Goal: Task Accomplishment & Management: Manage account settings

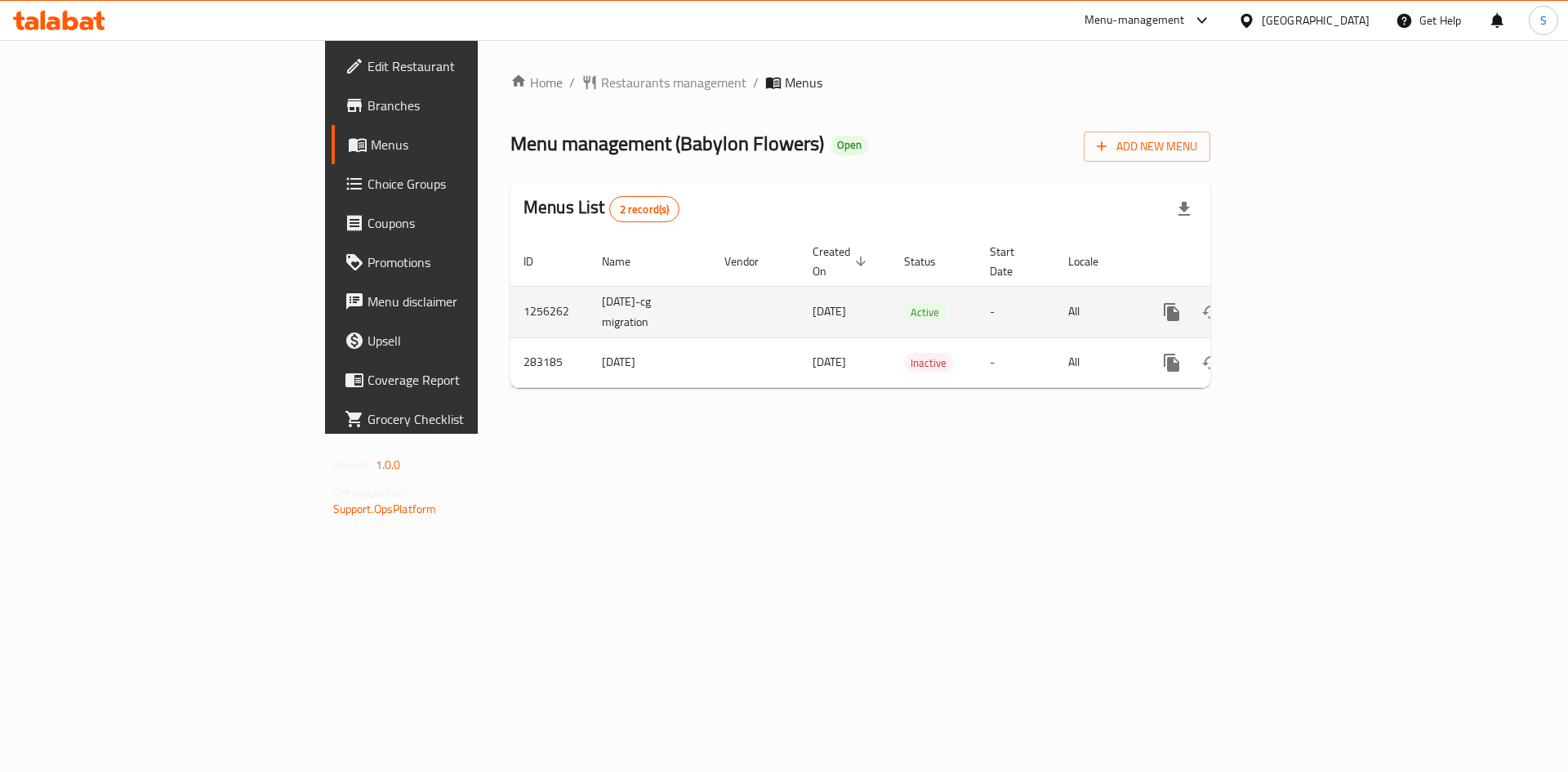
click at [1299, 302] on icon "enhanced table" at bounding box center [1289, 312] width 20 height 20
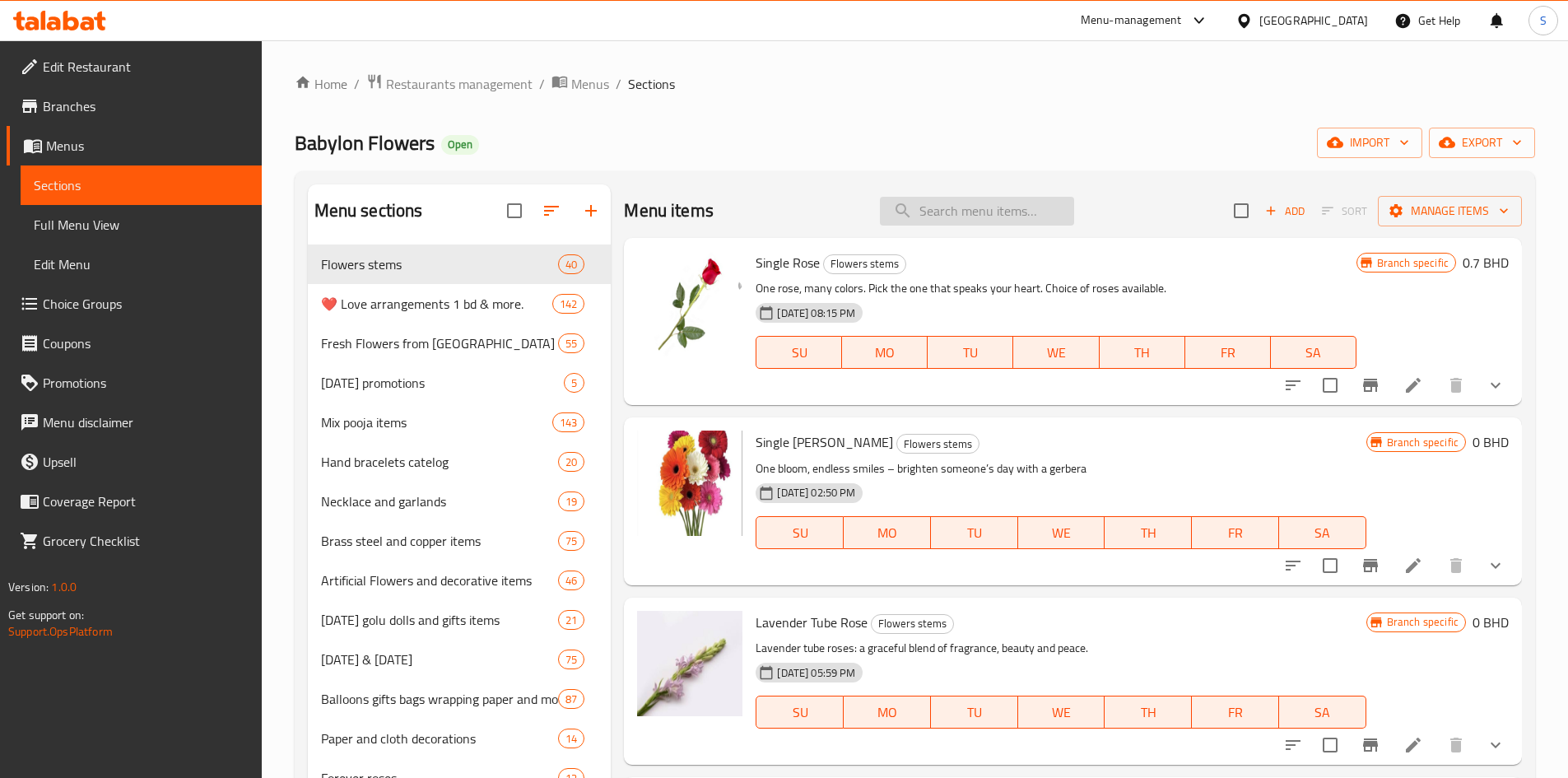
click at [998, 222] on input "search" at bounding box center [978, 210] width 195 height 29
click at [998, 213] on input "search" at bounding box center [978, 210] width 195 height 29
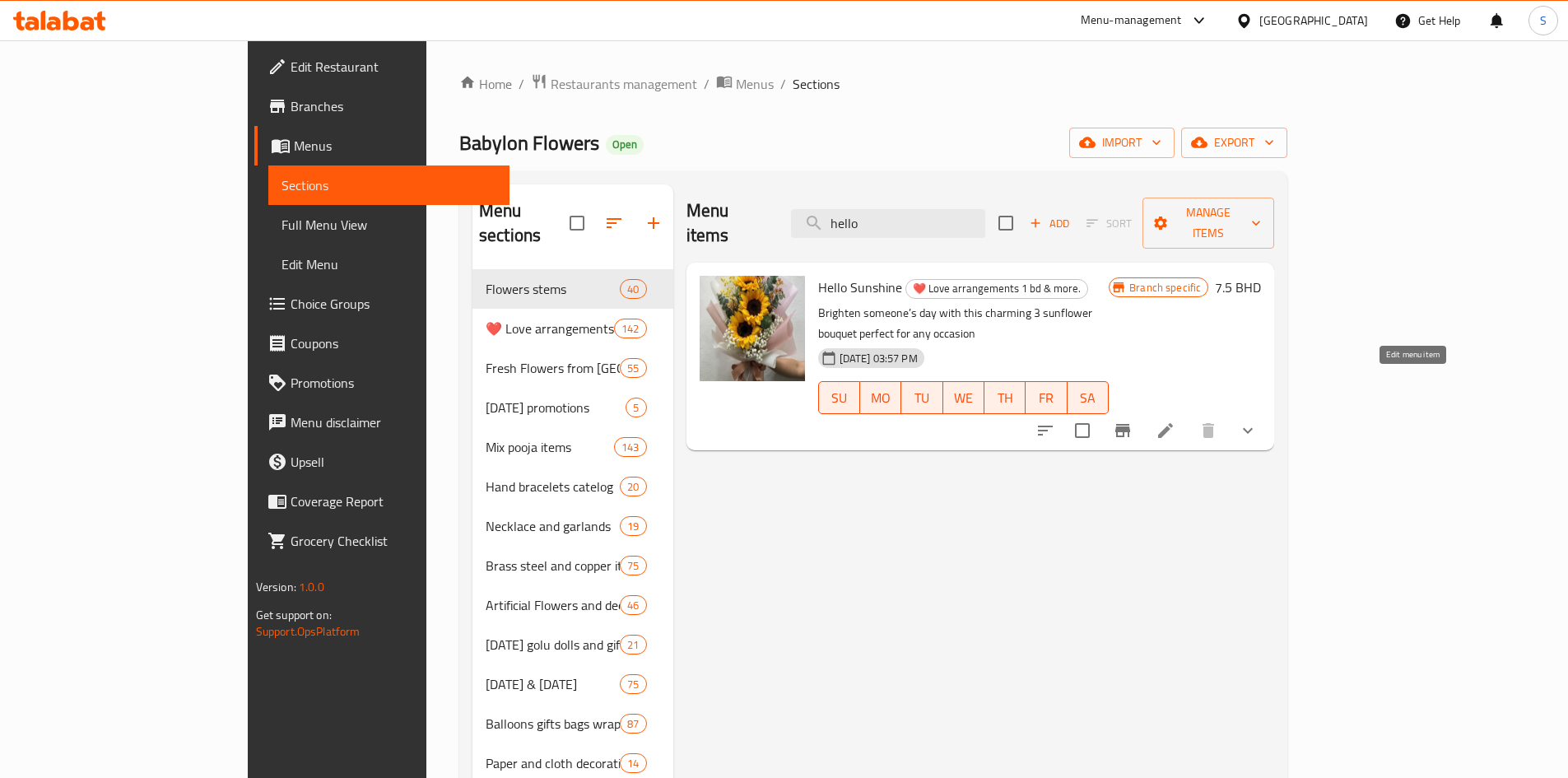
type input "hello"
click at [1173, 423] on icon at bounding box center [1165, 430] width 15 height 15
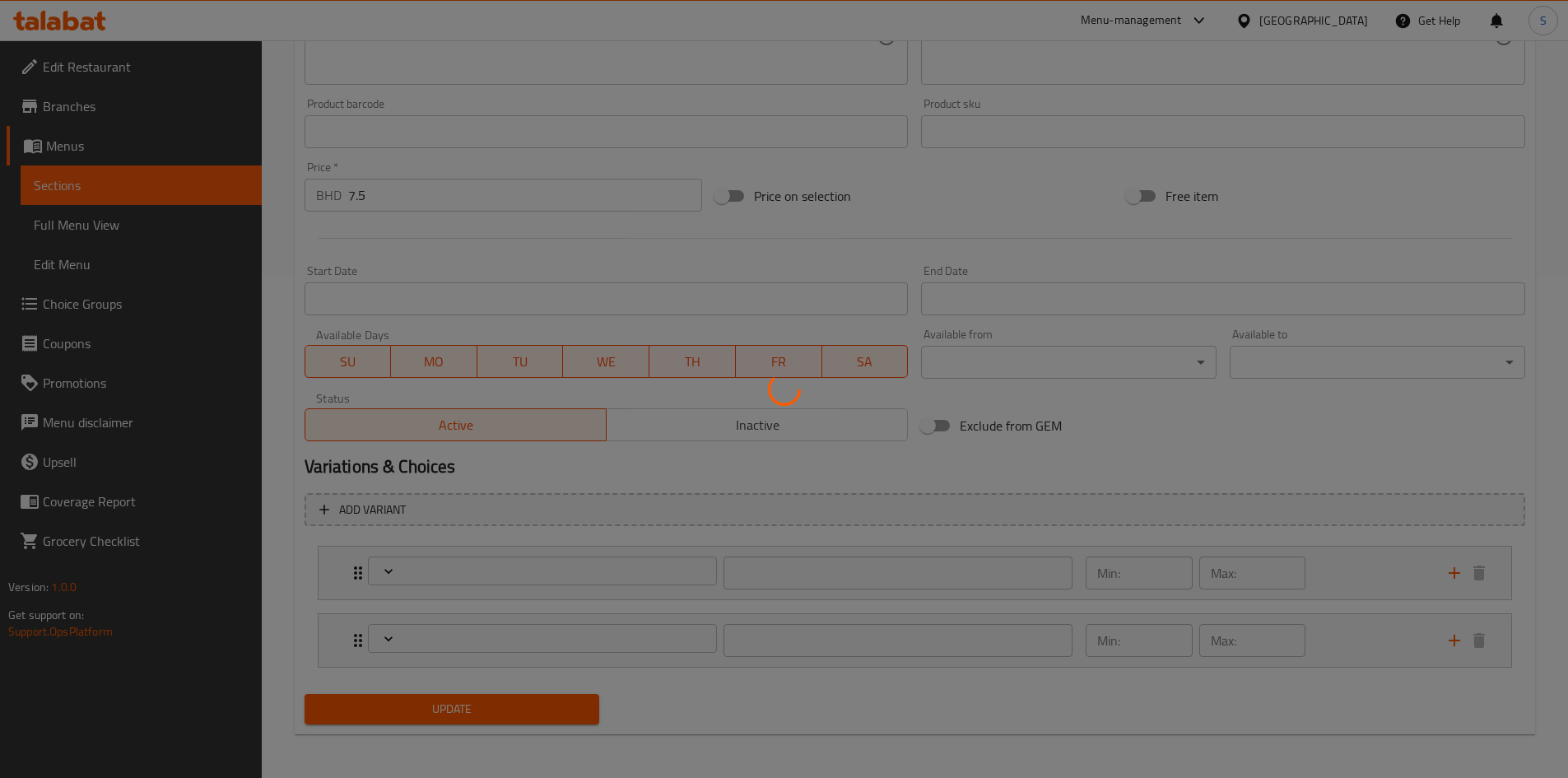
scroll to position [504, 0]
type input "Choice of wrap"
type input "1"
type input "الإضافات:"
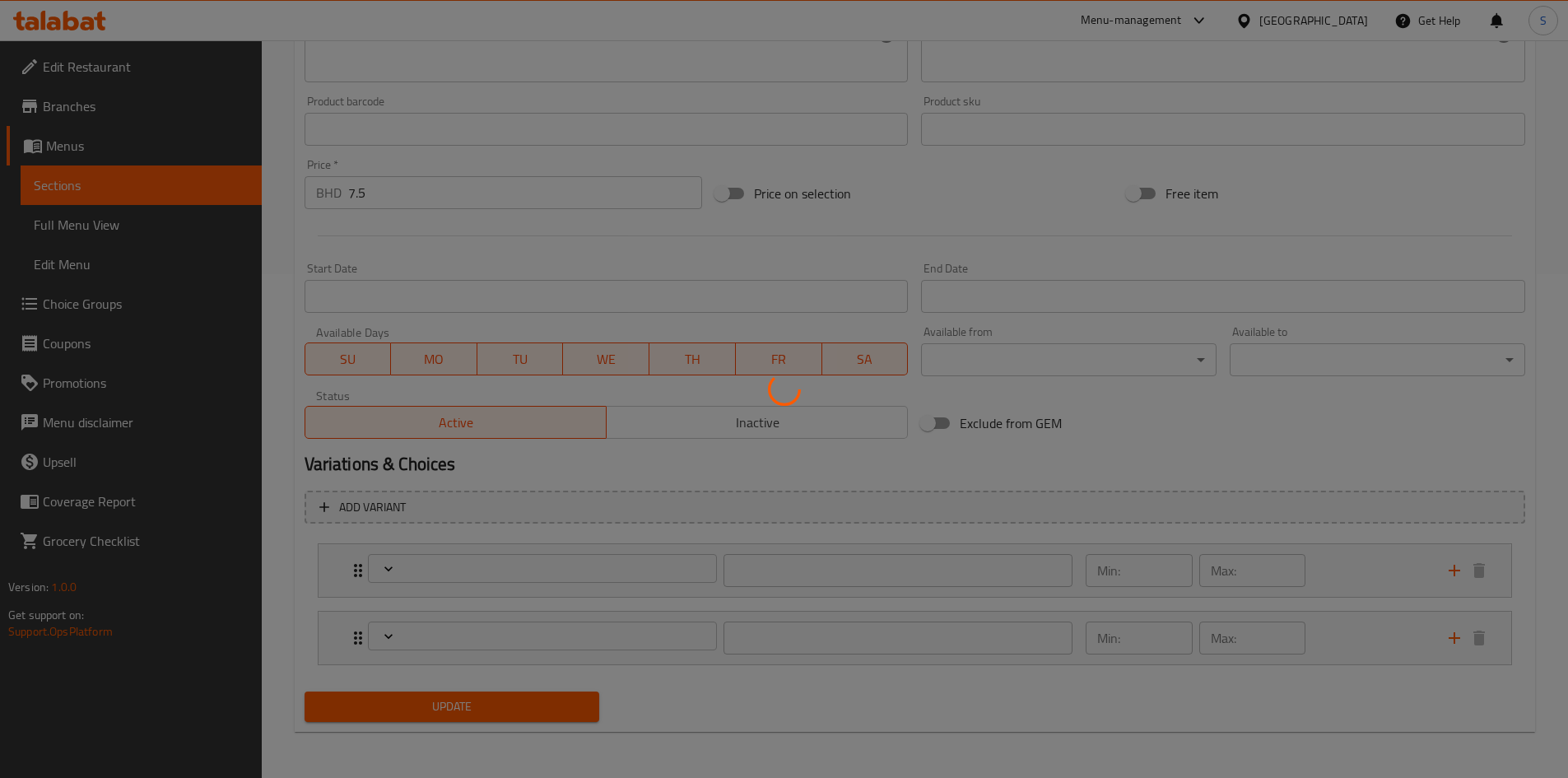
type input "0"
type input "4"
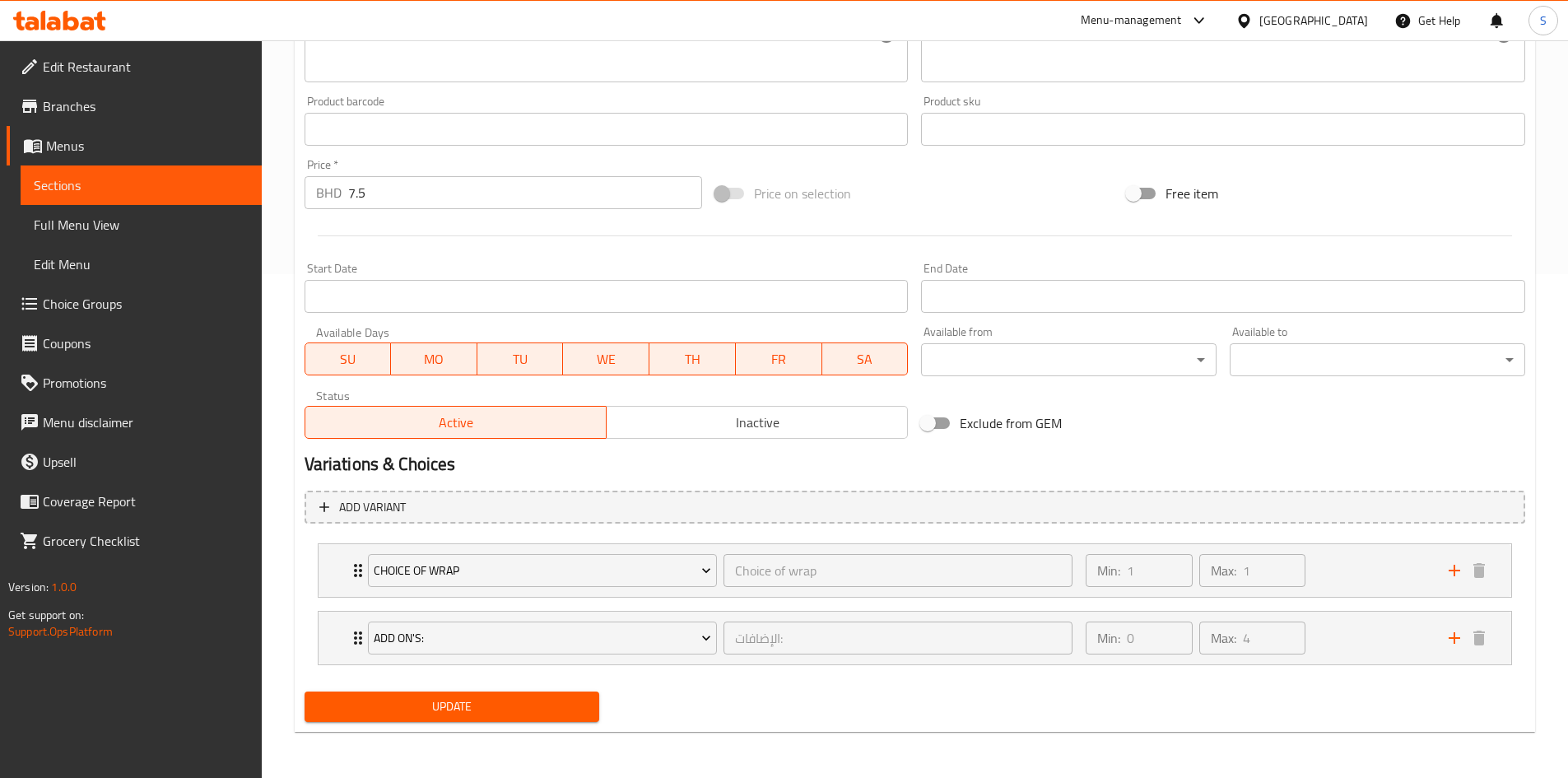
click at [331, 632] on div "Add On's: الإضافات: ​ Min: 0 ​ Max: 4 ​" at bounding box center [915, 637] width 1193 height 53
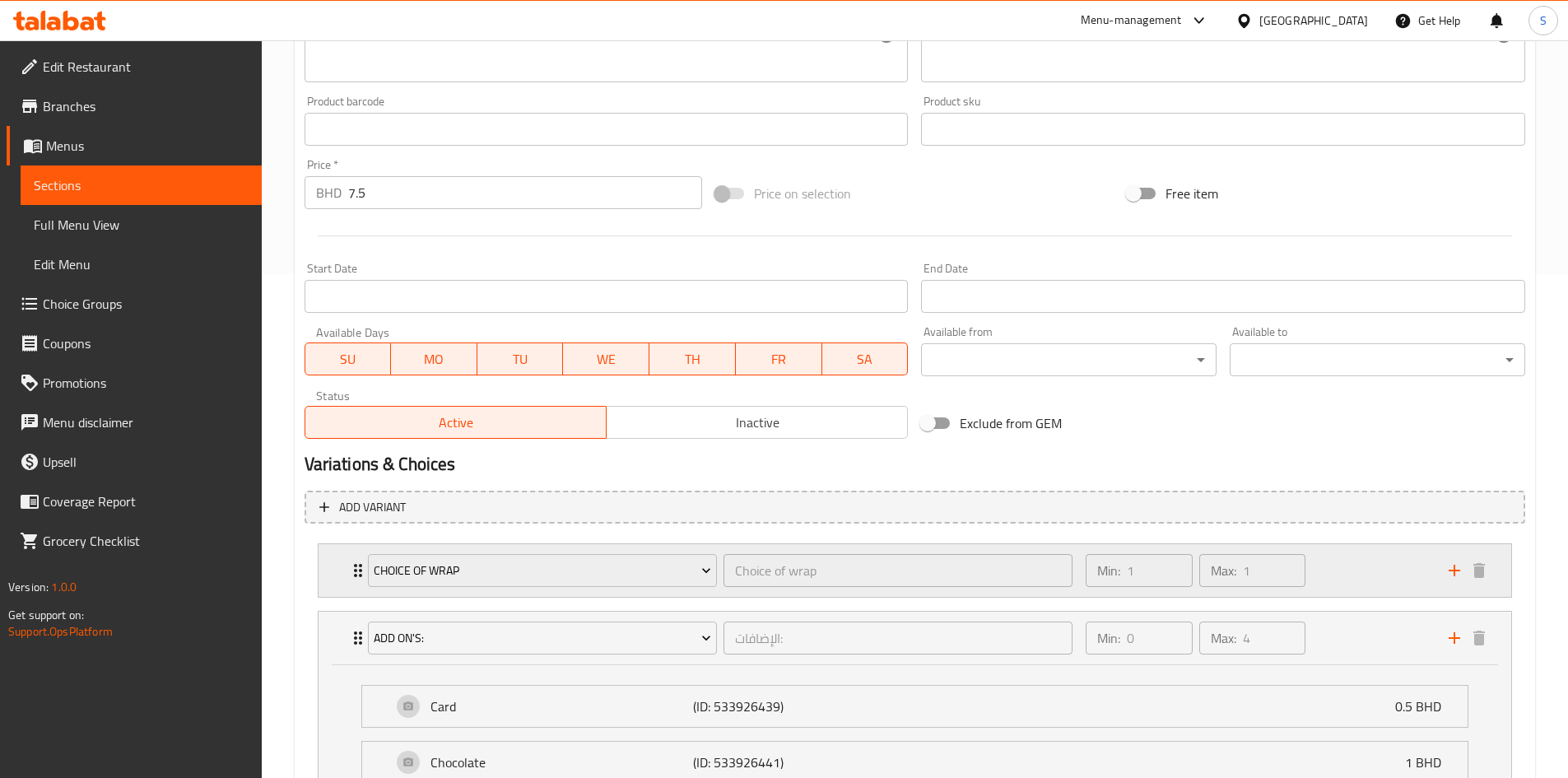
click at [331, 544] on div "Choice Of Wrap Choice of wrap ​ Min: 1 ​ Max: 1 ​" at bounding box center [915, 570] width 1193 height 53
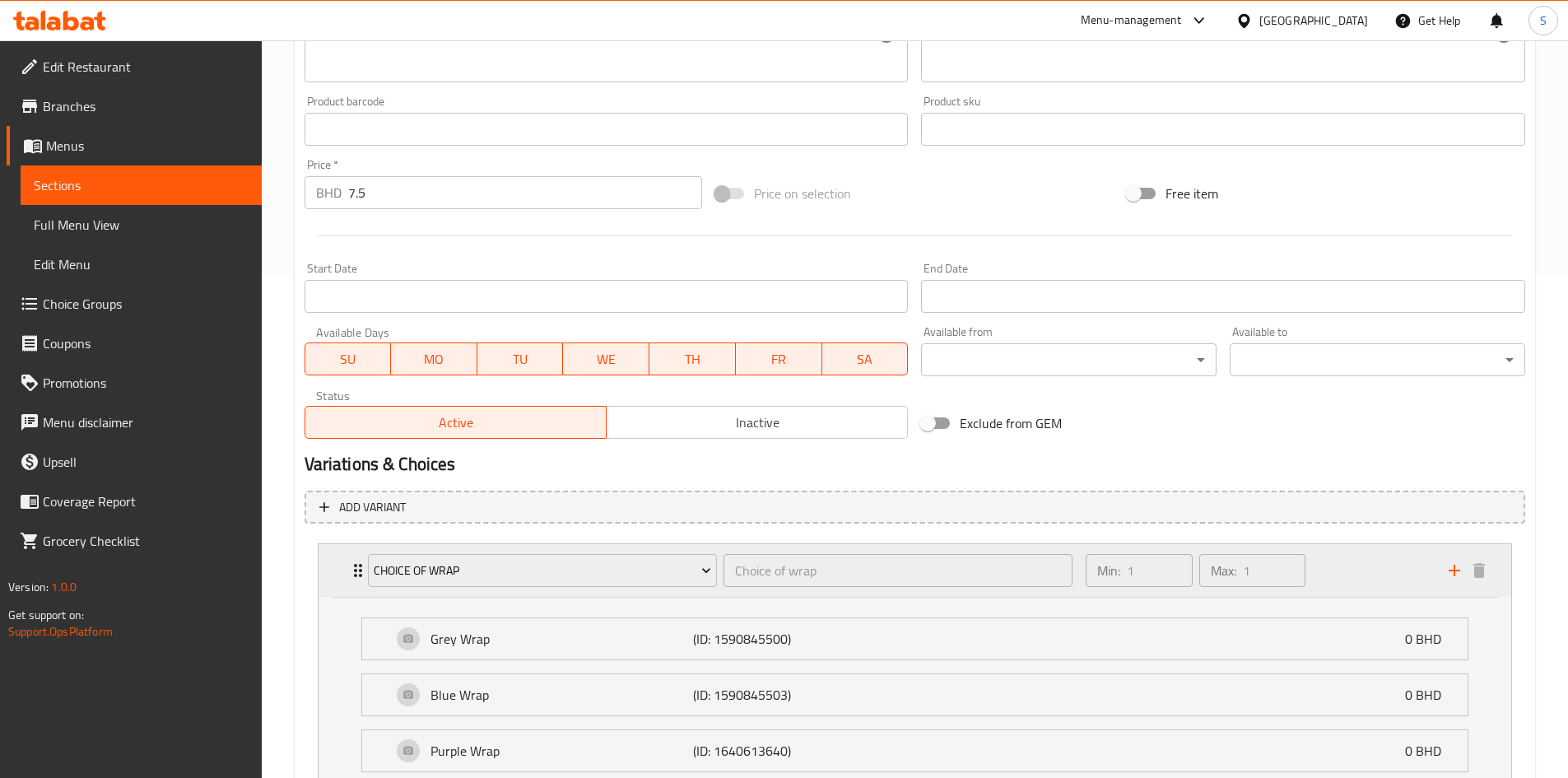
click at [336, 563] on div "Choice Of Wrap Choice of wrap ​ Min: 1 ​ Max: 1 ​" at bounding box center [915, 570] width 1193 height 53
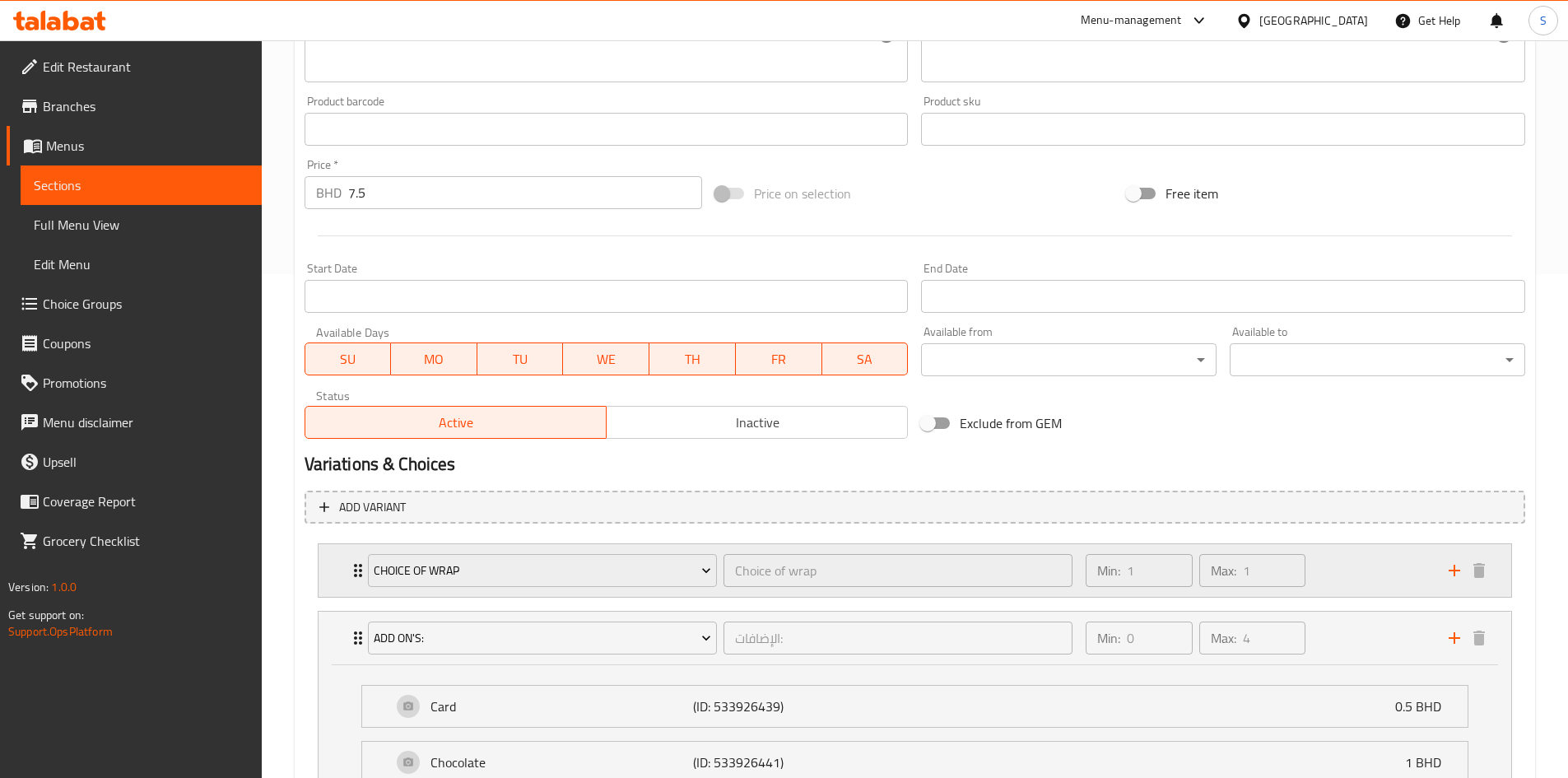
click at [336, 563] on div "Choice Of Wrap Choice of wrap ​ Min: 1 ​ Max: 1 ​" at bounding box center [915, 570] width 1193 height 53
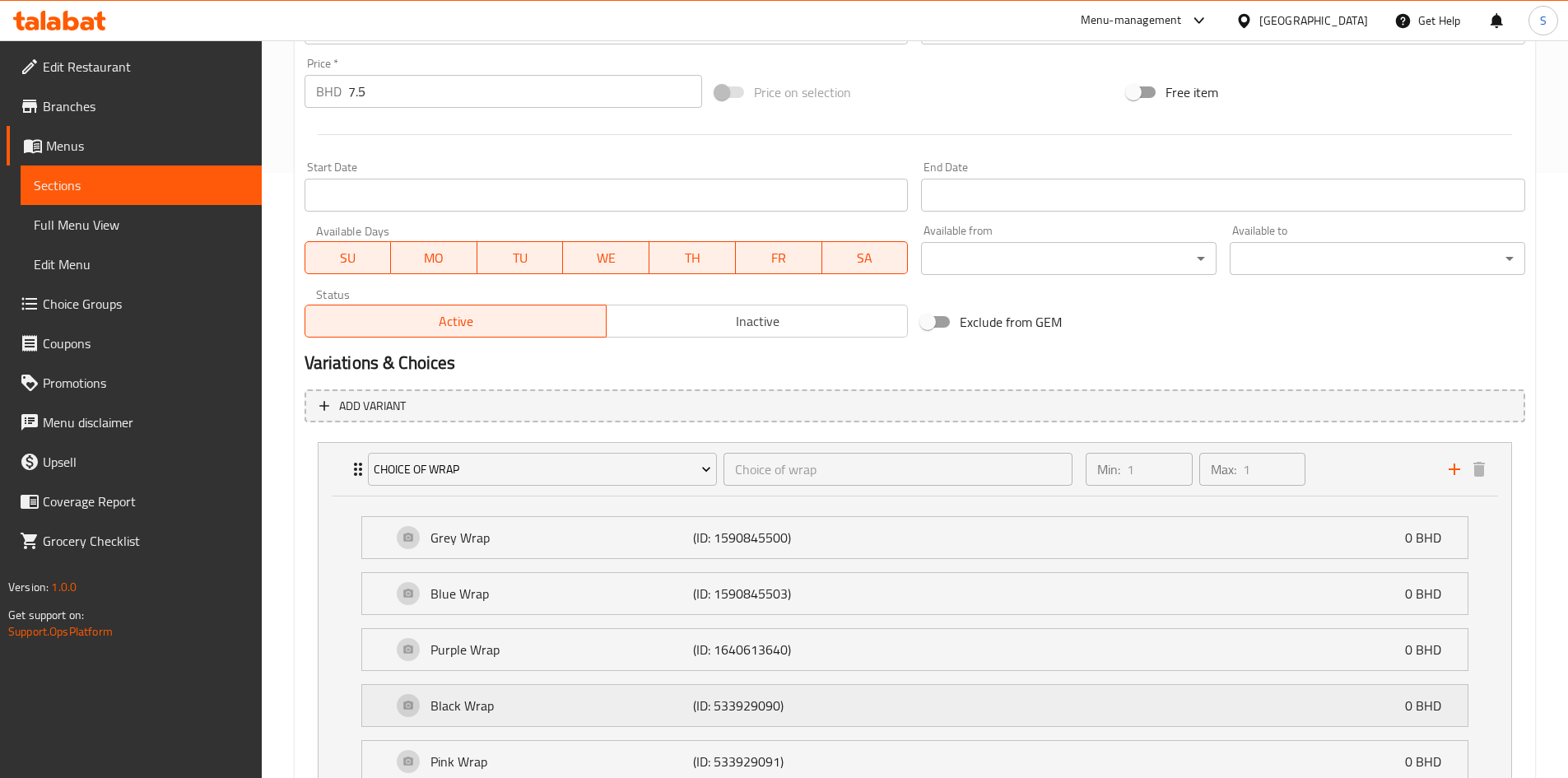
scroll to position [751, 0]
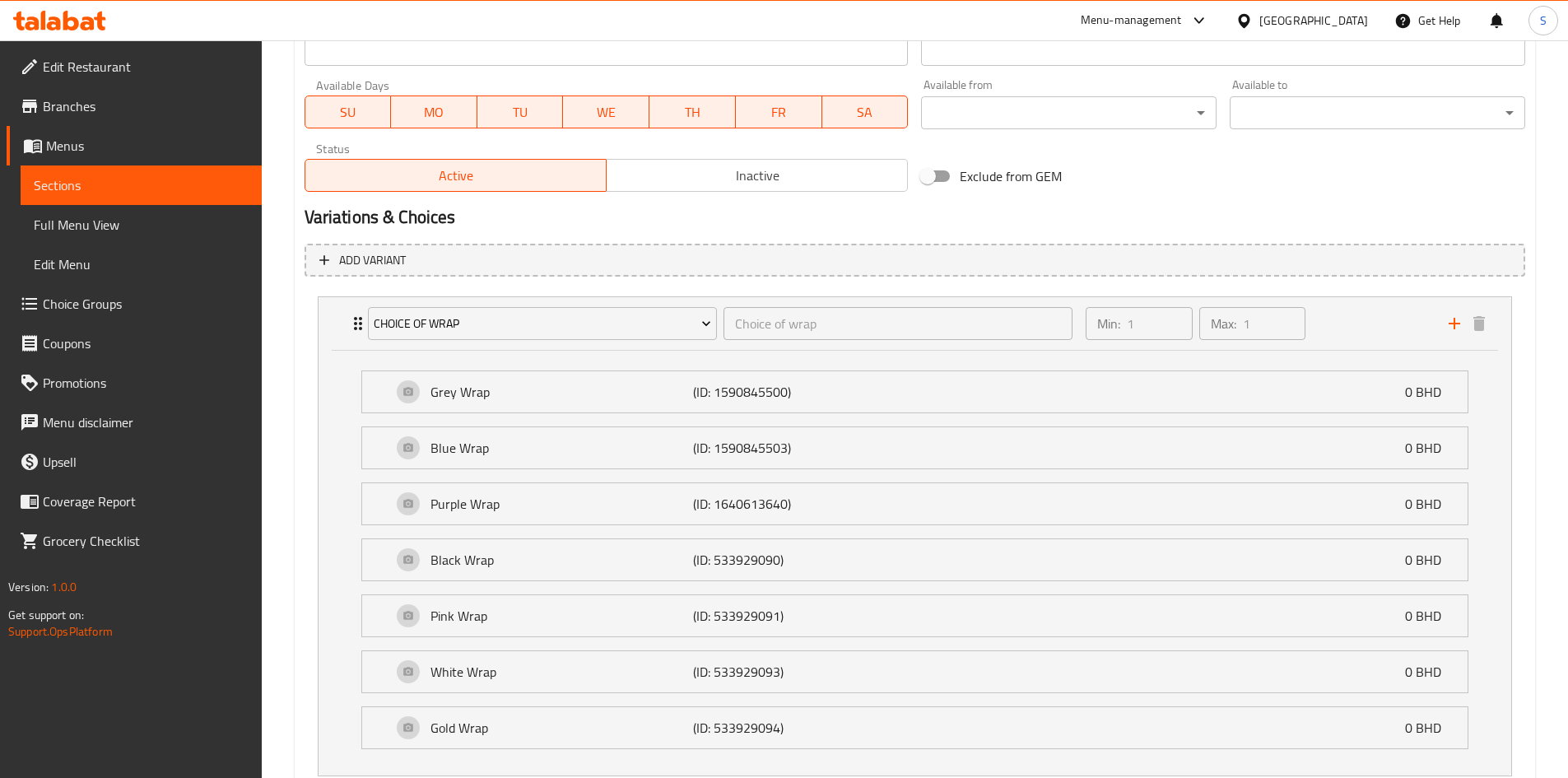
click at [852, 478] on li "Purple Wrap (ID: 1640613640) 0 BHD Name (En) Purple Wrap Name (En) Name (Ar) غل…" at bounding box center [915, 504] width 1133 height 56
click at [860, 446] on p "(ID: 1590845503)" at bounding box center [781, 448] width 176 height 20
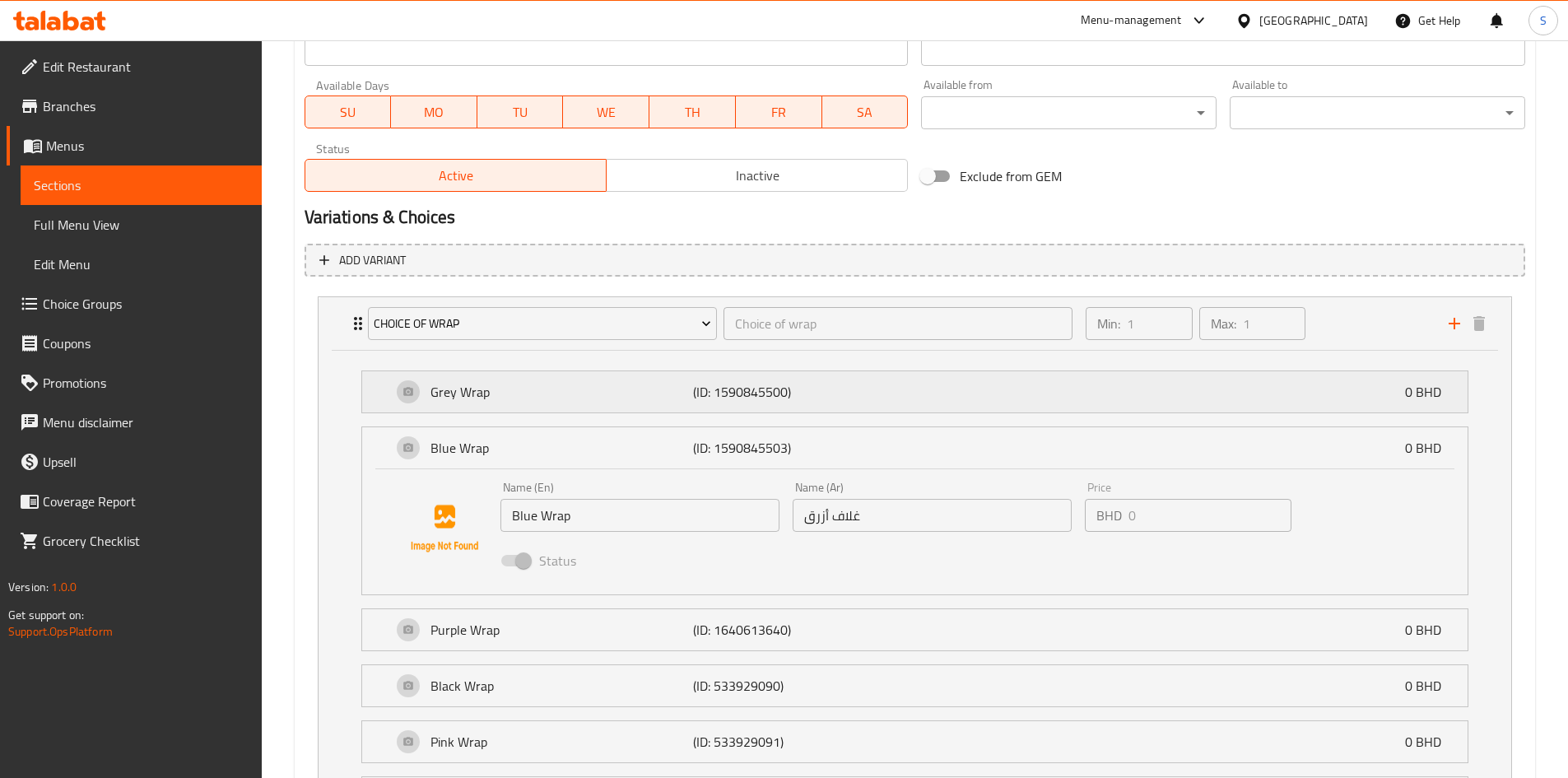
click at [857, 394] on p "(ID: 1590845500)" at bounding box center [781, 392] width 176 height 20
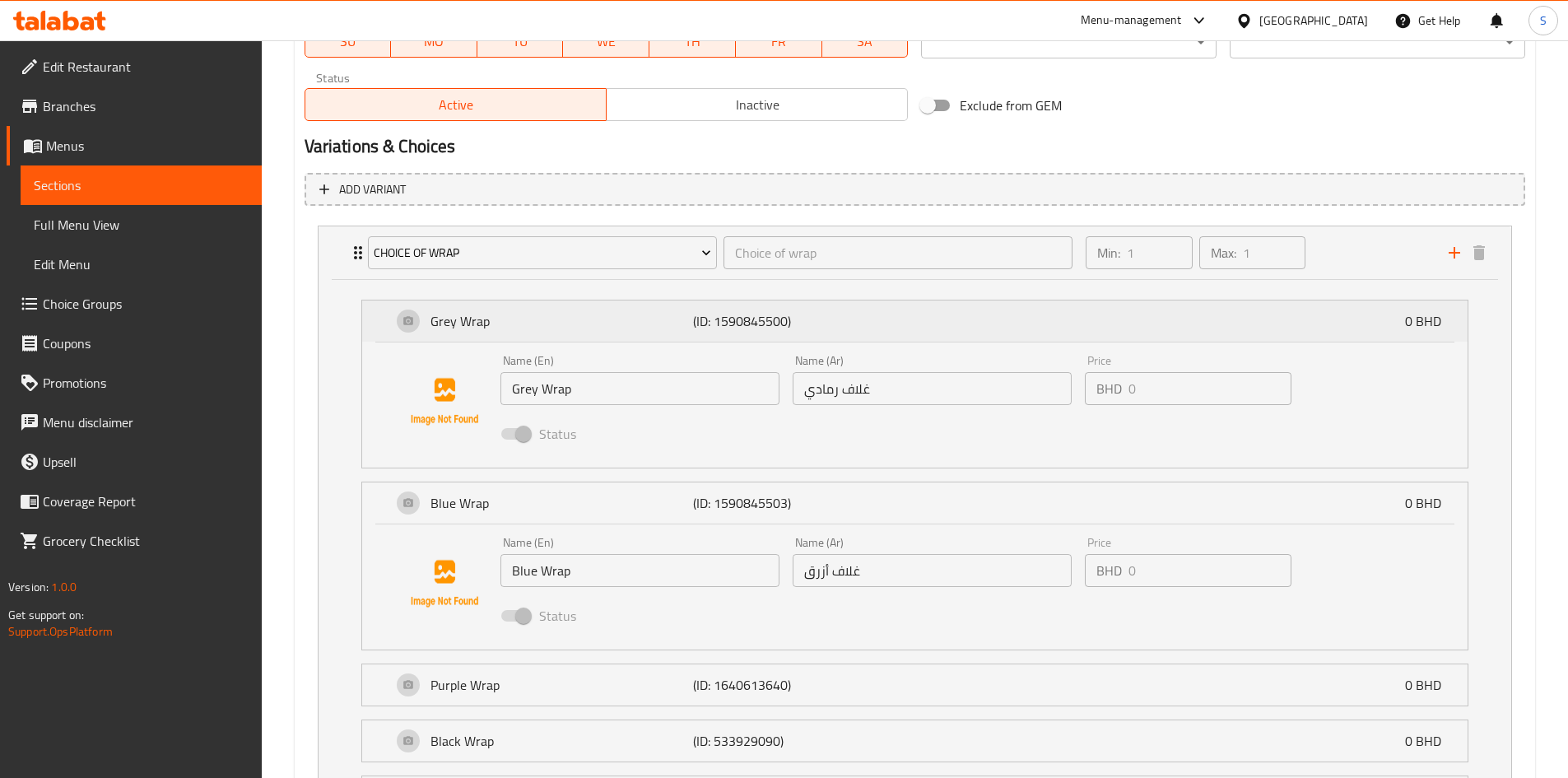
scroll to position [916, 0]
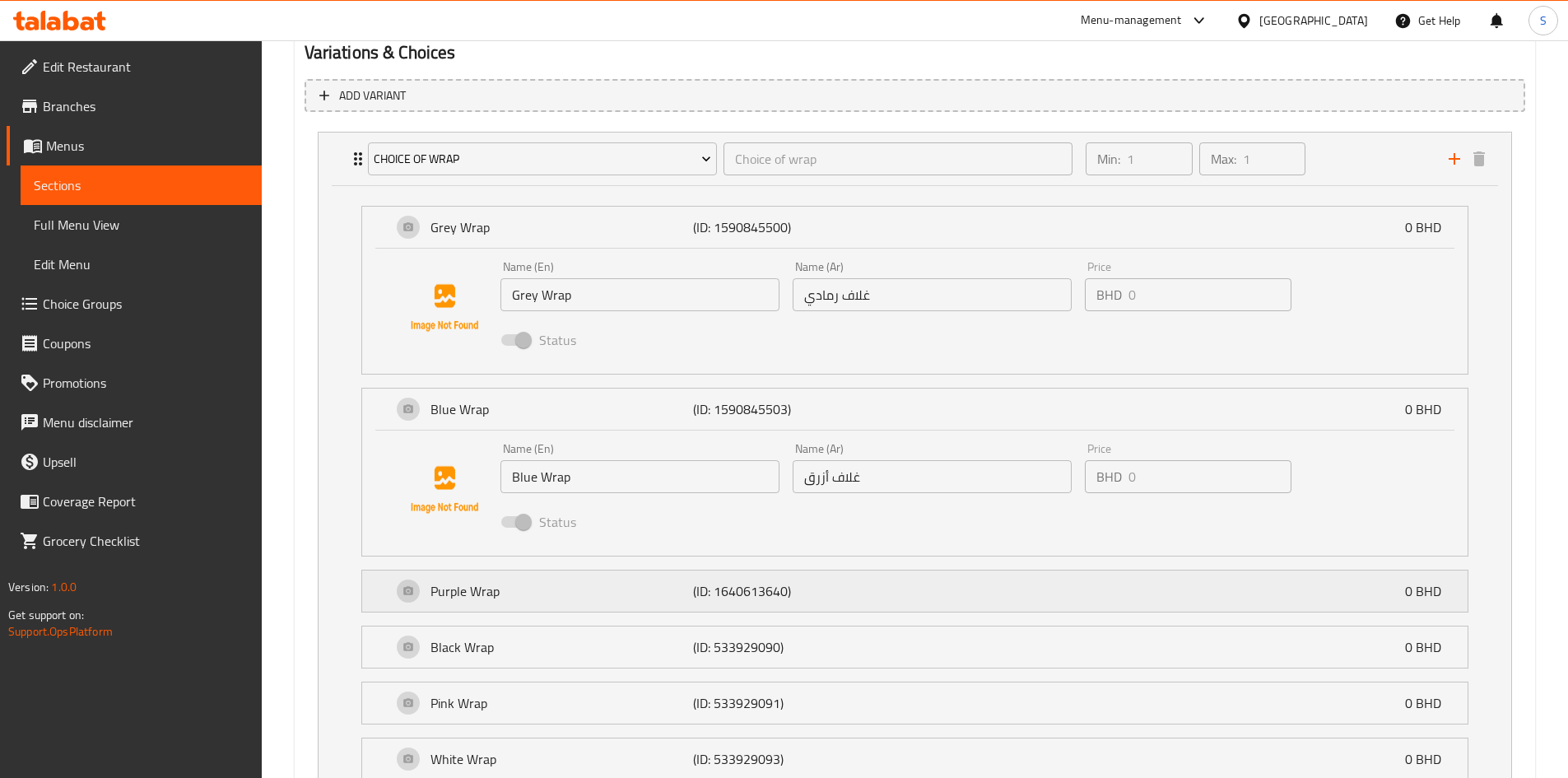
click at [865, 592] on p "(ID: 1640613640)" at bounding box center [781, 591] width 176 height 20
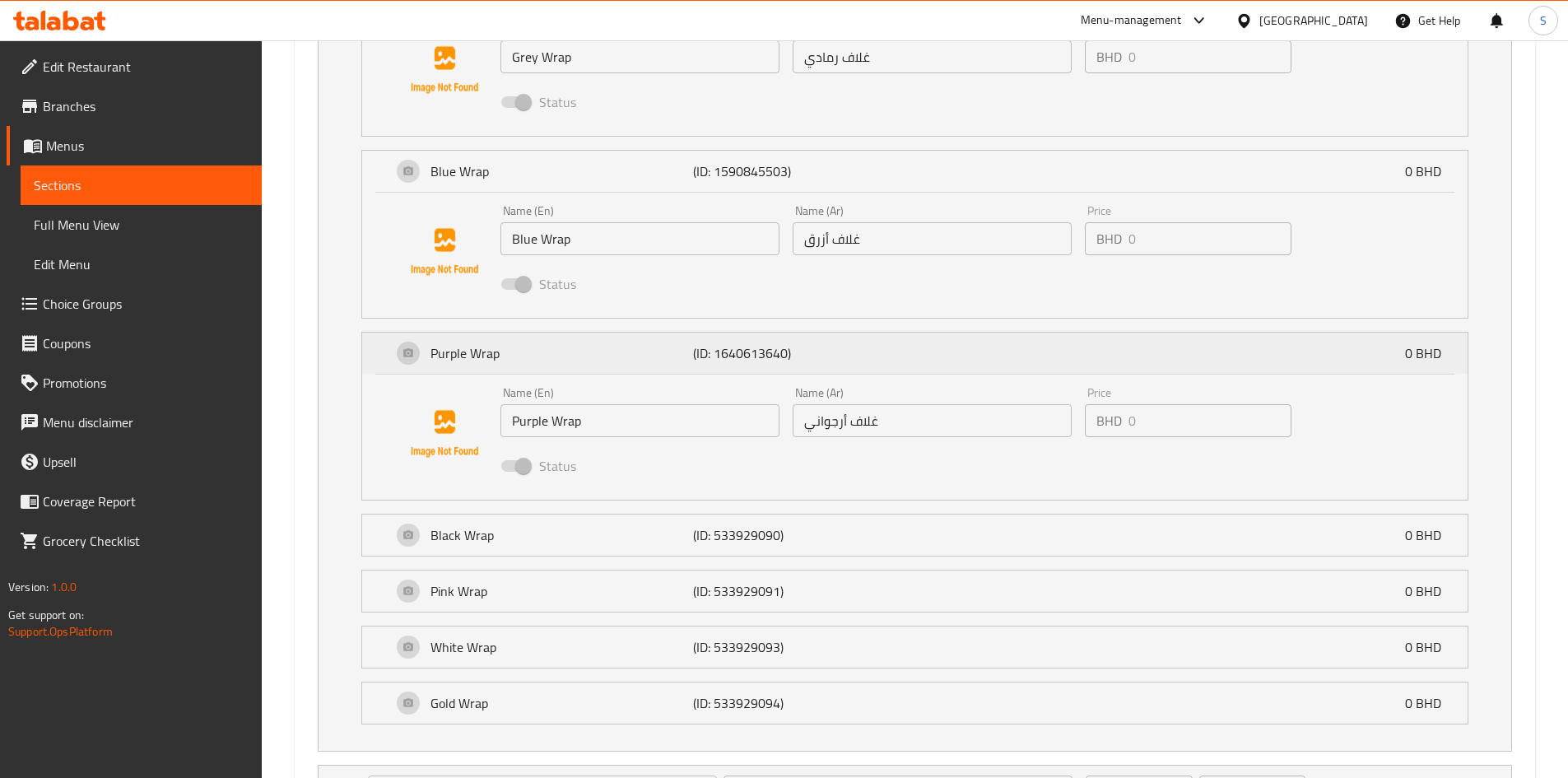
scroll to position [1162, 0]
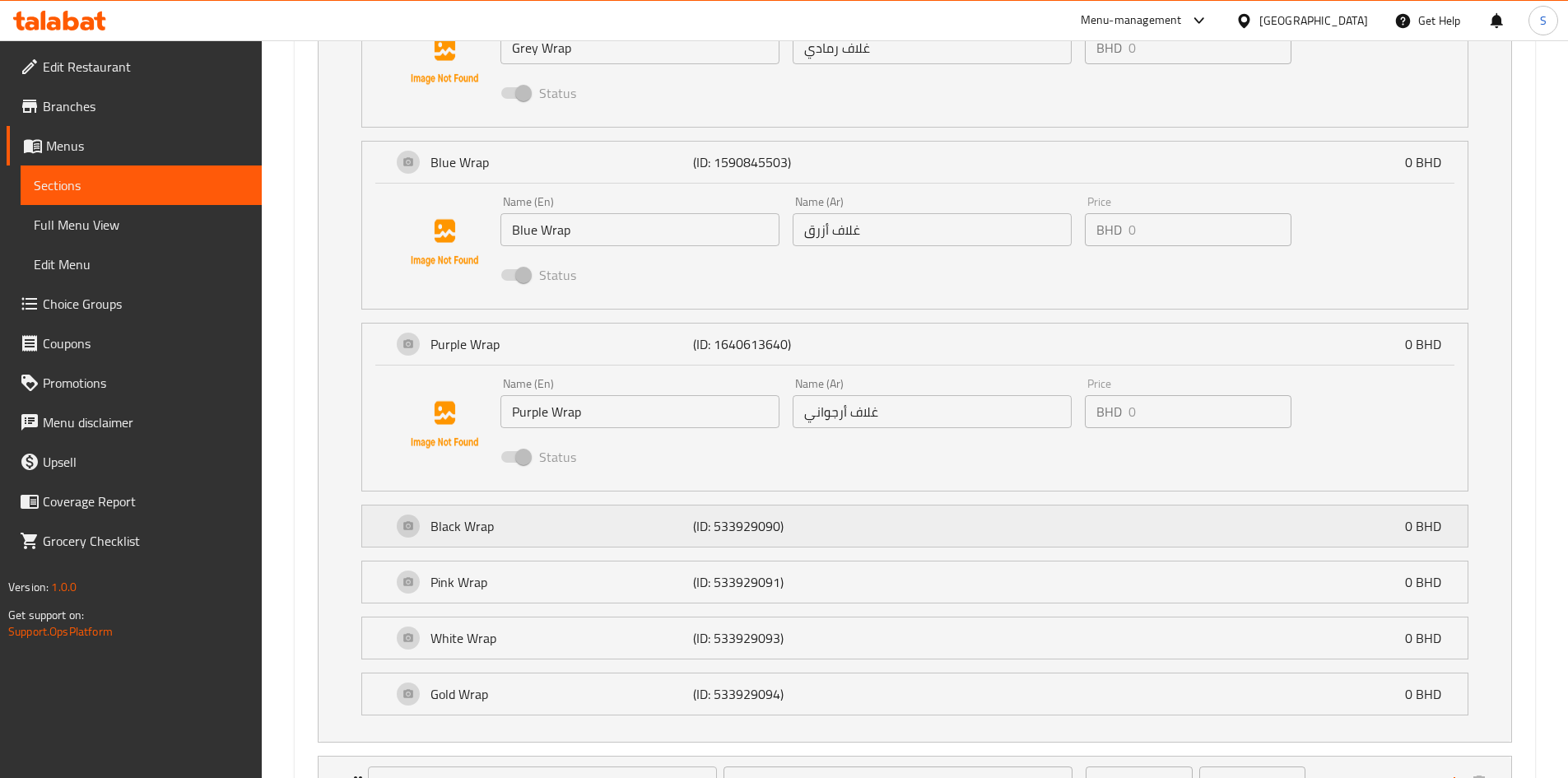
click at [877, 529] on div "Black Wrap (ID: 533929090) 0 BHD" at bounding box center [920, 525] width 1056 height 41
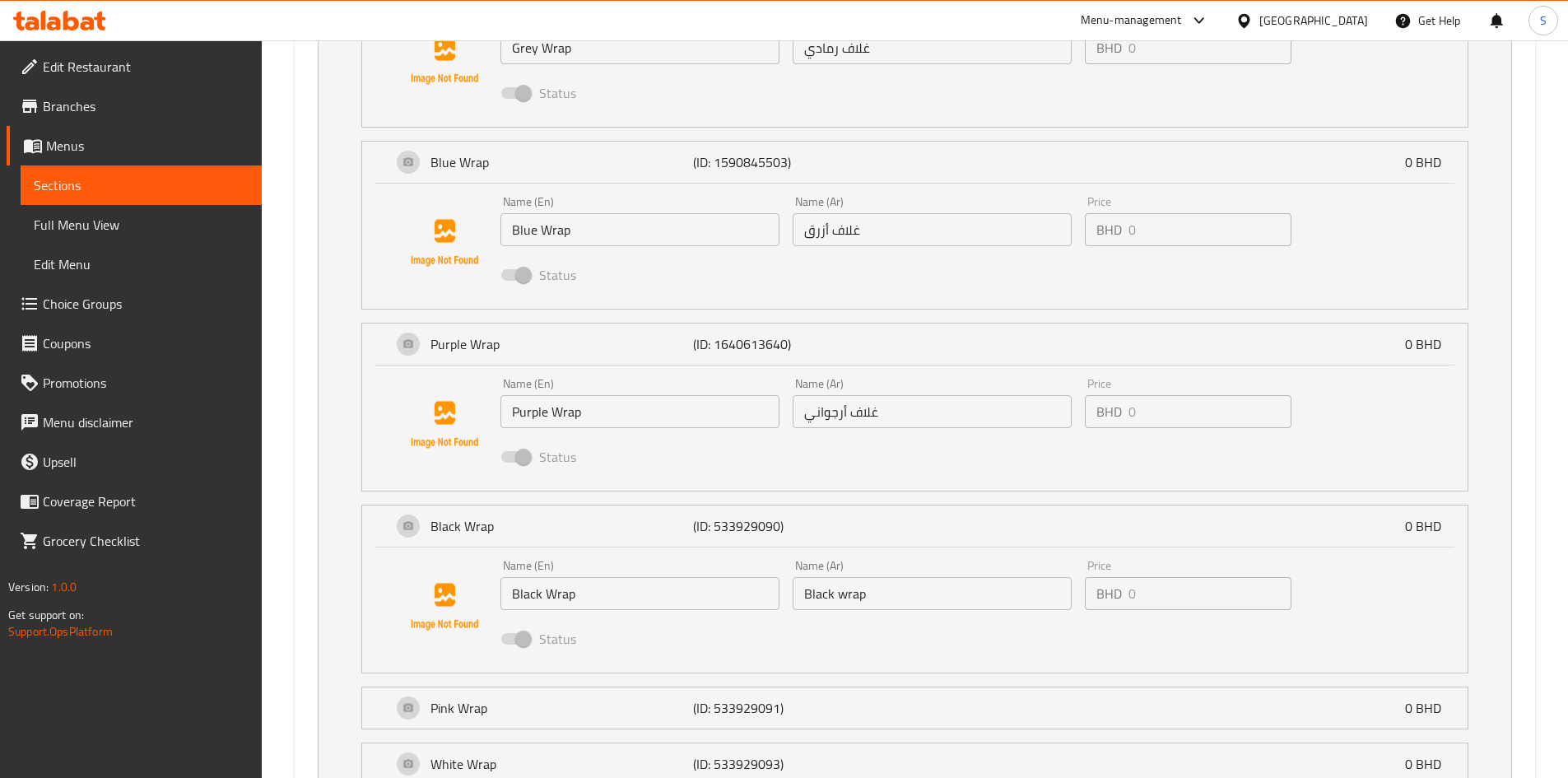
click at [887, 606] on input "Black wrap" at bounding box center [932, 593] width 279 height 33
click at [894, 582] on input "Black wrap" at bounding box center [932, 593] width 279 height 33
click at [892, 587] on input "Black wrap" at bounding box center [932, 593] width 279 height 33
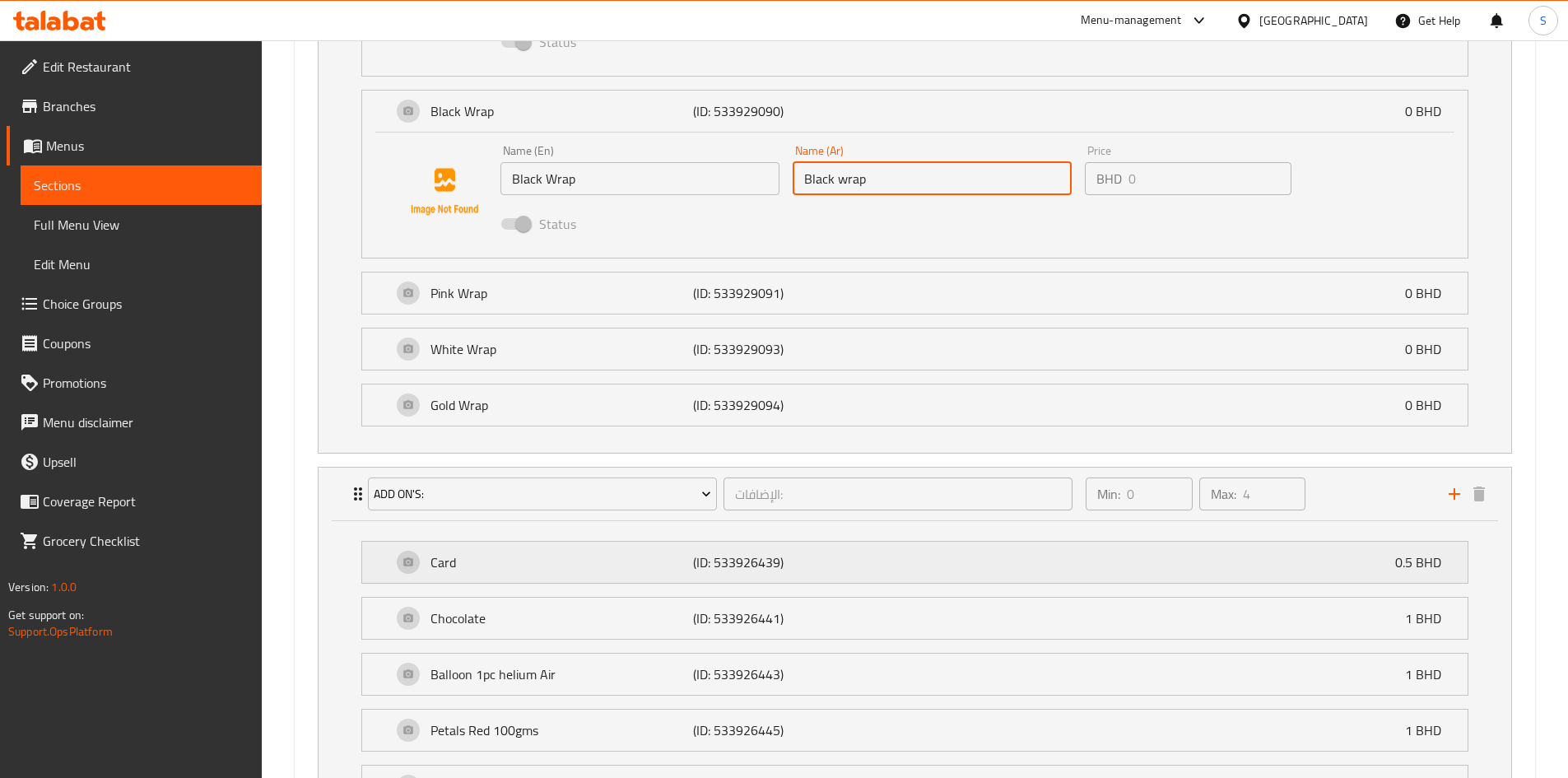
scroll to position [1556, 0]
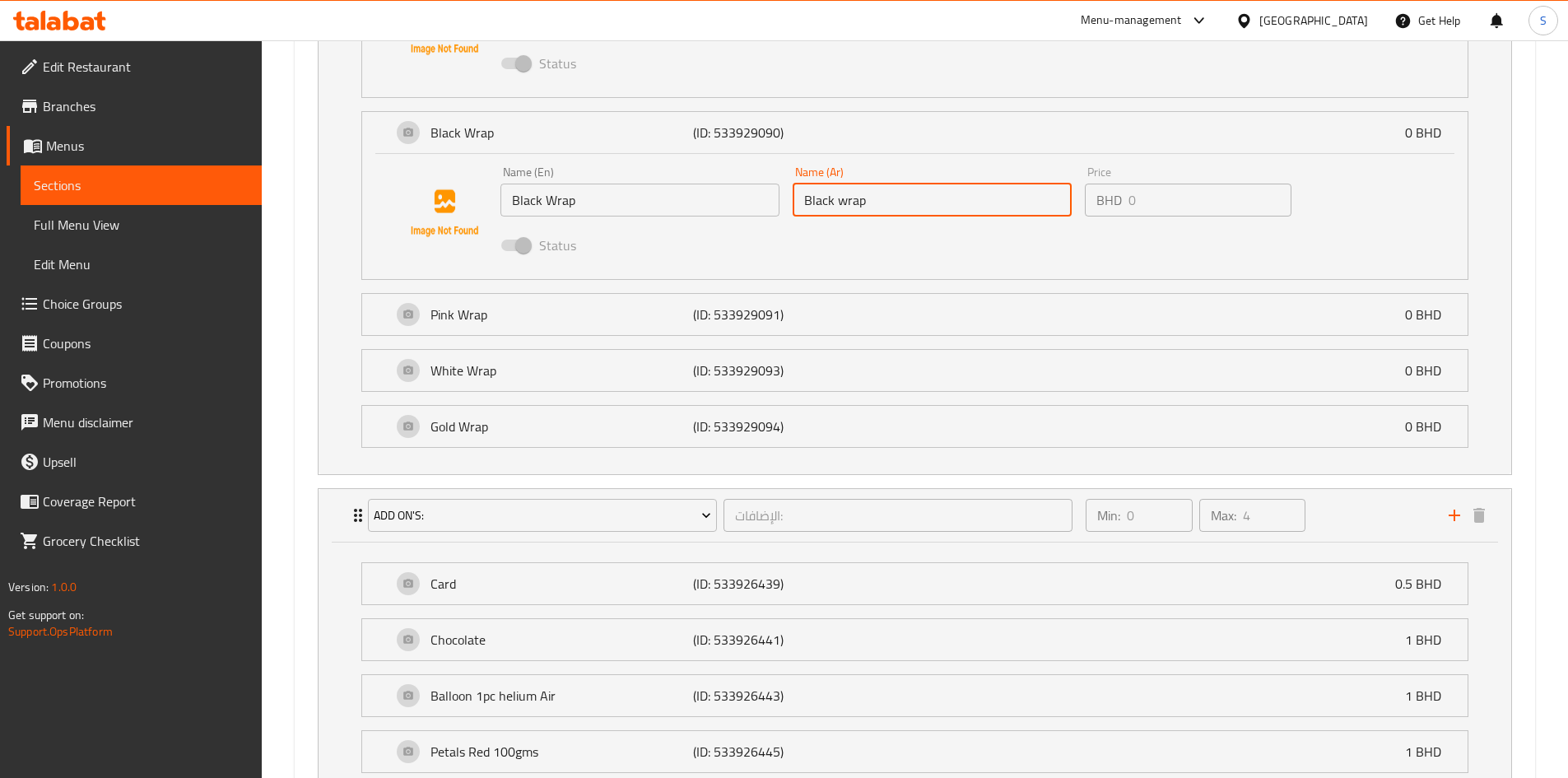
click at [896, 215] on input "Black wrap" at bounding box center [932, 199] width 279 height 33
click at [910, 208] on input "Black wrap" at bounding box center [932, 199] width 279 height 33
click at [910, 207] on input "Black wrap" at bounding box center [932, 199] width 279 height 33
click at [898, 197] on input "Black wrap" at bounding box center [932, 199] width 279 height 33
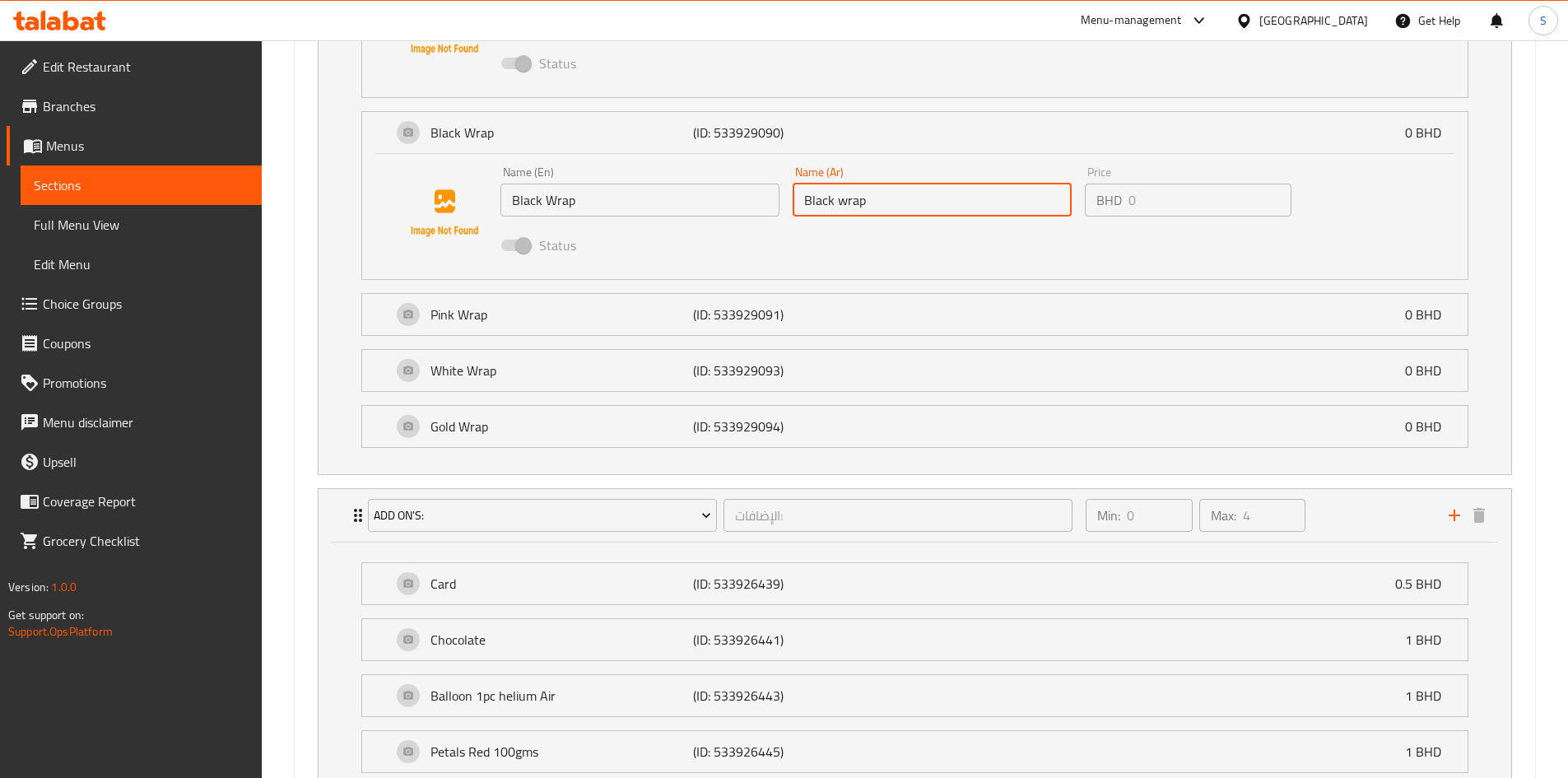
click at [898, 197] on input "Black wrap" at bounding box center [932, 199] width 279 height 33
drag, startPoint x: 898, startPoint y: 197, endPoint x: 787, endPoint y: 196, distance: 111.0
click at [787, 196] on div "Name (Ar) Black wrap Name (Ar)" at bounding box center [932, 192] width 293 height 64
click at [681, 261] on div "Status" at bounding box center [933, 245] width 877 height 45
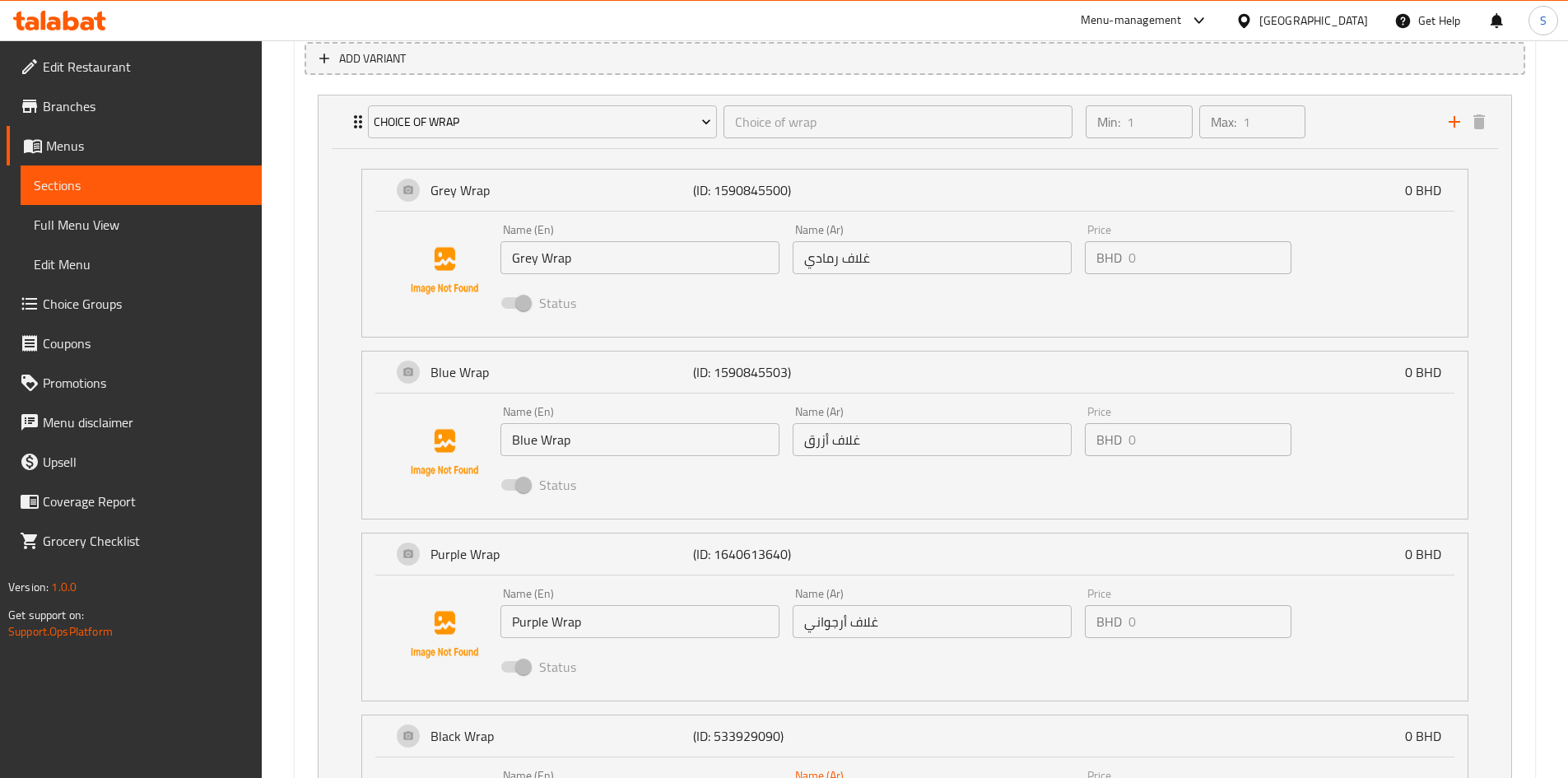
scroll to position [815, 0]
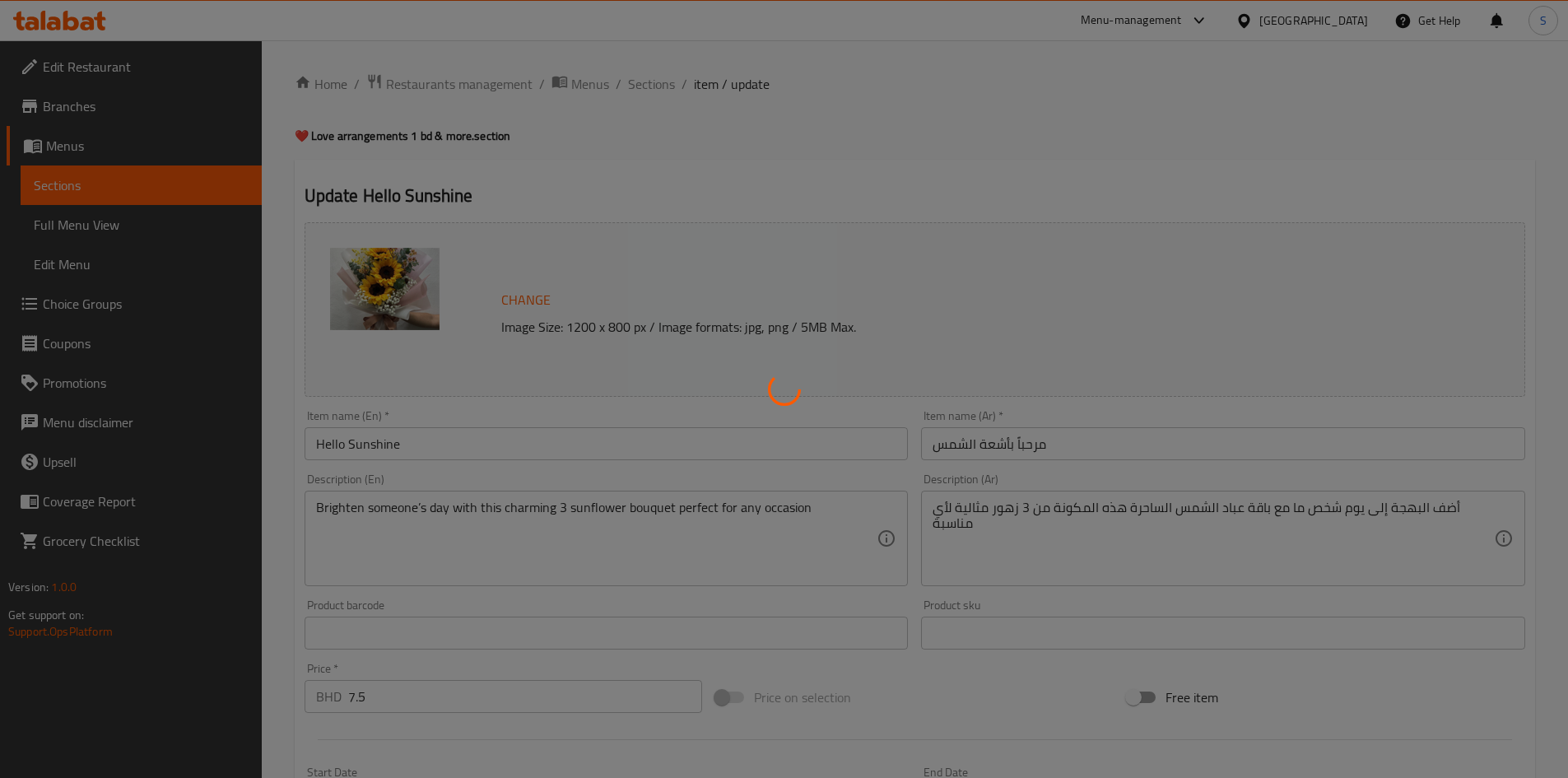
click at [113, 302] on div at bounding box center [784, 389] width 1568 height 778
type input "Choice of wrap"
type input "1"
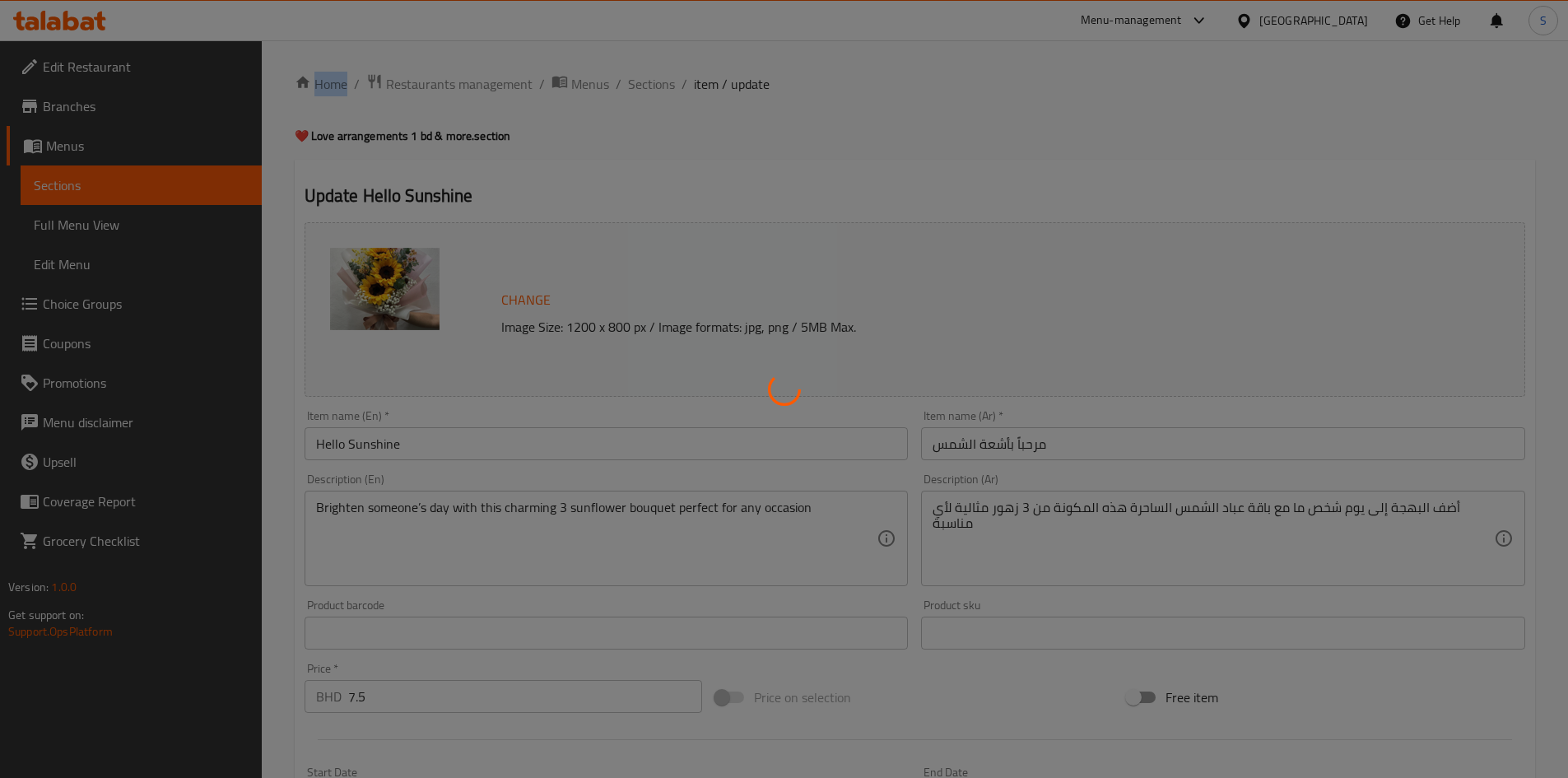
type input "الإضافات:"
type input "0"
type input "4"
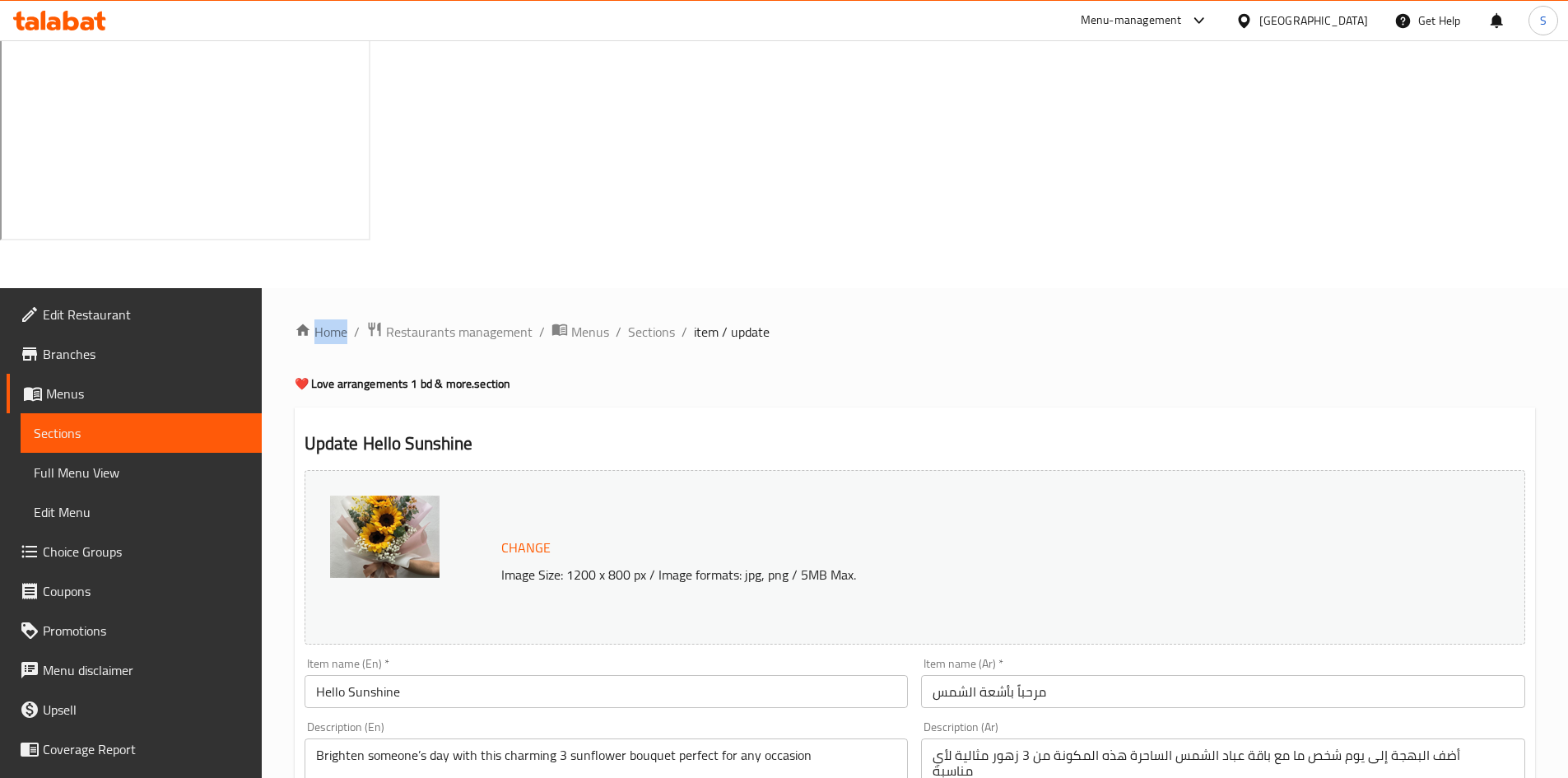
click at [113, 542] on span "Choice Groups" at bounding box center [145, 552] width 205 height 20
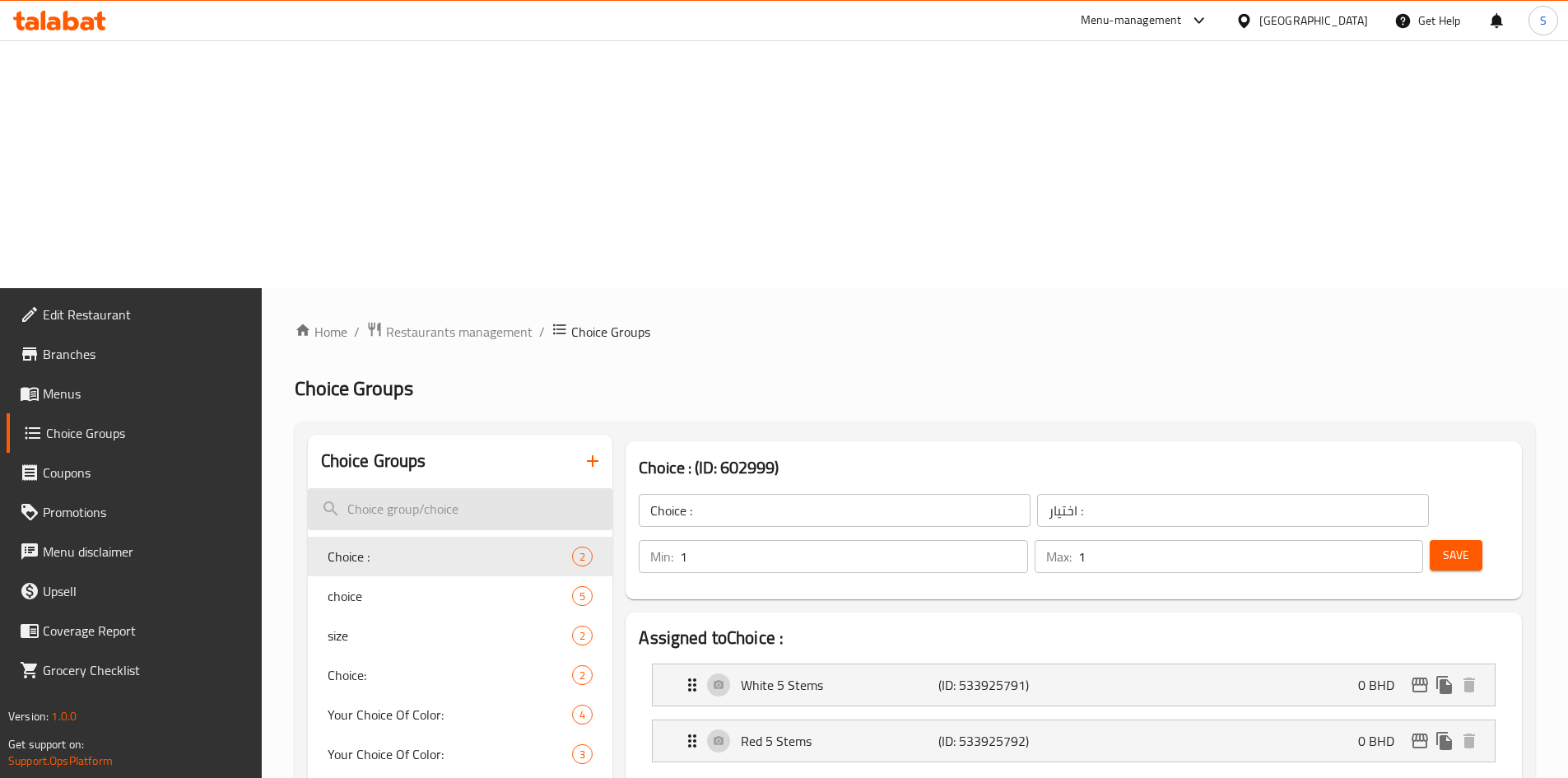
click at [438, 488] on input "search" at bounding box center [460, 509] width 306 height 42
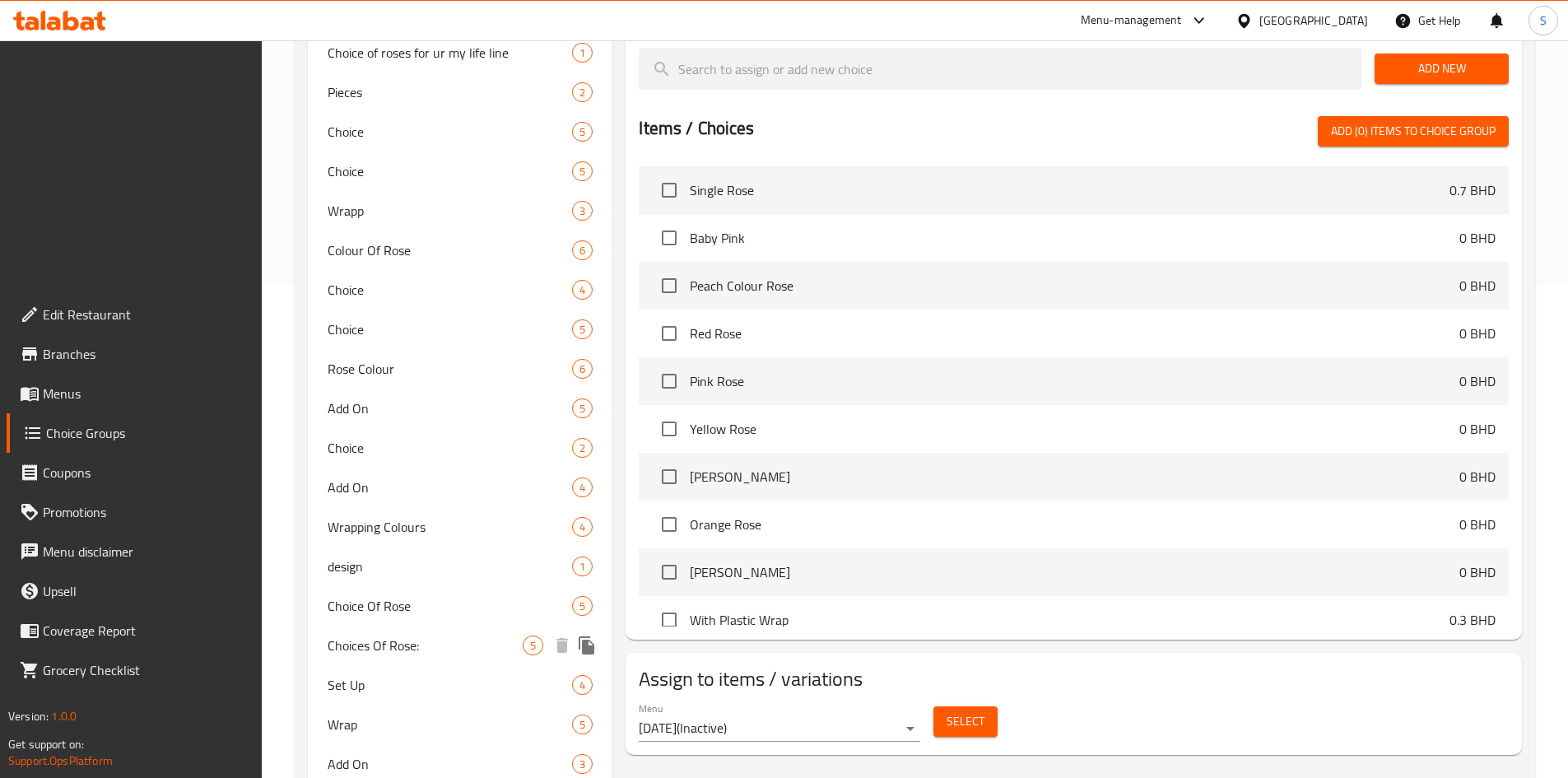
scroll to position [829, 0]
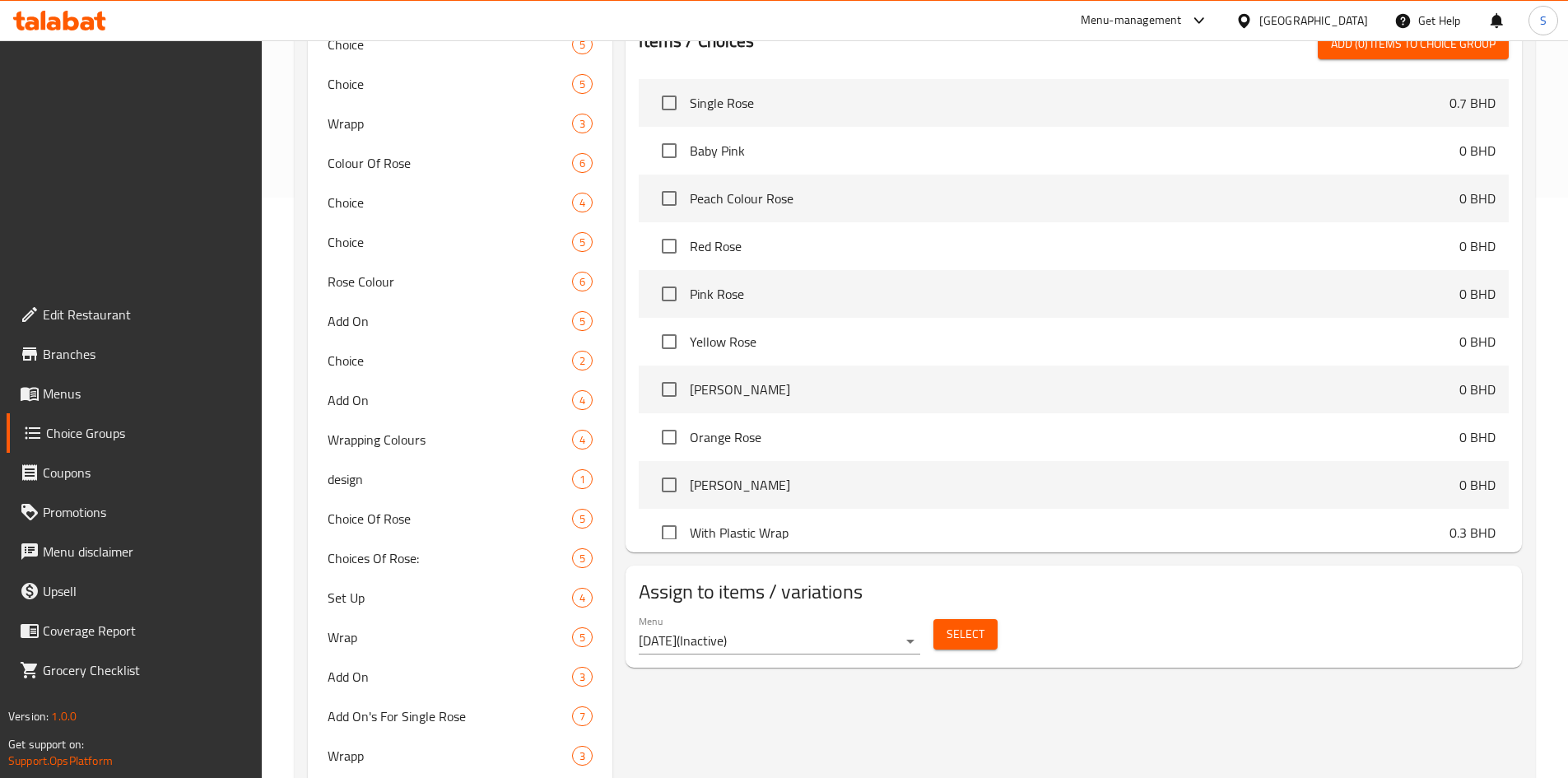
type input "wrap"
type input "Choice Of Wrap"
type input "Choice of wrap"
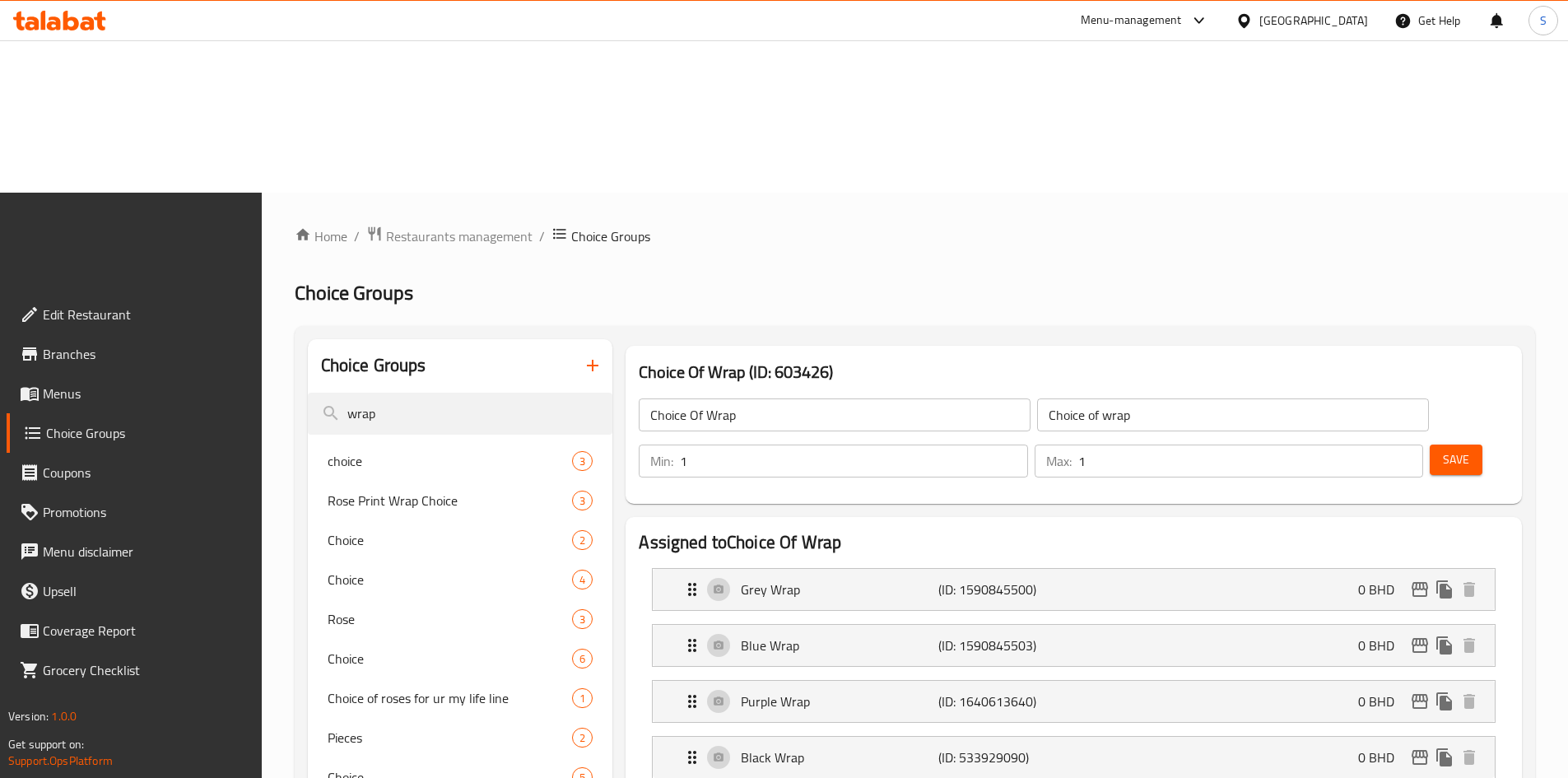
scroll to position [252, 0]
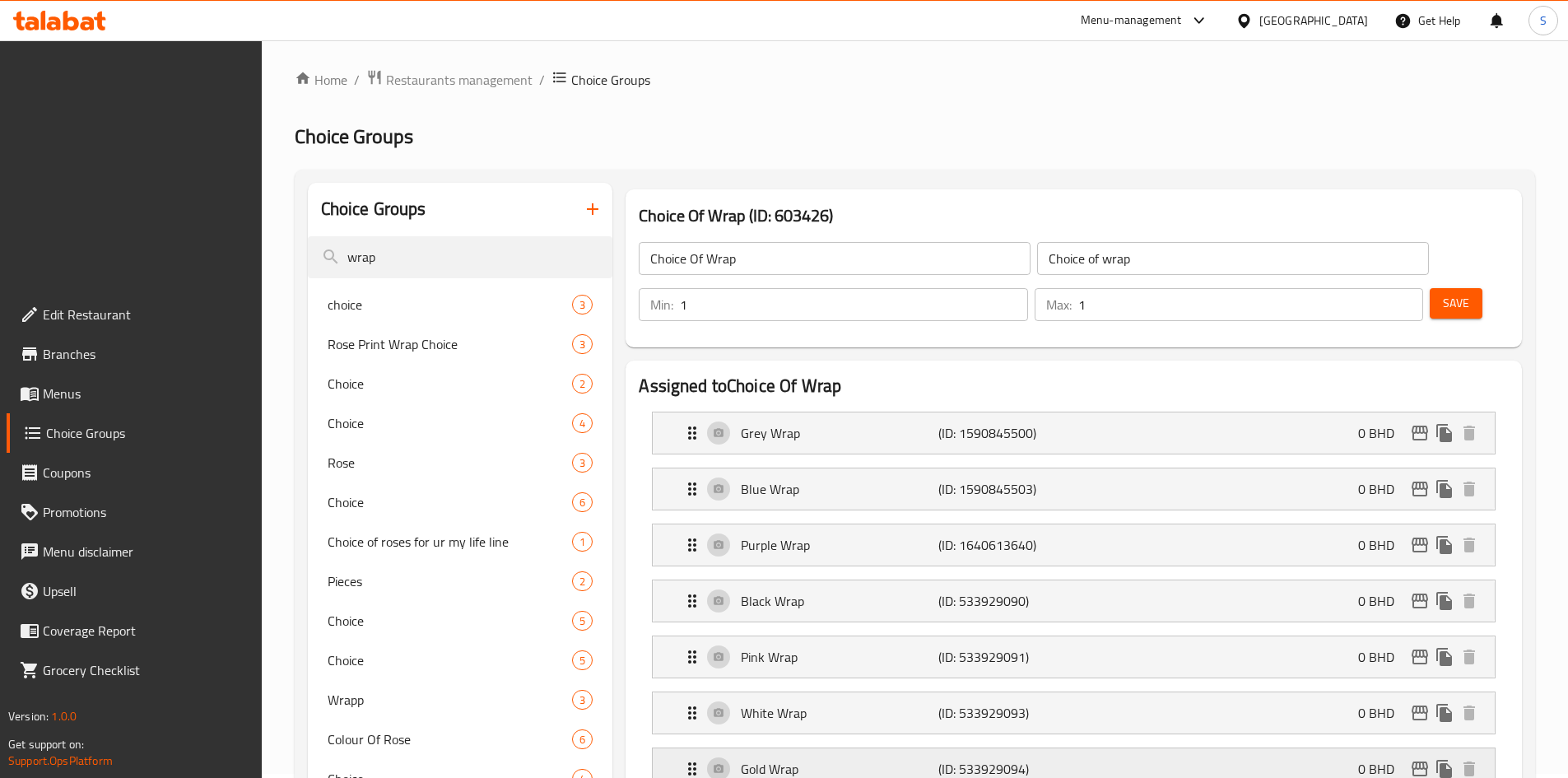
click at [1129, 748] on div "Gold Wrap (ID: 533929094) 0 BHD" at bounding box center [1079, 768] width 793 height 41
click at [1127, 693] on div "White Wrap (ID: 533929093) 0 BHD" at bounding box center [1079, 713] width 793 height 41
click at [1116, 636] on div "Pink Wrap (ID: 533929091) 0 BHD" at bounding box center [1079, 656] width 793 height 41
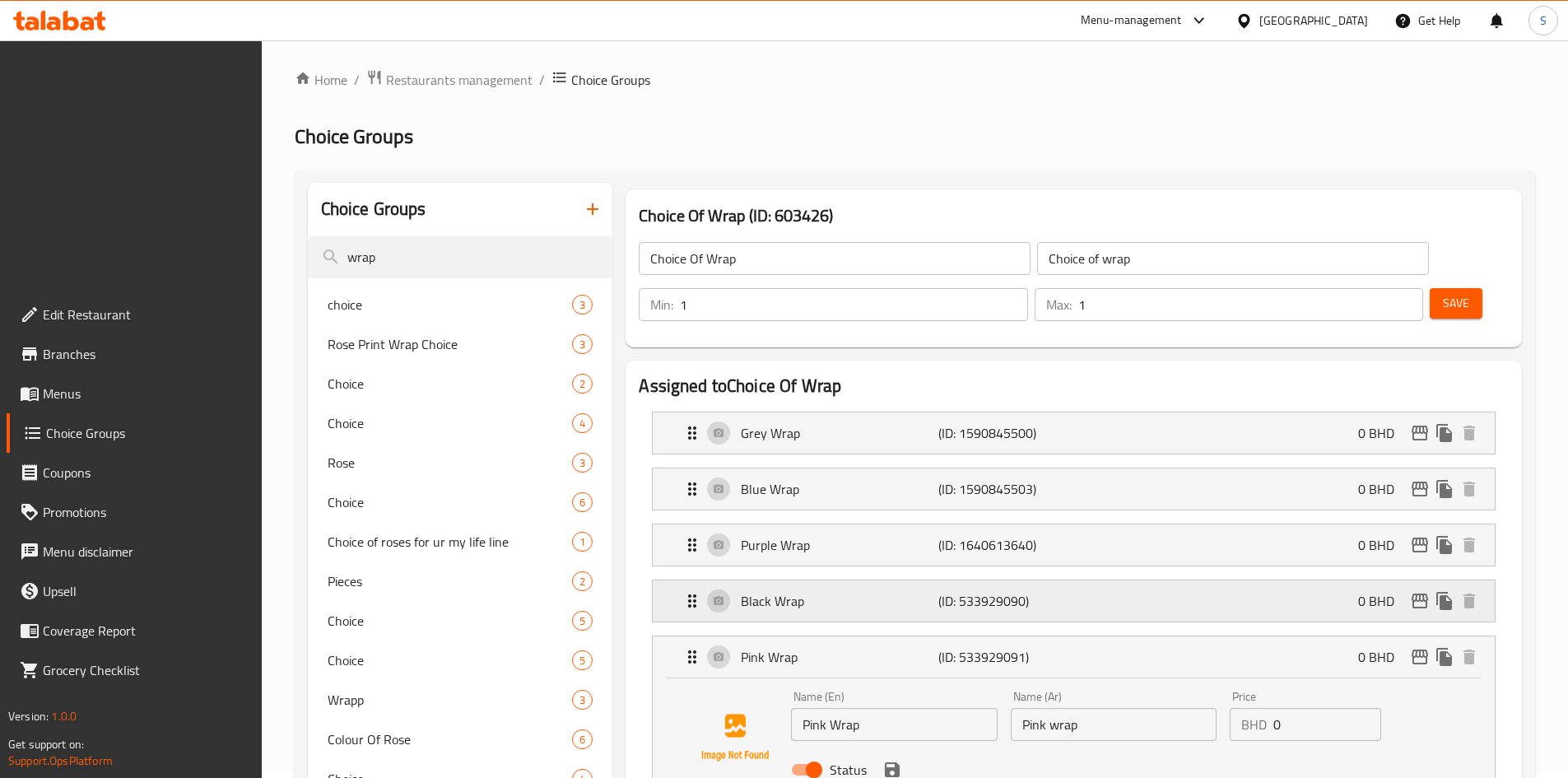
click at [1114, 581] on div "Black Wrap (ID: 533929090) 0 BHD" at bounding box center [1079, 600] width 793 height 41
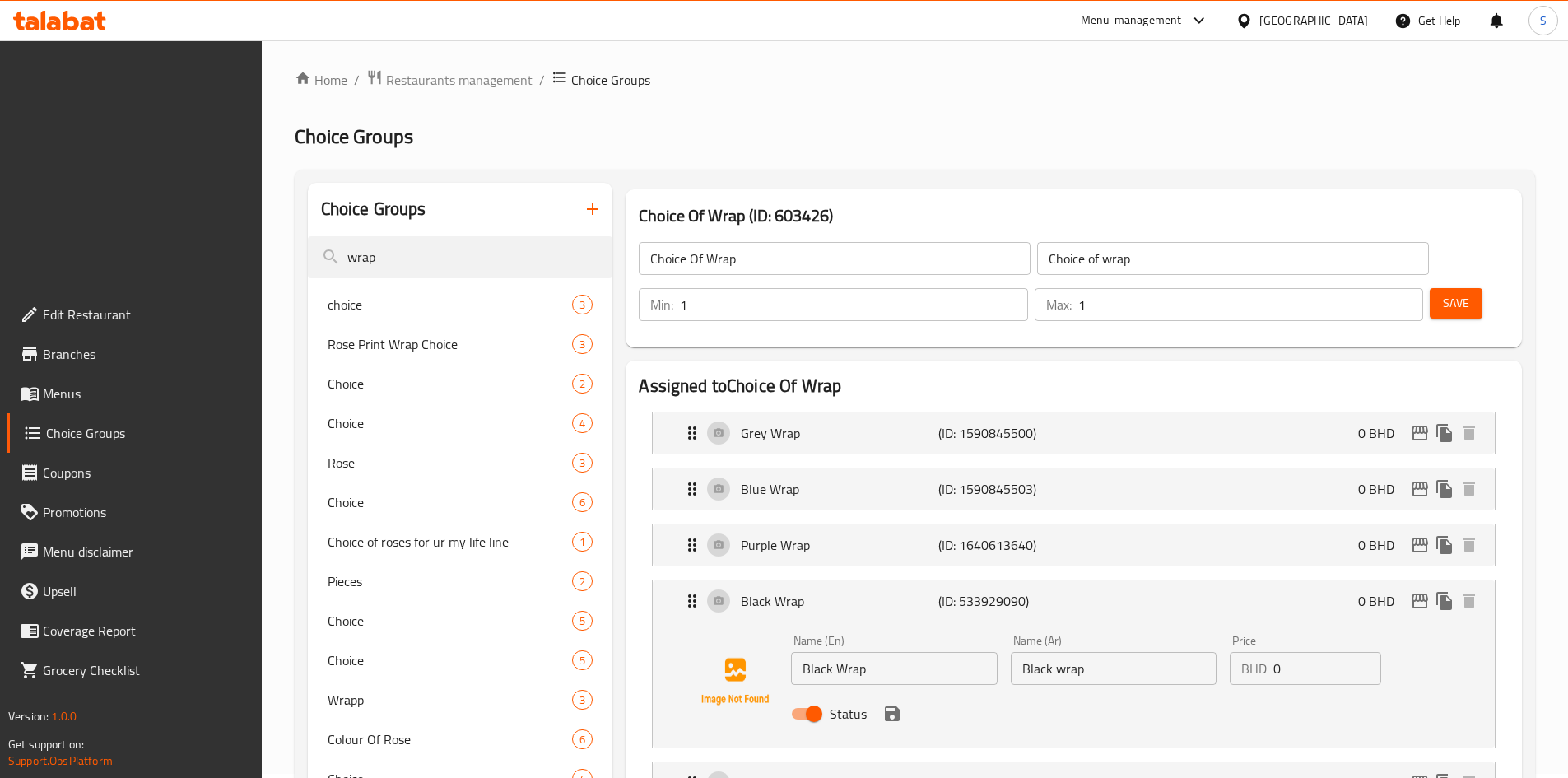
click at [1120, 652] on input "Black wrap" at bounding box center [1113, 668] width 205 height 33
type input "غلاف اسود"
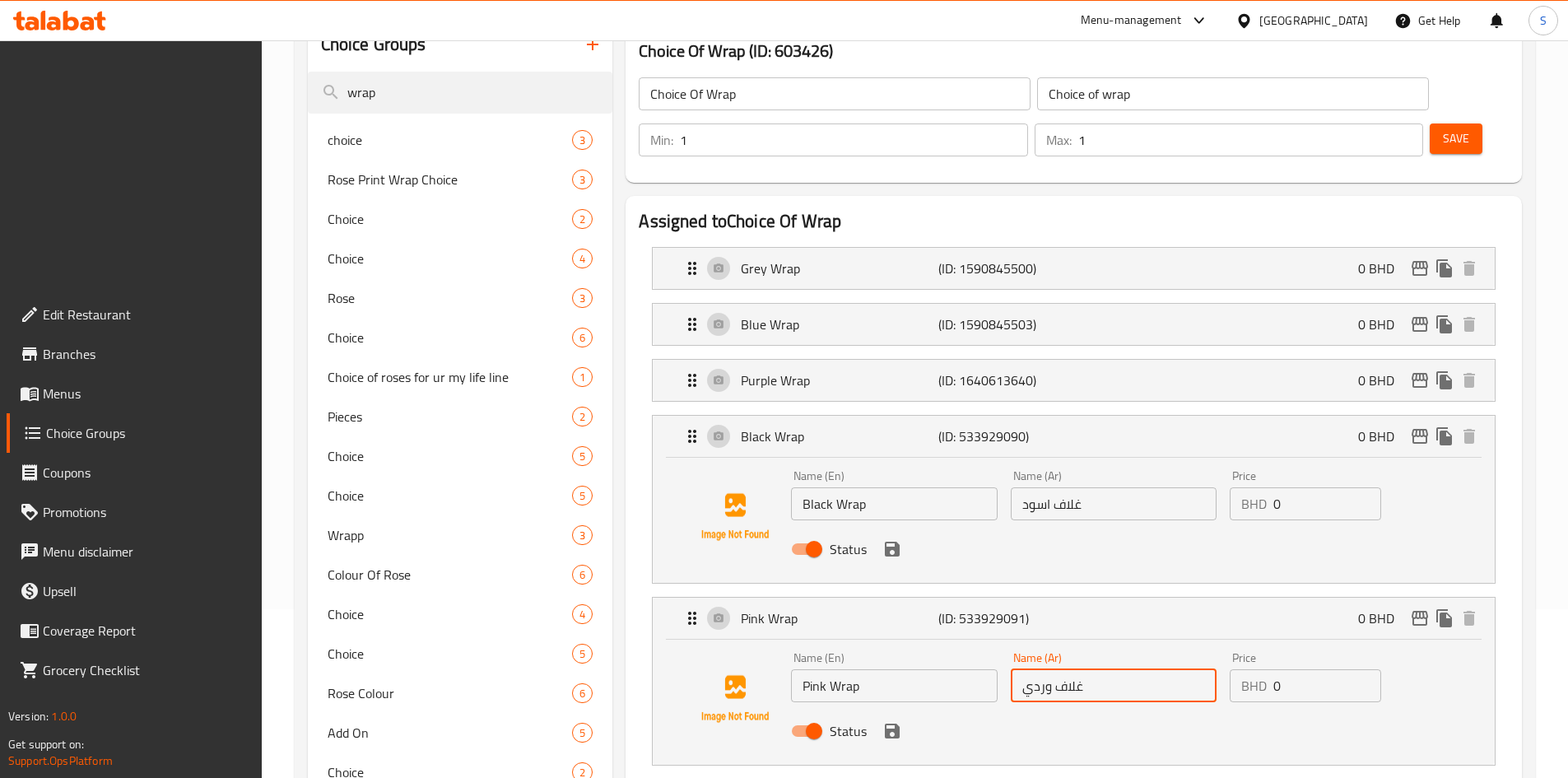
type input "غلاف وردي"
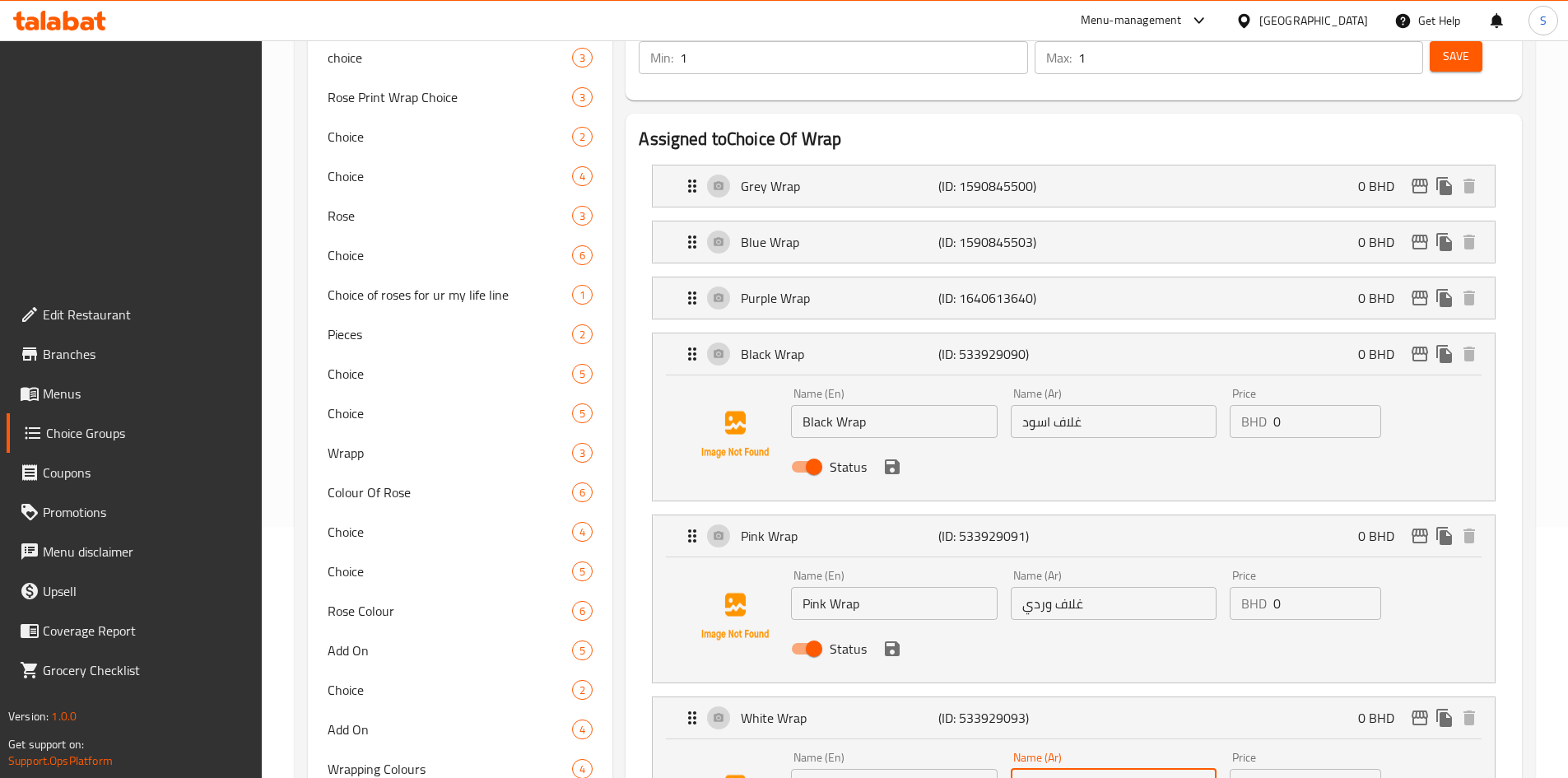
type input "غلاف أبيض"
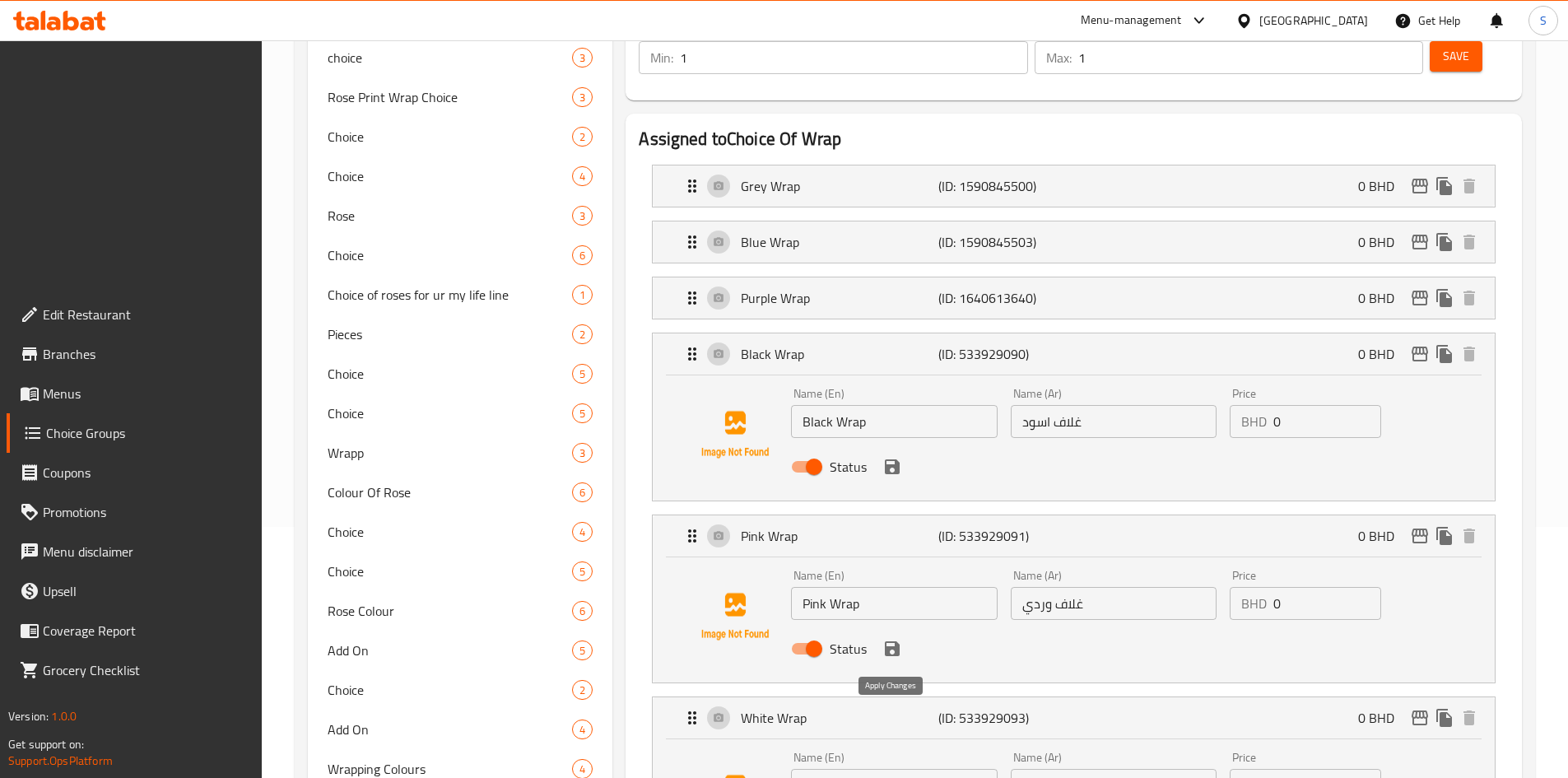
click at [889, 639] on icon "save" at bounding box center [892, 649] width 20 height 20
type input "غلاف ذهبي"
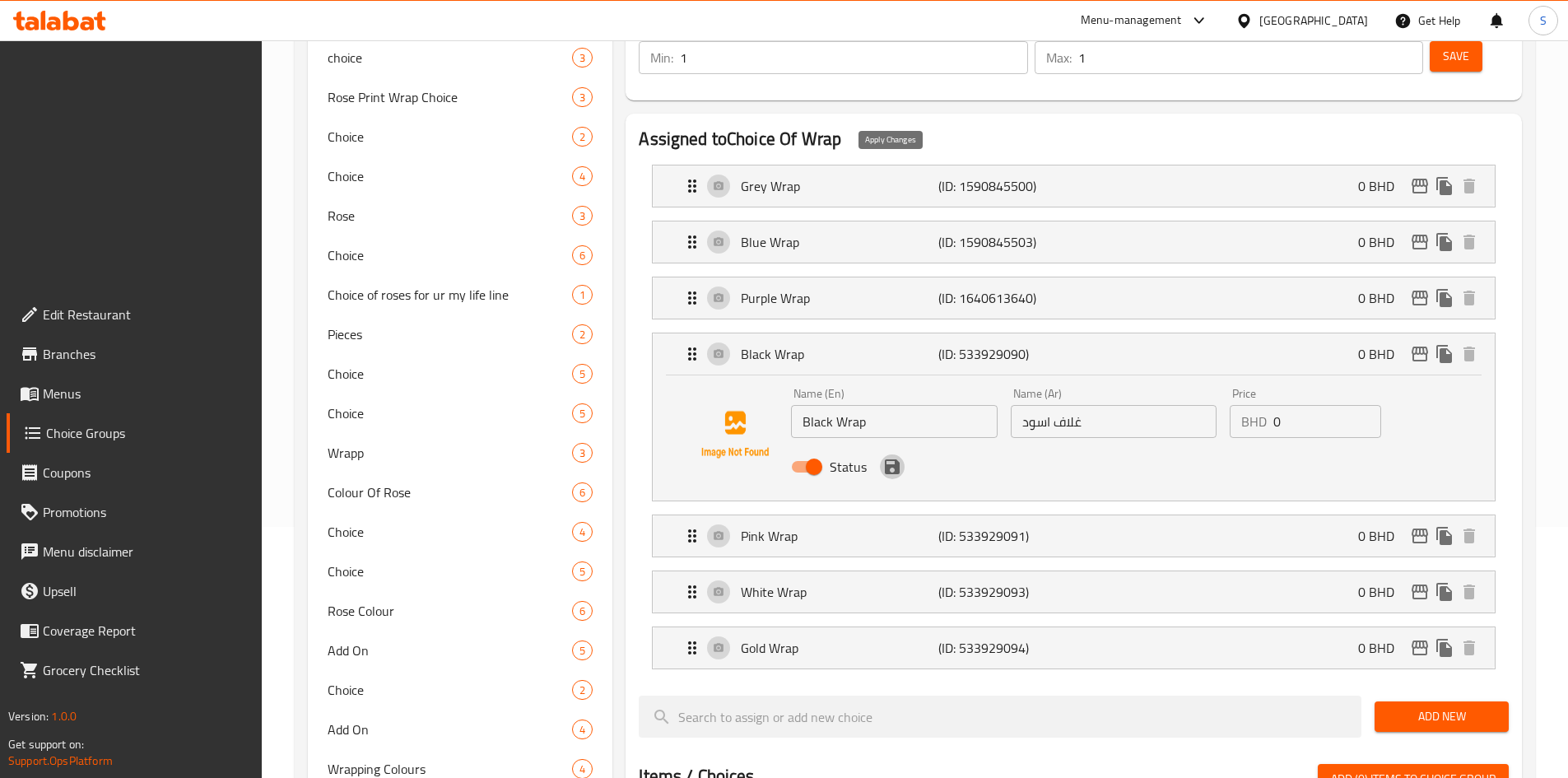
click at [891, 456] on icon "save" at bounding box center [892, 466] width 20 height 20
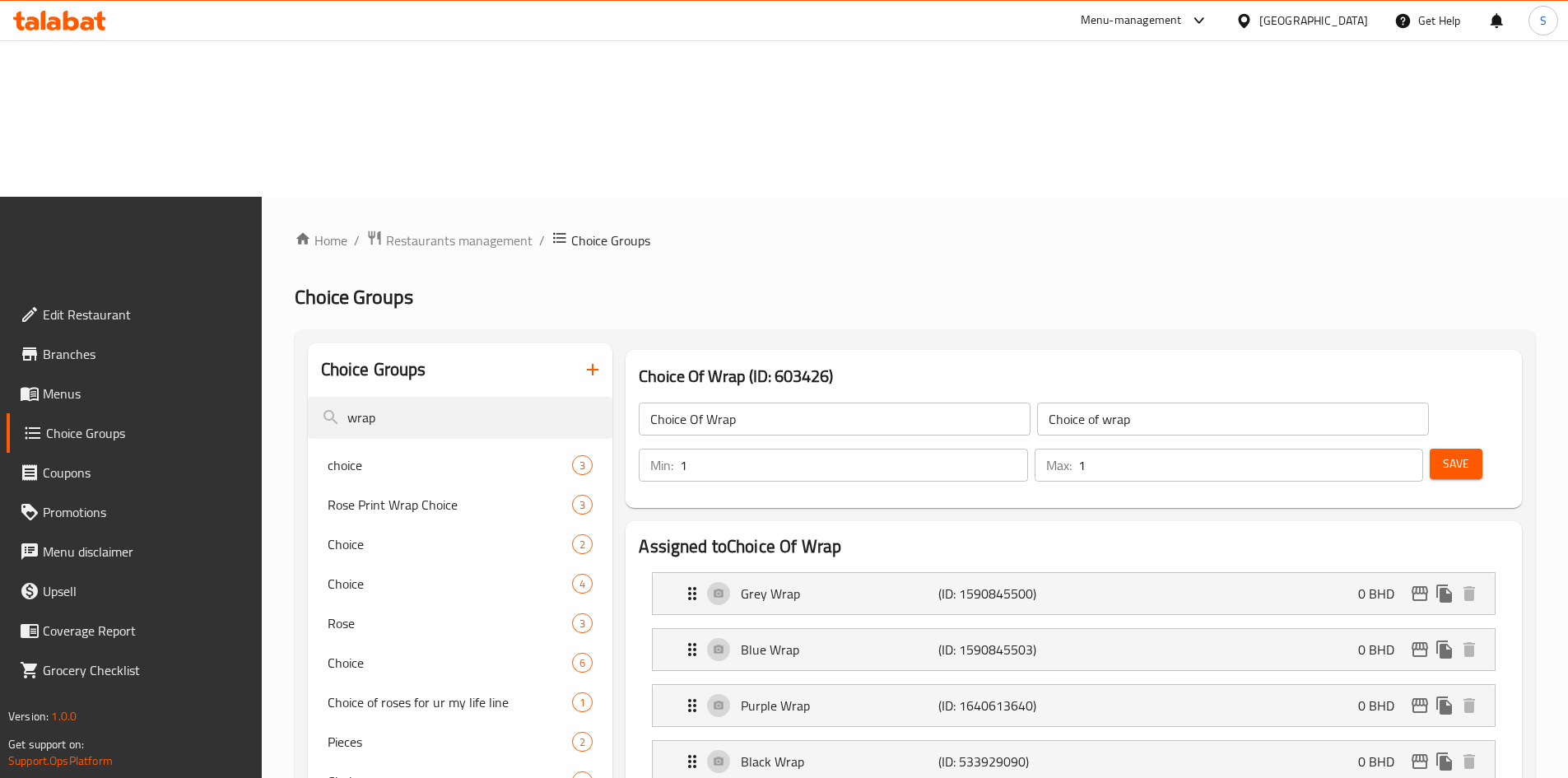
scroll to position [0, 0]
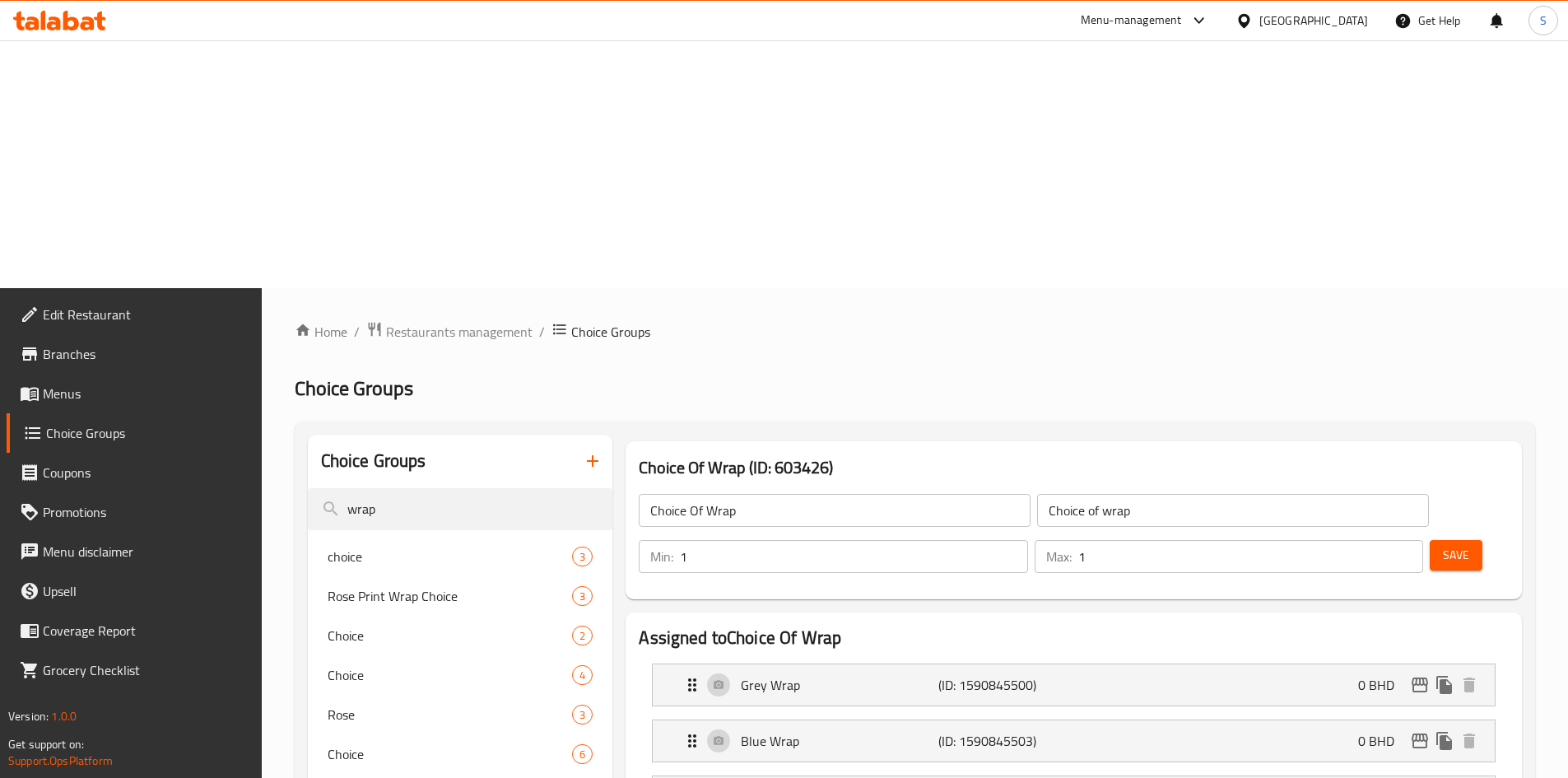
click at [1443, 545] on span "Save" at bounding box center [1456, 555] width 27 height 21
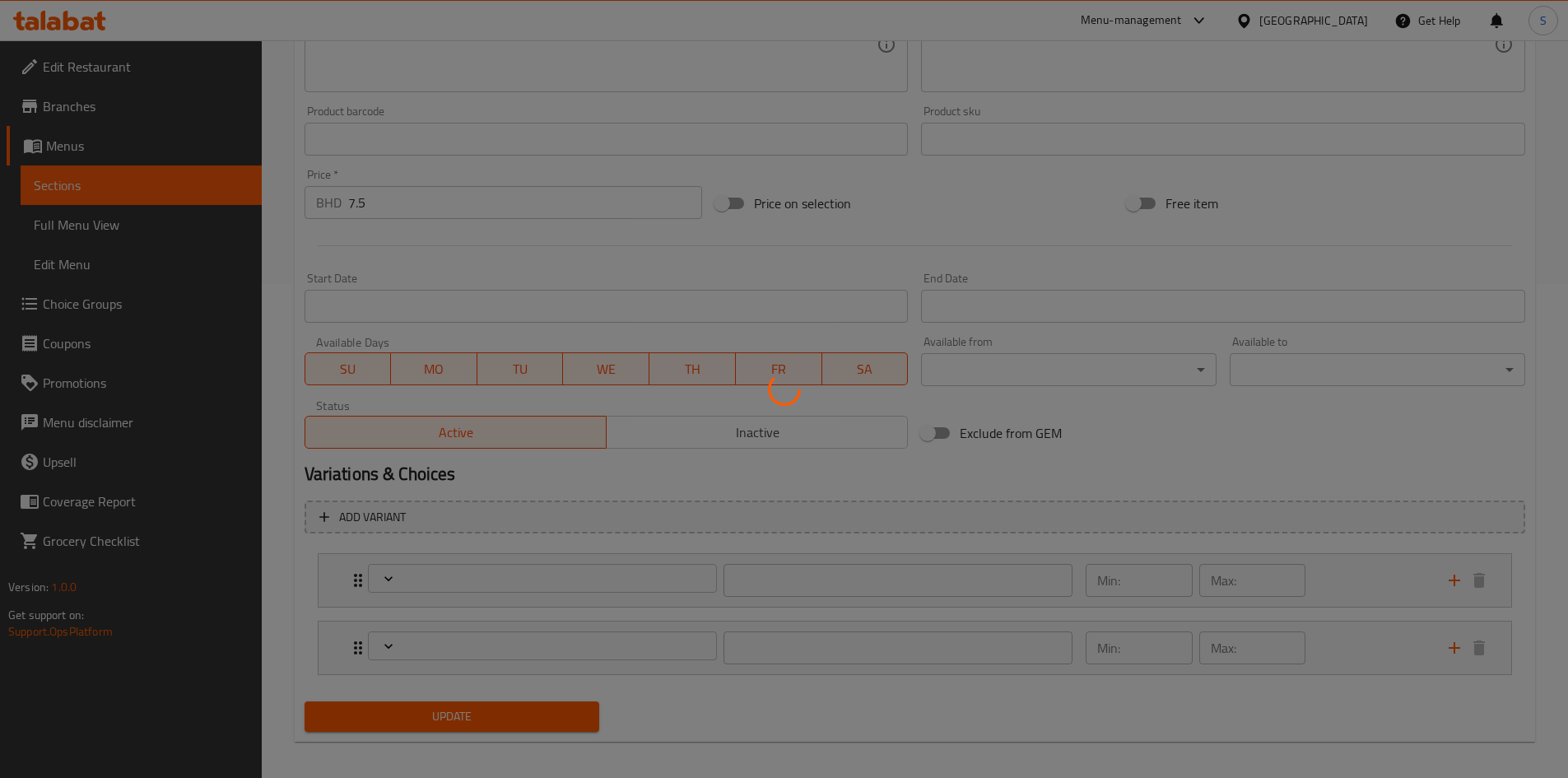
scroll to position [504, 0]
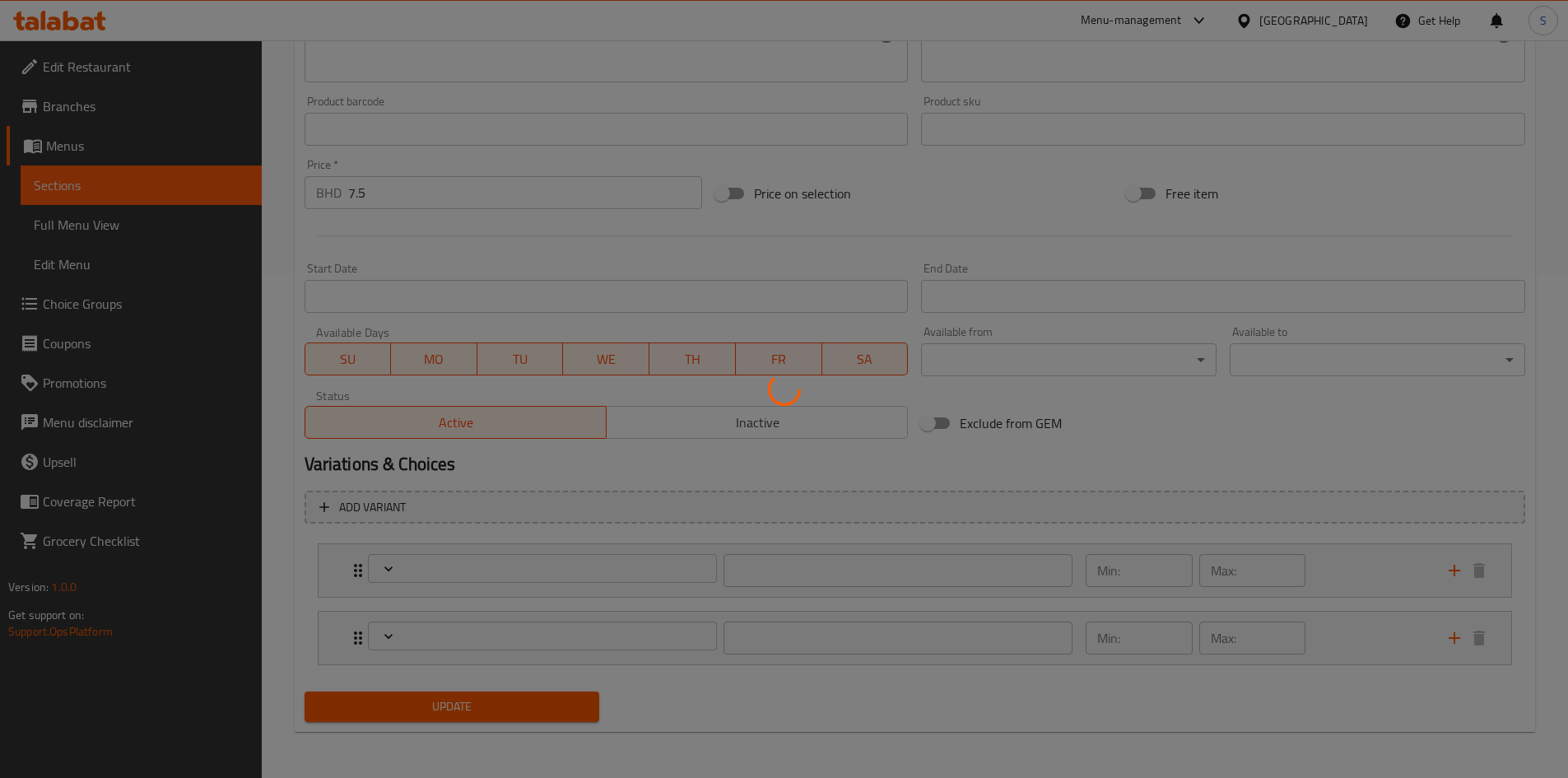
type input "Choice of wrap"
type input "1"
type input "الإضافات:"
type input "0"
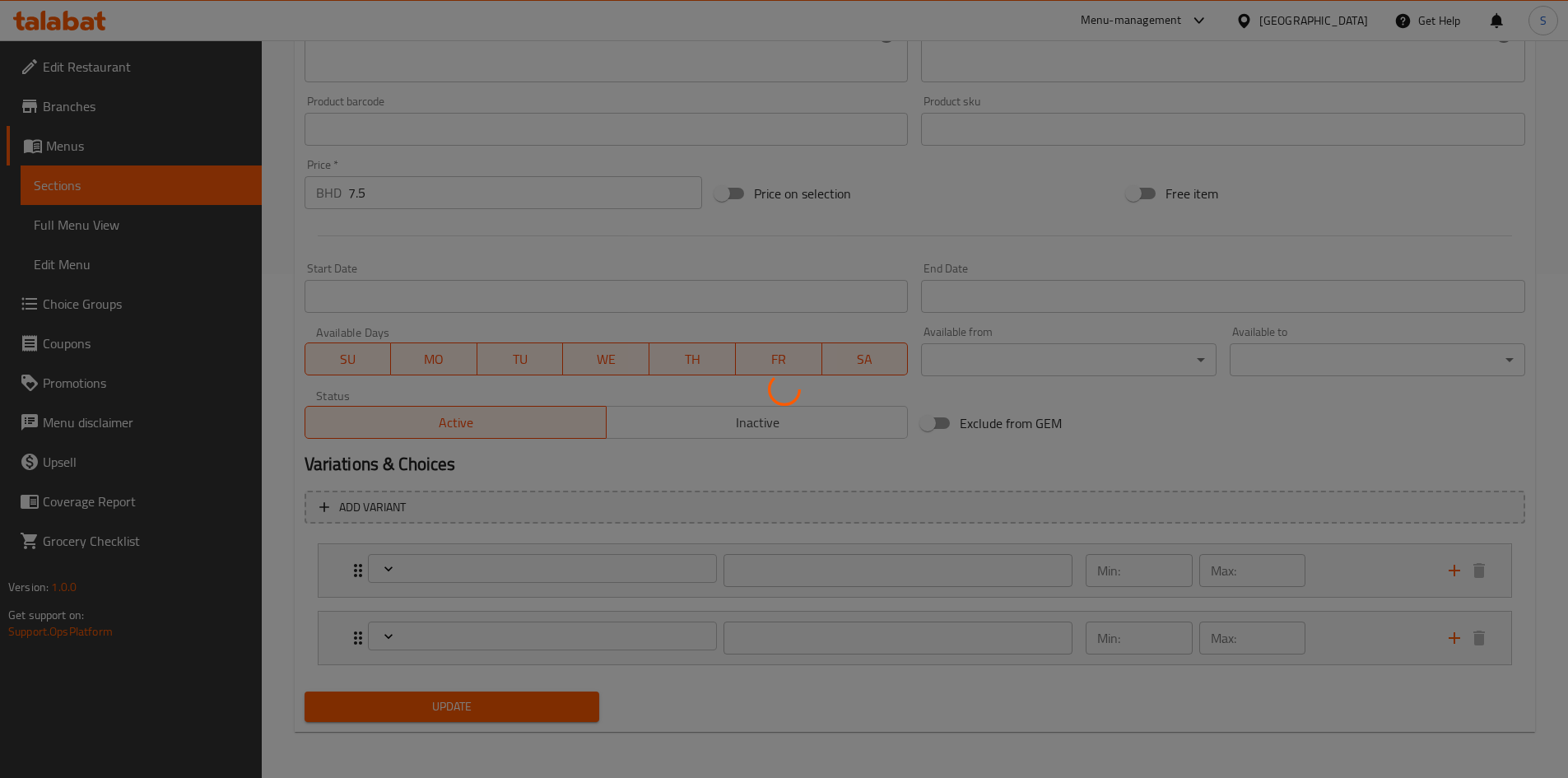
type input "4"
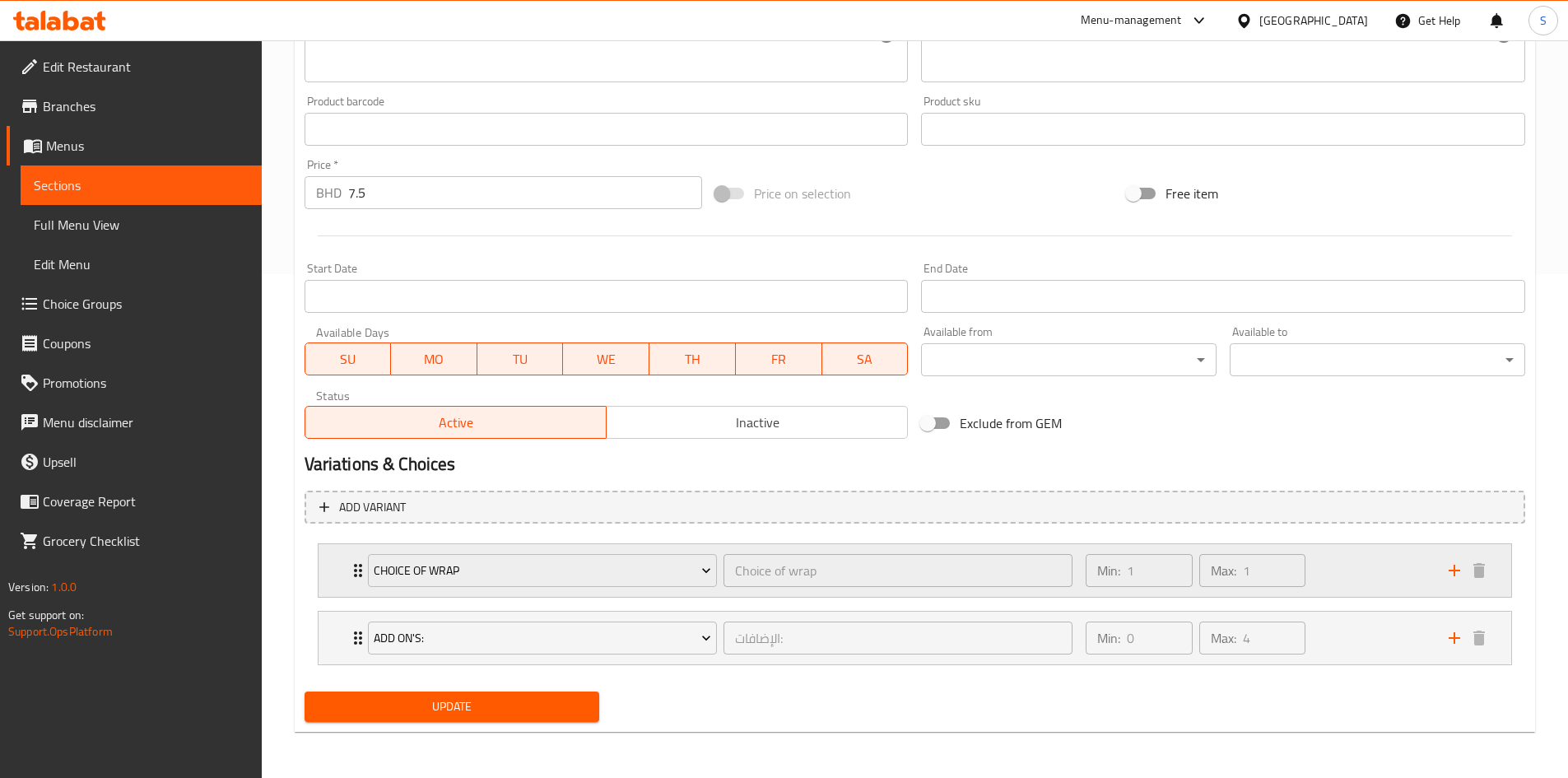
click at [332, 578] on div "Choice Of Wrap Choice of wrap ​ Min: 1 ​ Max: 1 ​" at bounding box center [915, 570] width 1193 height 53
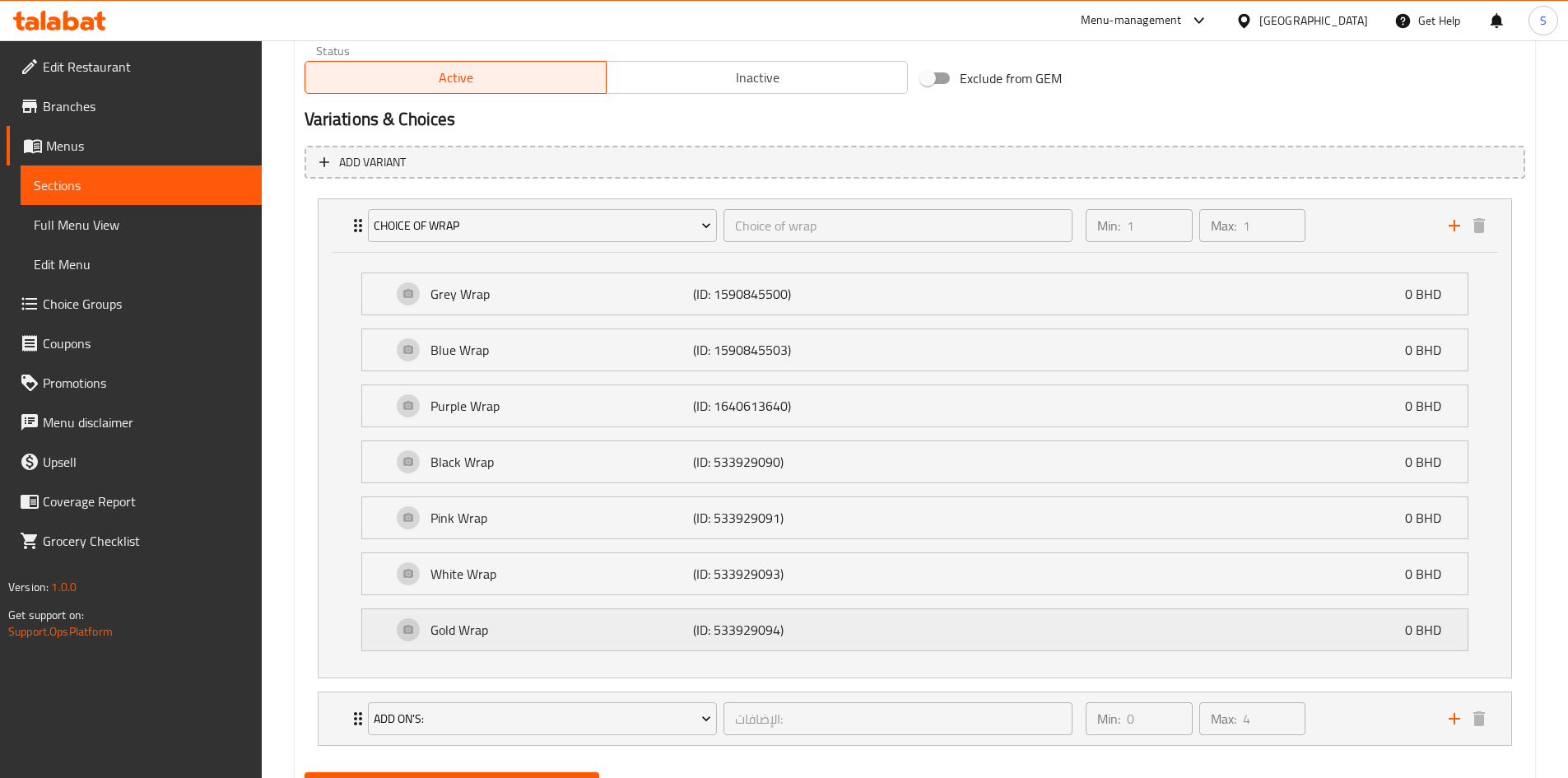
scroll to position [891, 0]
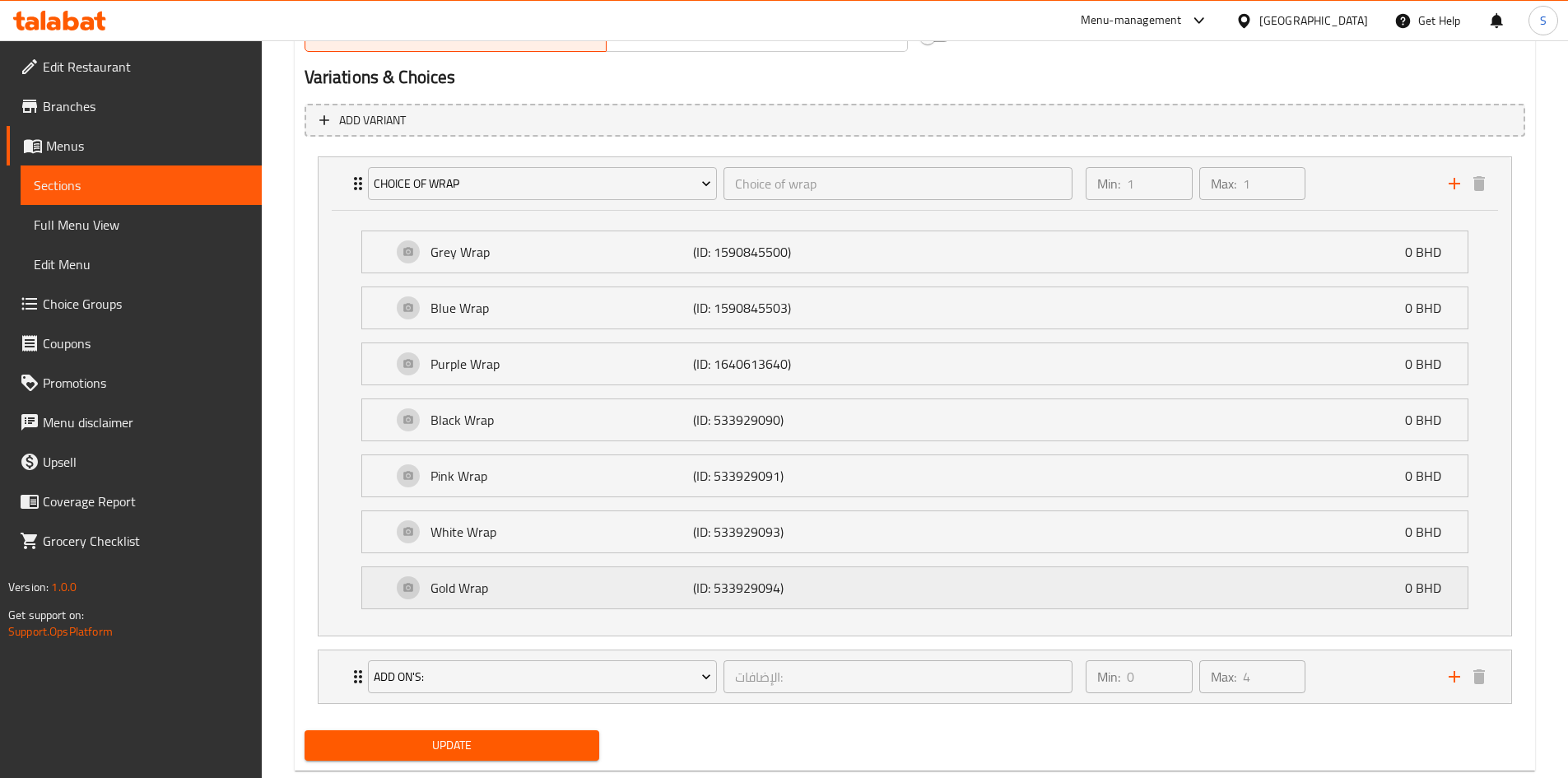
click at [586, 605] on div "Gold Wrap (ID: 533929094) 0 BHD" at bounding box center [920, 587] width 1056 height 41
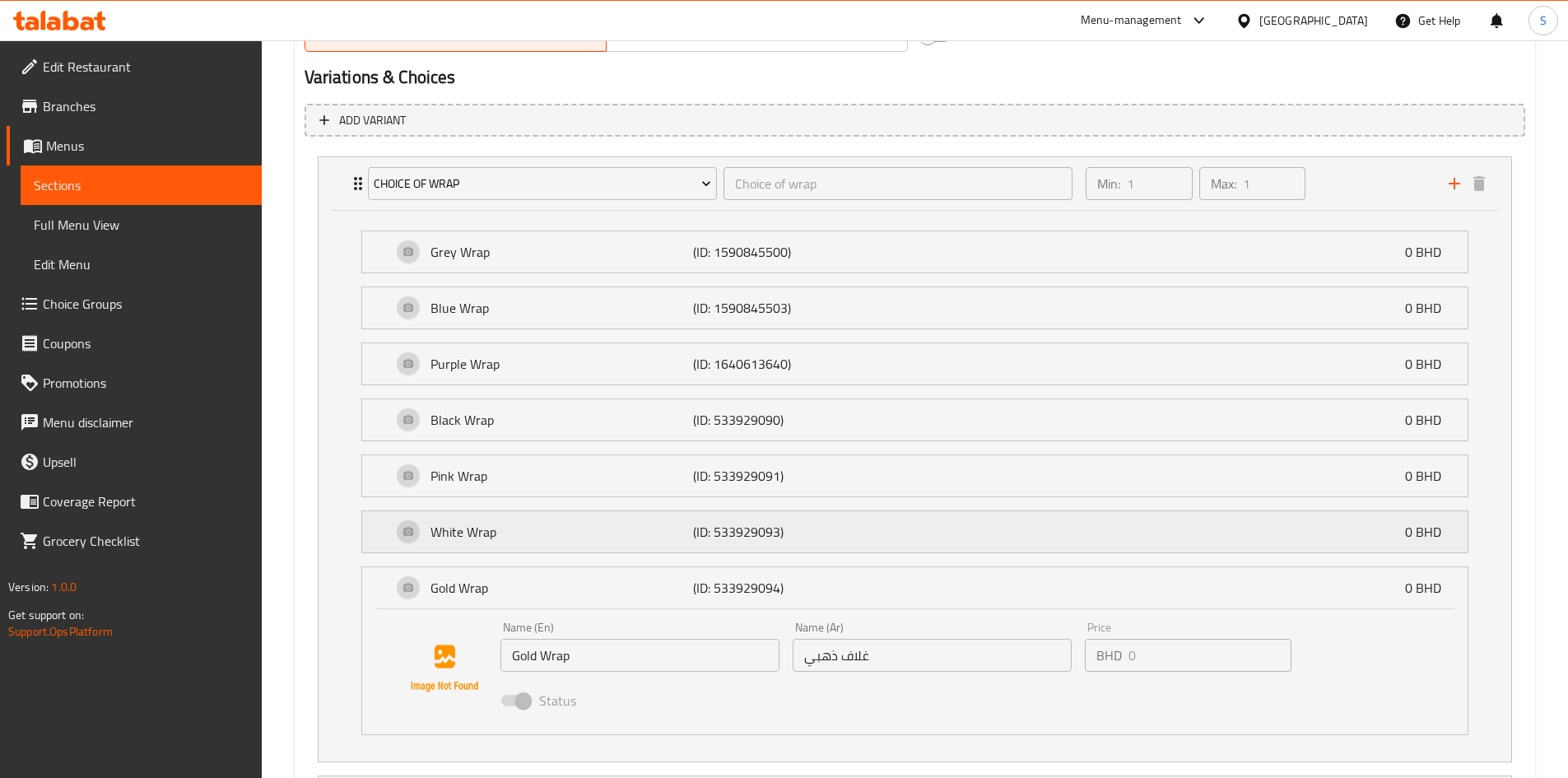
click at [593, 538] on p "White Wrap" at bounding box center [562, 532] width 263 height 20
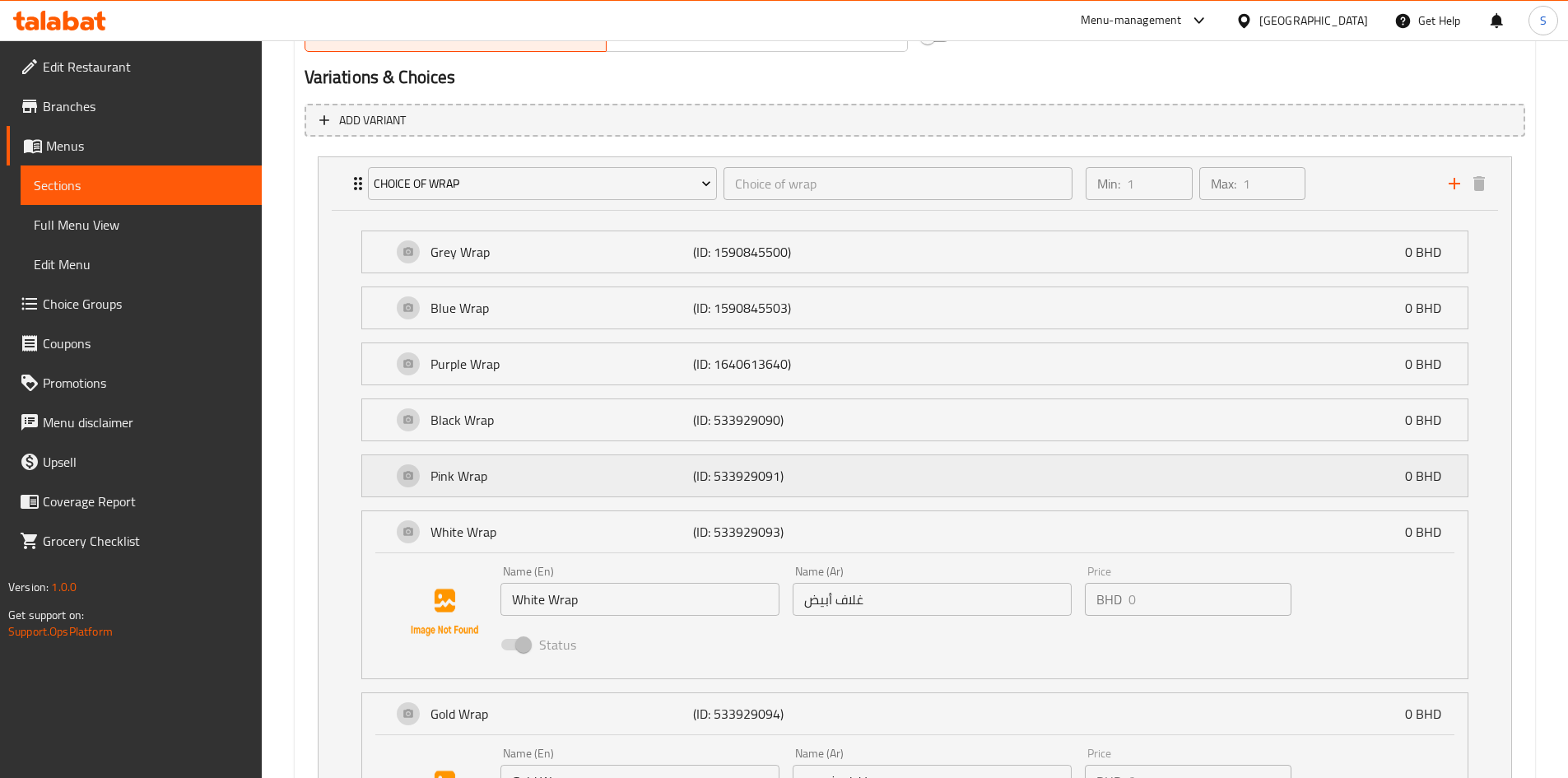
click at [601, 478] on p "Pink Wrap" at bounding box center [562, 476] width 263 height 20
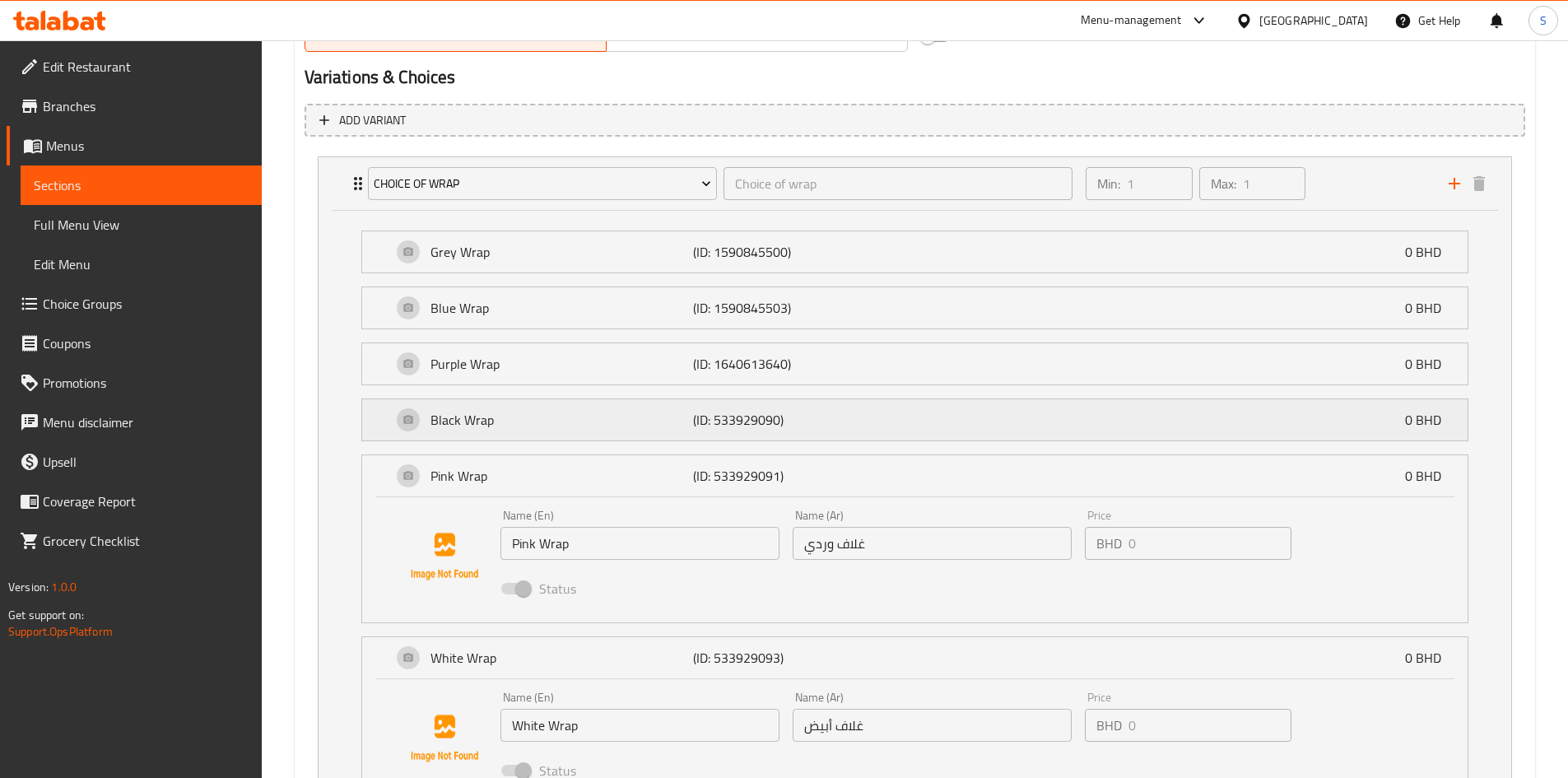
click at [606, 429] on p "Black Wrap" at bounding box center [562, 420] width 263 height 20
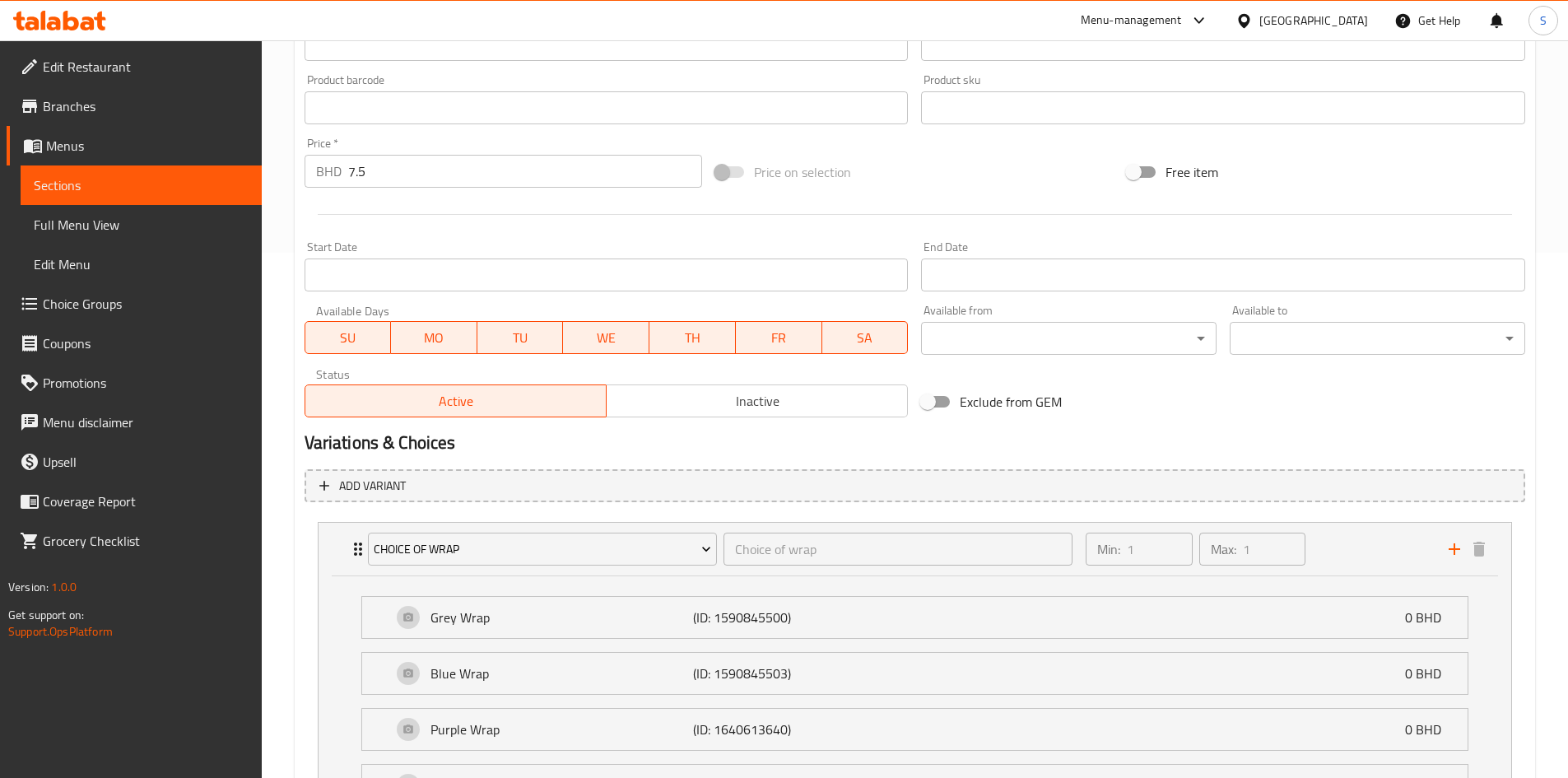
scroll to position [446, 0]
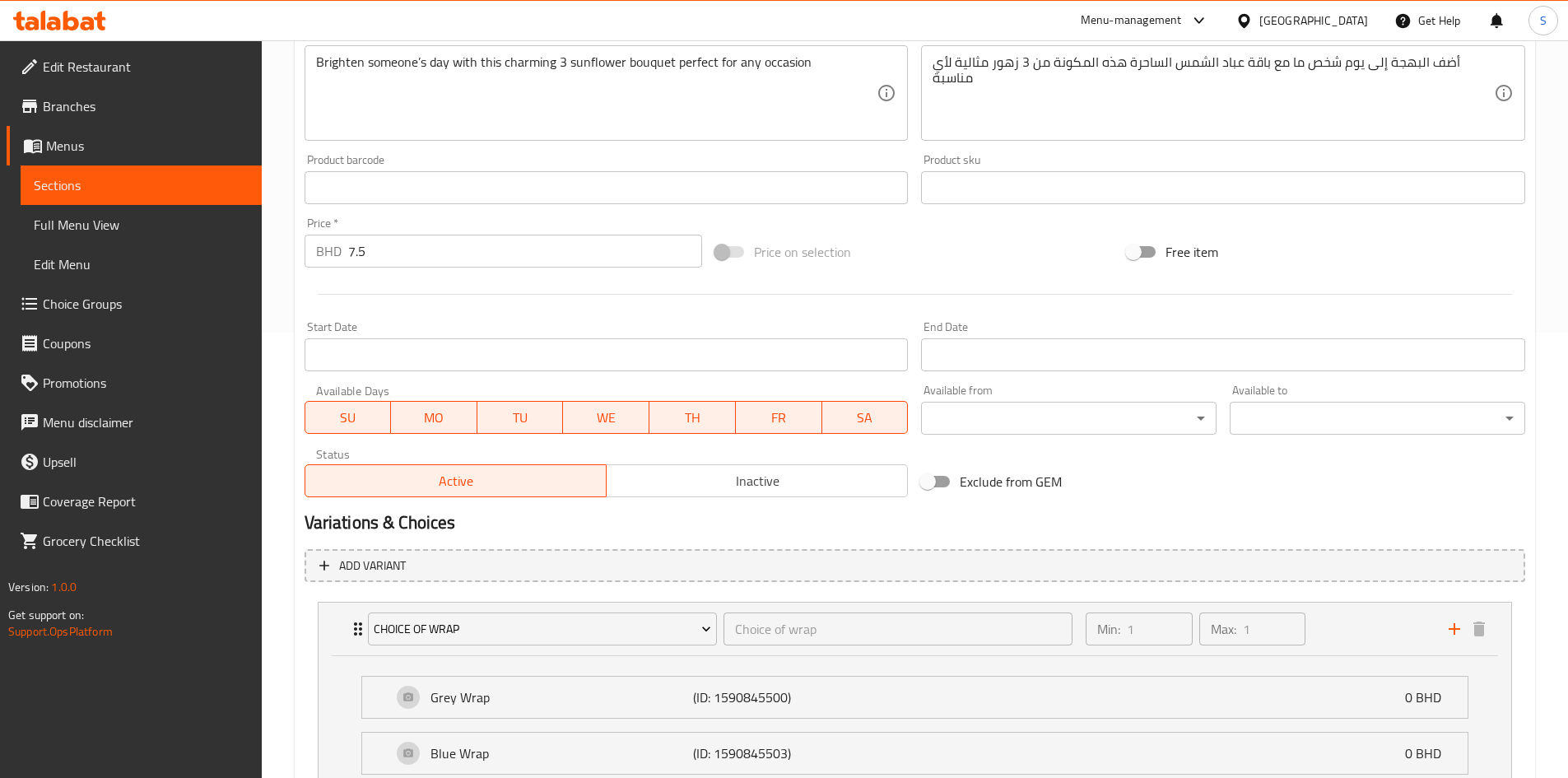
click at [1351, 23] on div "[GEOGRAPHIC_DATA]" at bounding box center [1314, 21] width 109 height 18
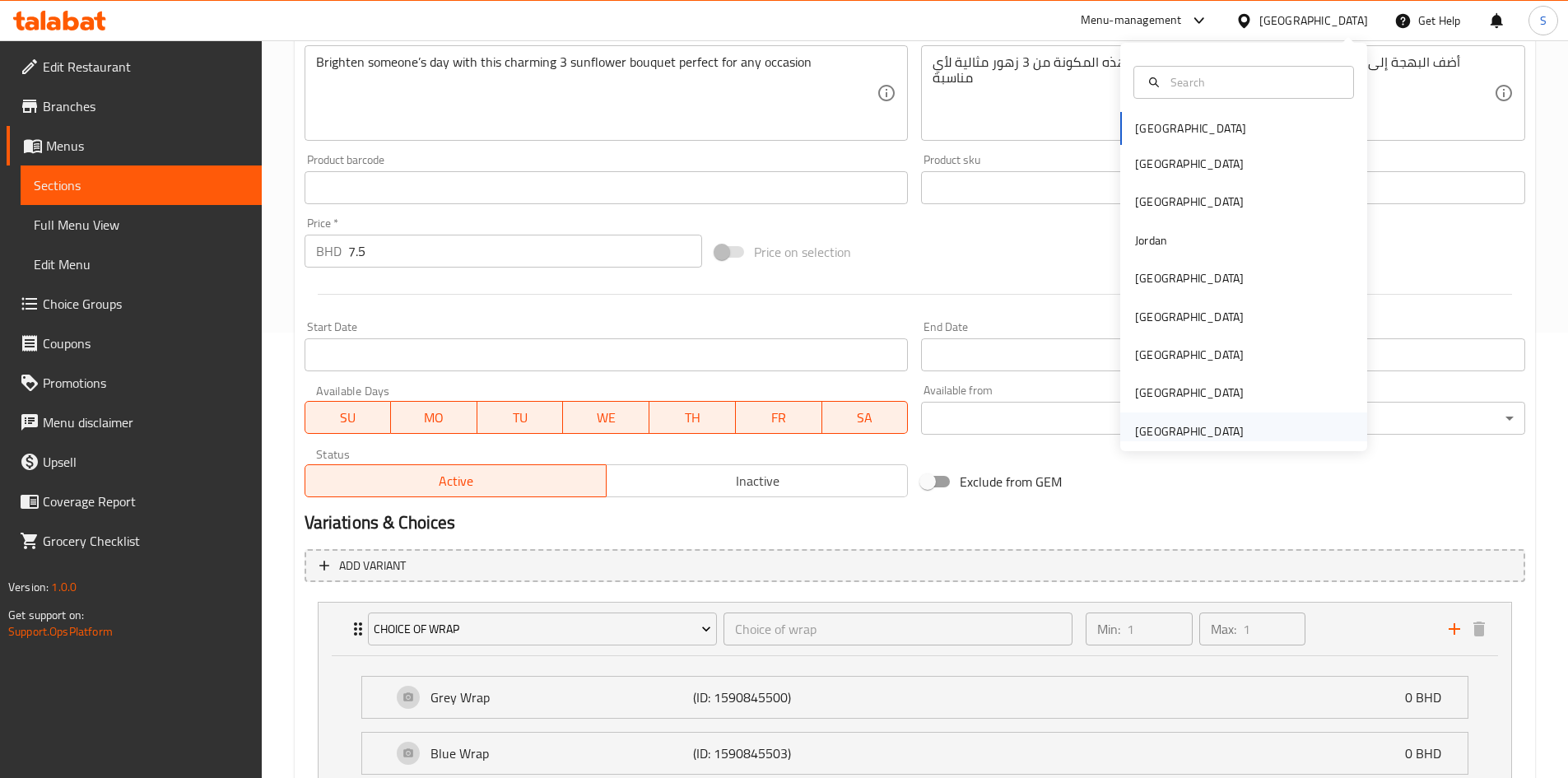
click at [1196, 441] on div "[GEOGRAPHIC_DATA]" at bounding box center [1190, 432] width 109 height 18
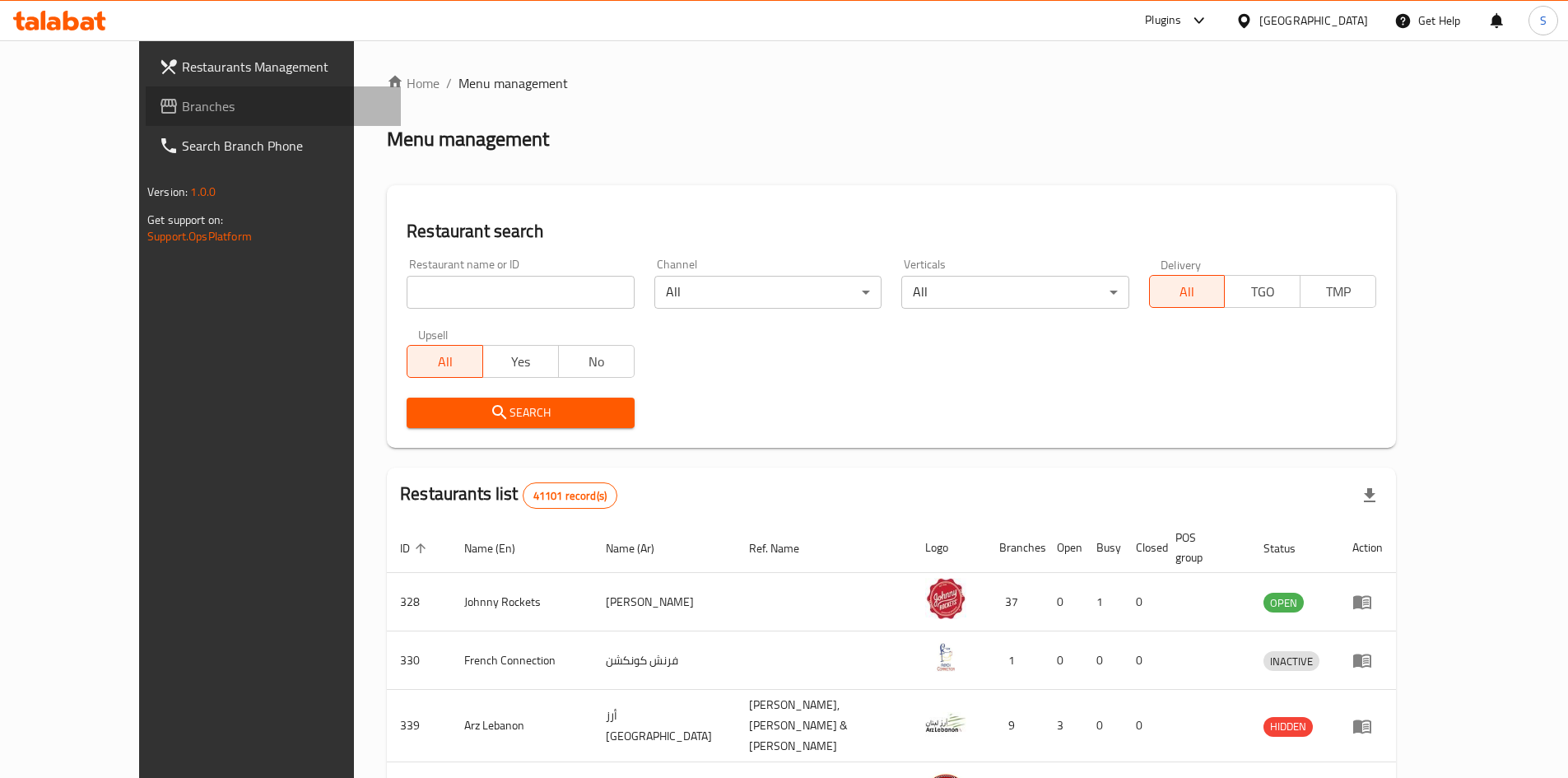
click at [182, 105] on span "Branches" at bounding box center [284, 106] width 205 height 20
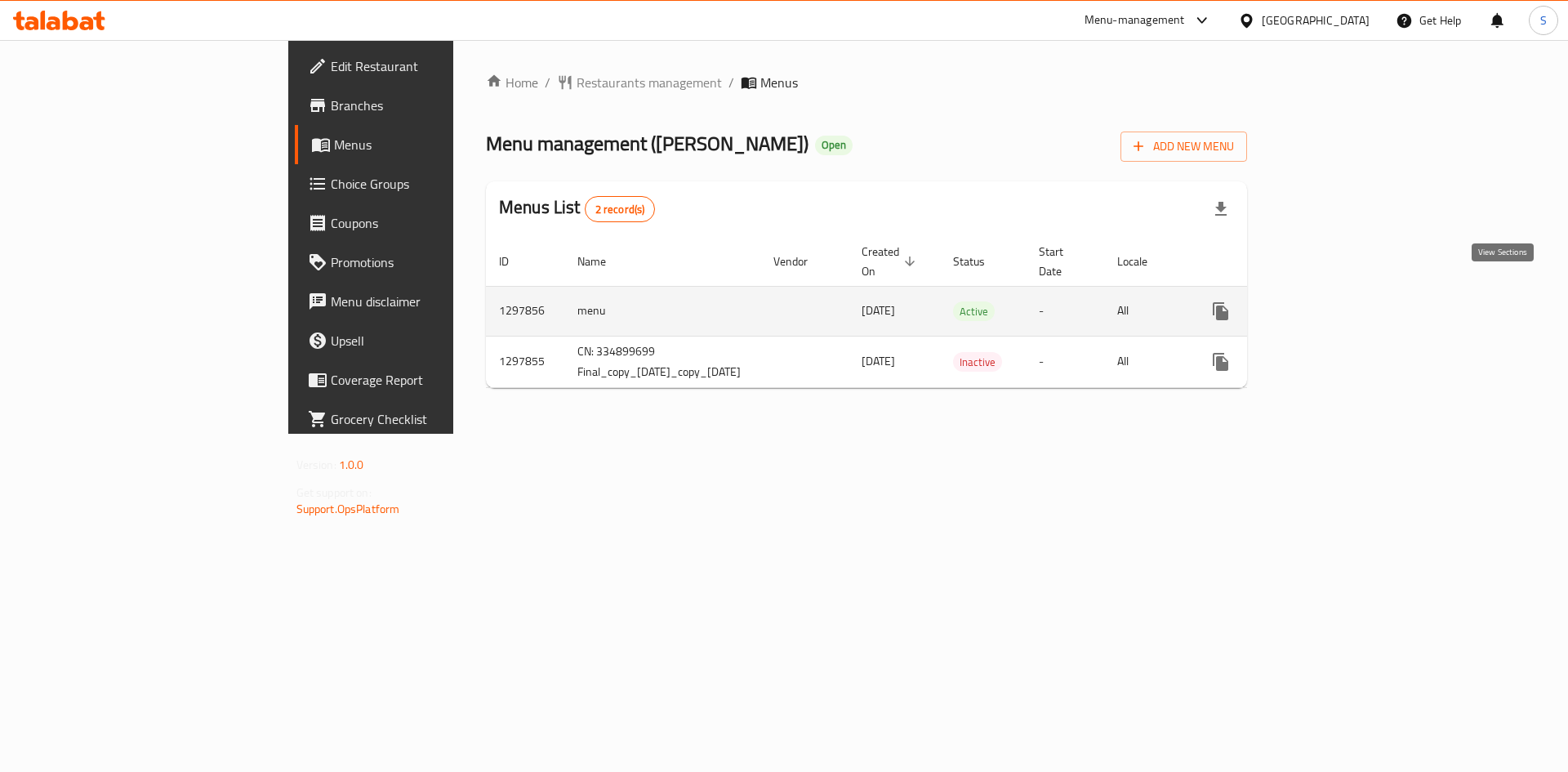
click at [1358, 299] on link "enhanced table" at bounding box center [1339, 311] width 39 height 39
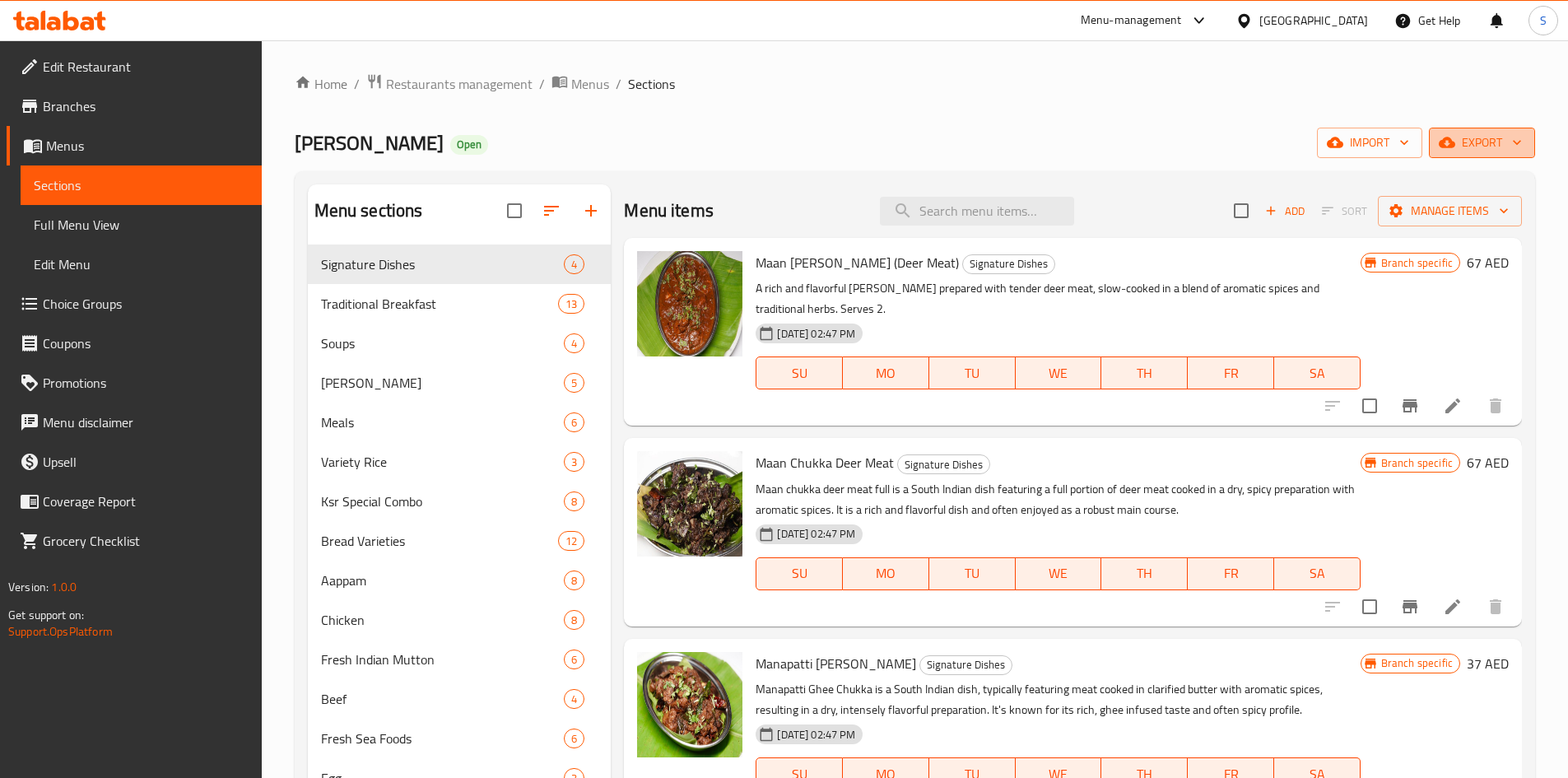
click at [1474, 141] on span "export" at bounding box center [1482, 143] width 79 height 21
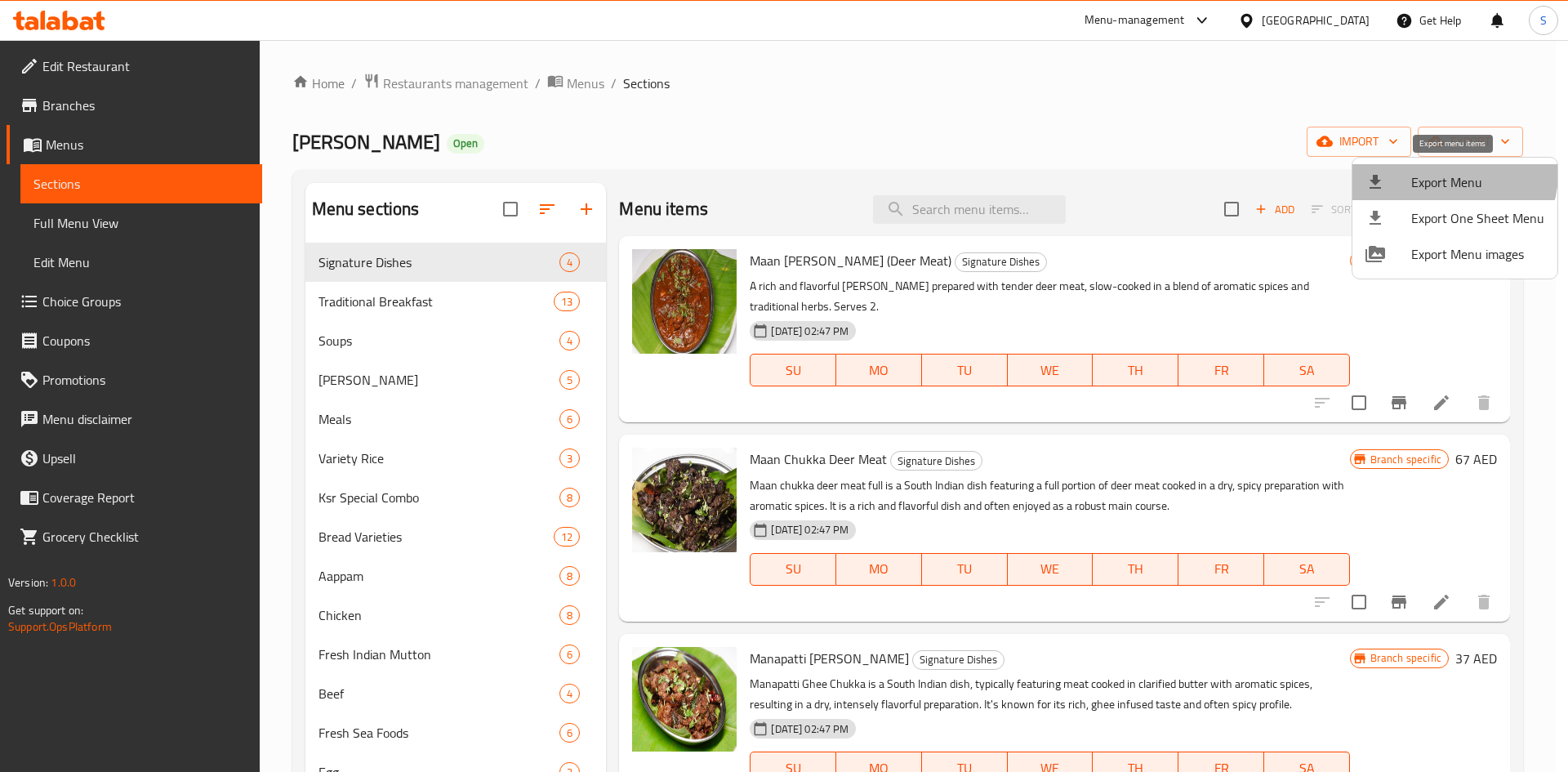
click at [1450, 173] on span "Export Menu" at bounding box center [1477, 182] width 133 height 20
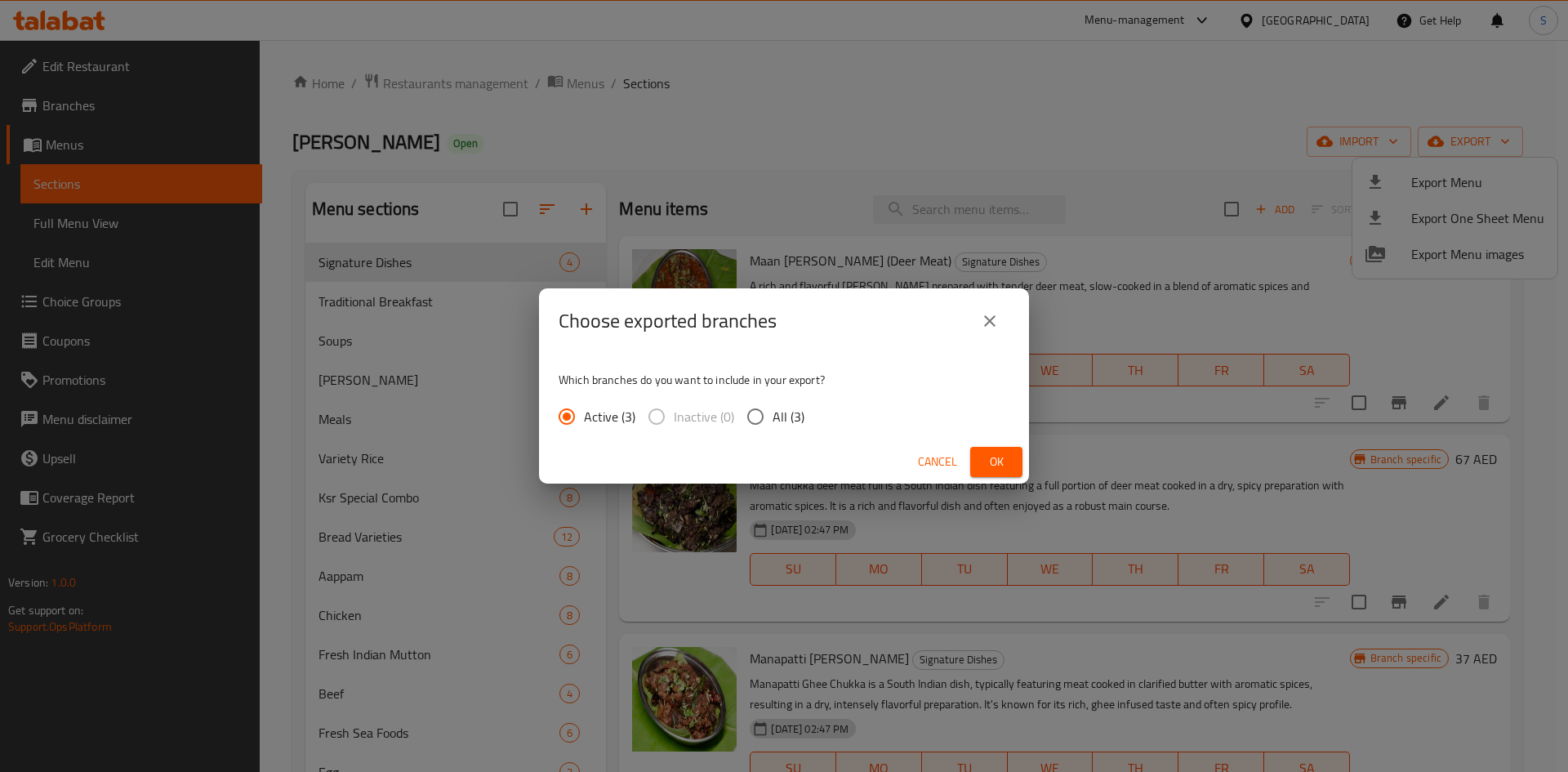
click at [763, 418] on input "All (3)" at bounding box center [755, 417] width 34 height 34
radio input "true"
click at [992, 465] on span "Ok" at bounding box center [996, 462] width 27 height 21
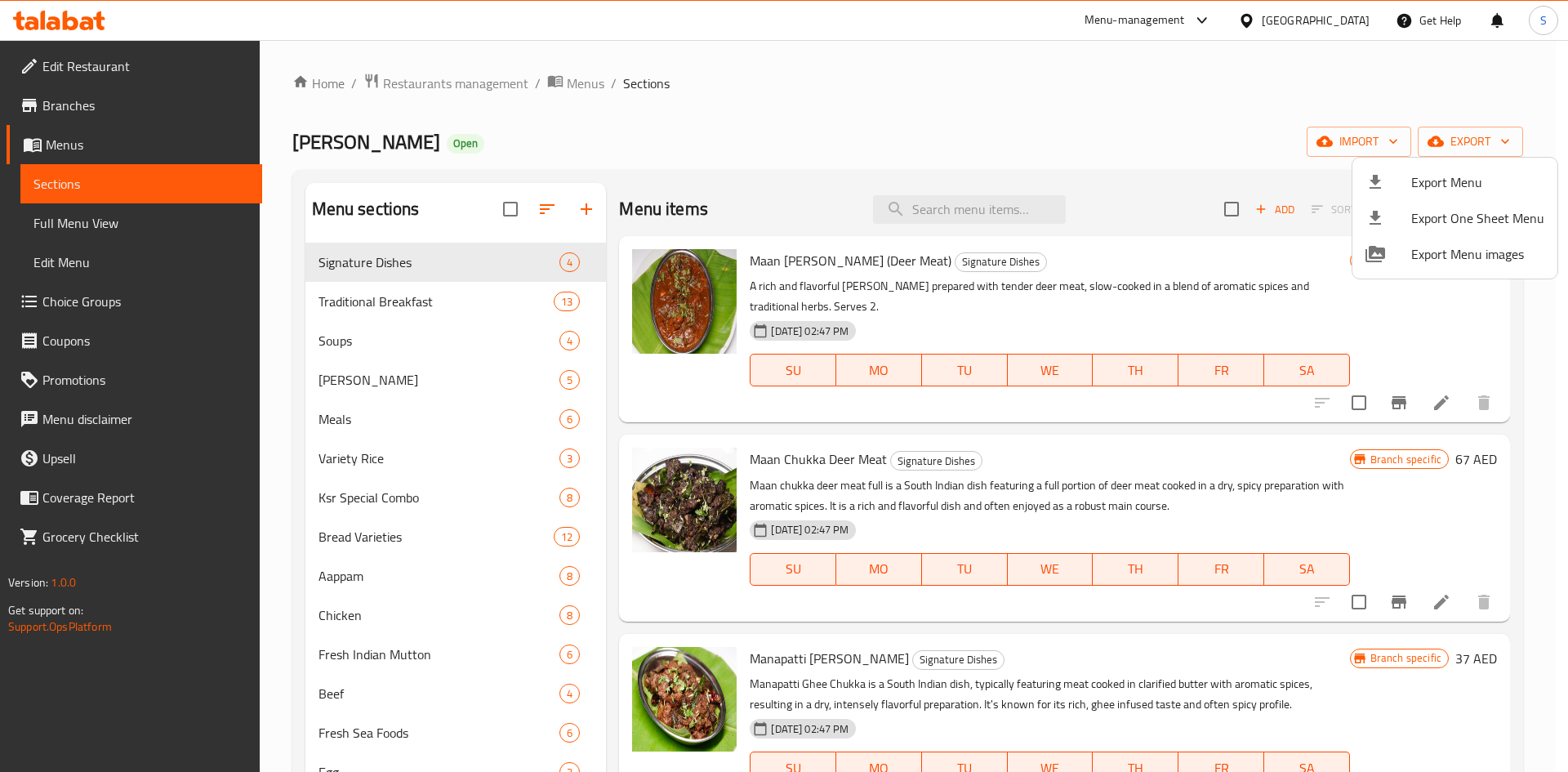
click at [985, 218] on div at bounding box center [784, 386] width 1568 height 772
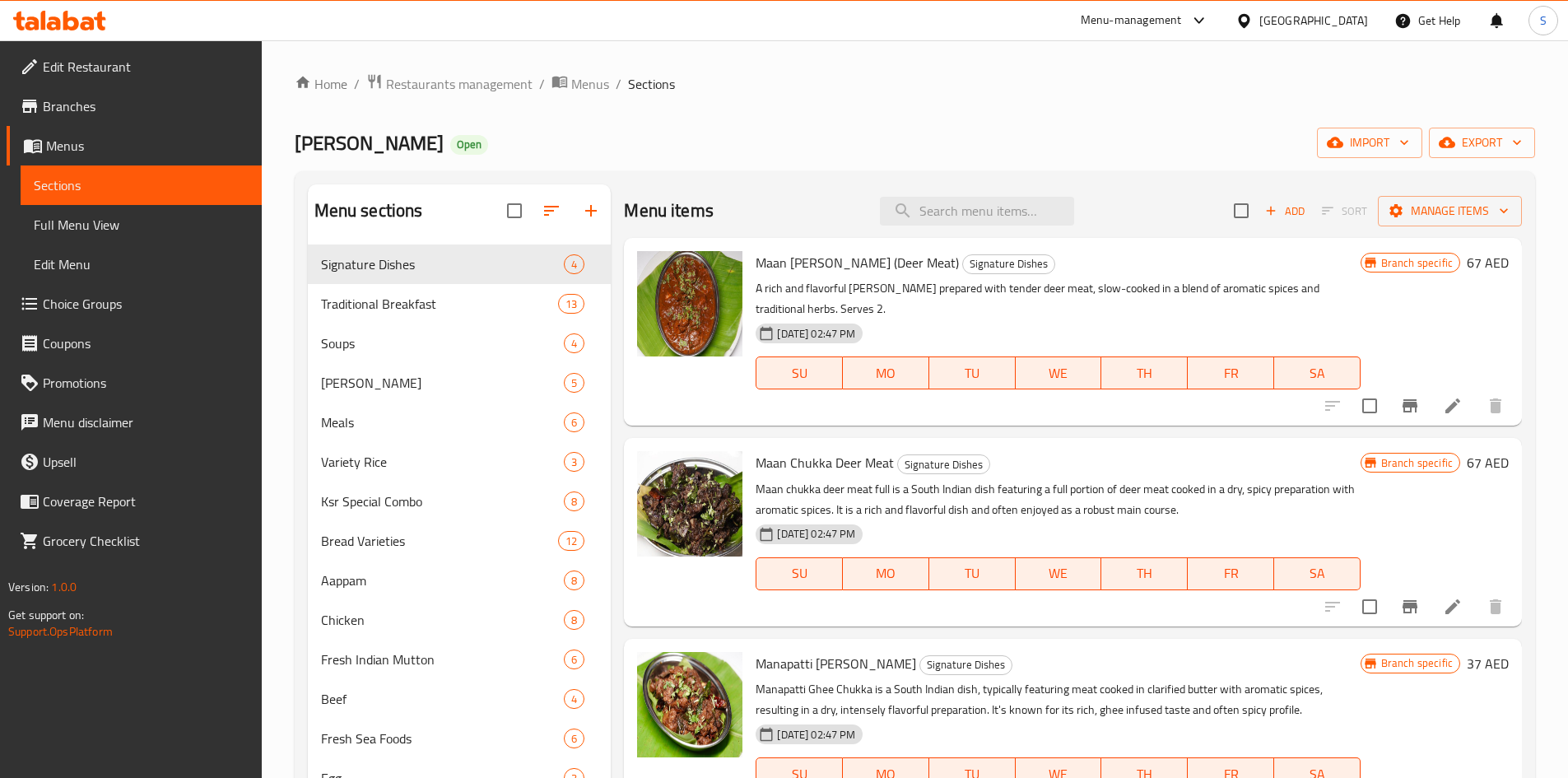
click at [993, 219] on input "search" at bounding box center [978, 210] width 195 height 29
paste input "Onam sadhya"
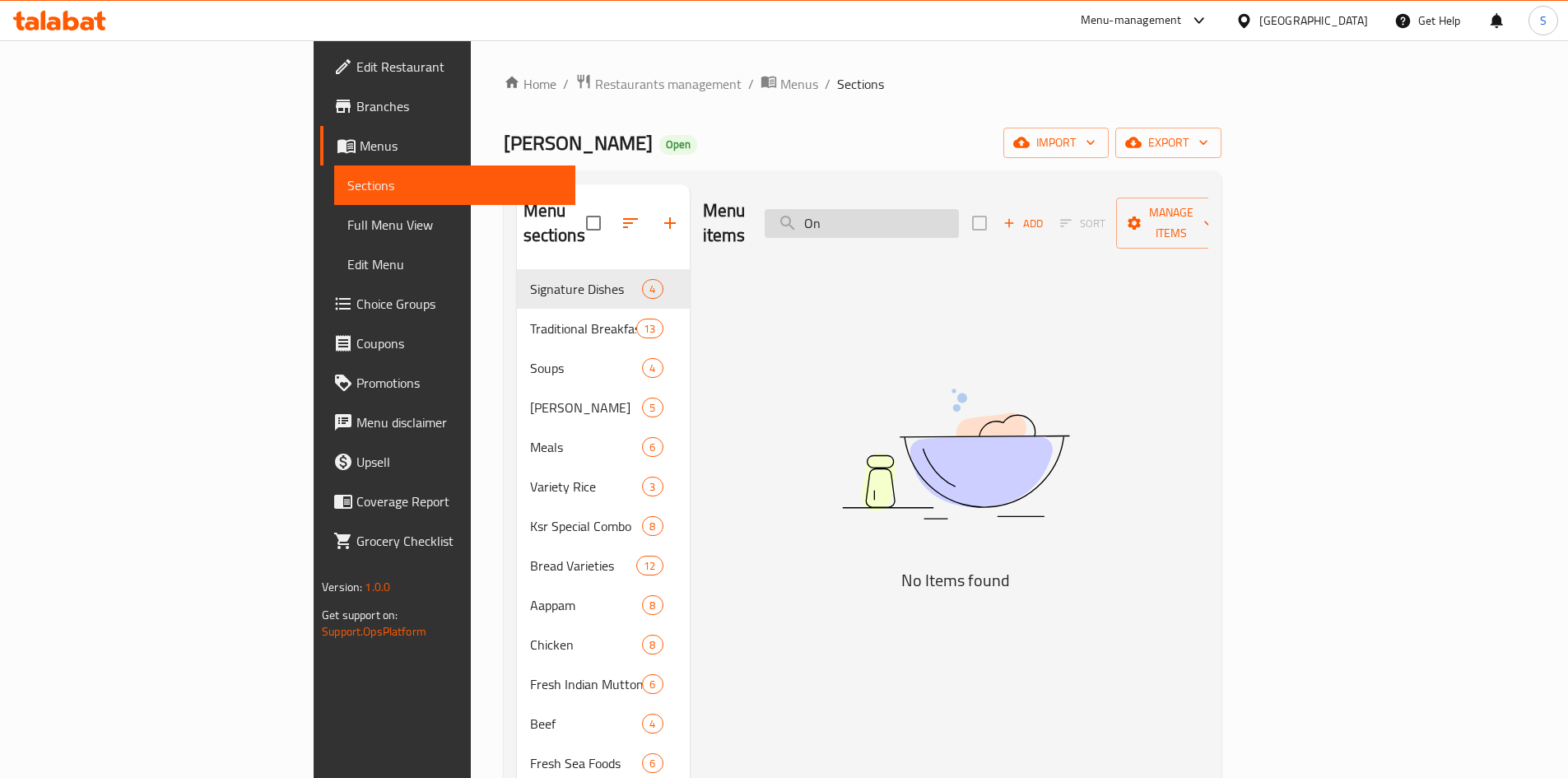
type input "O"
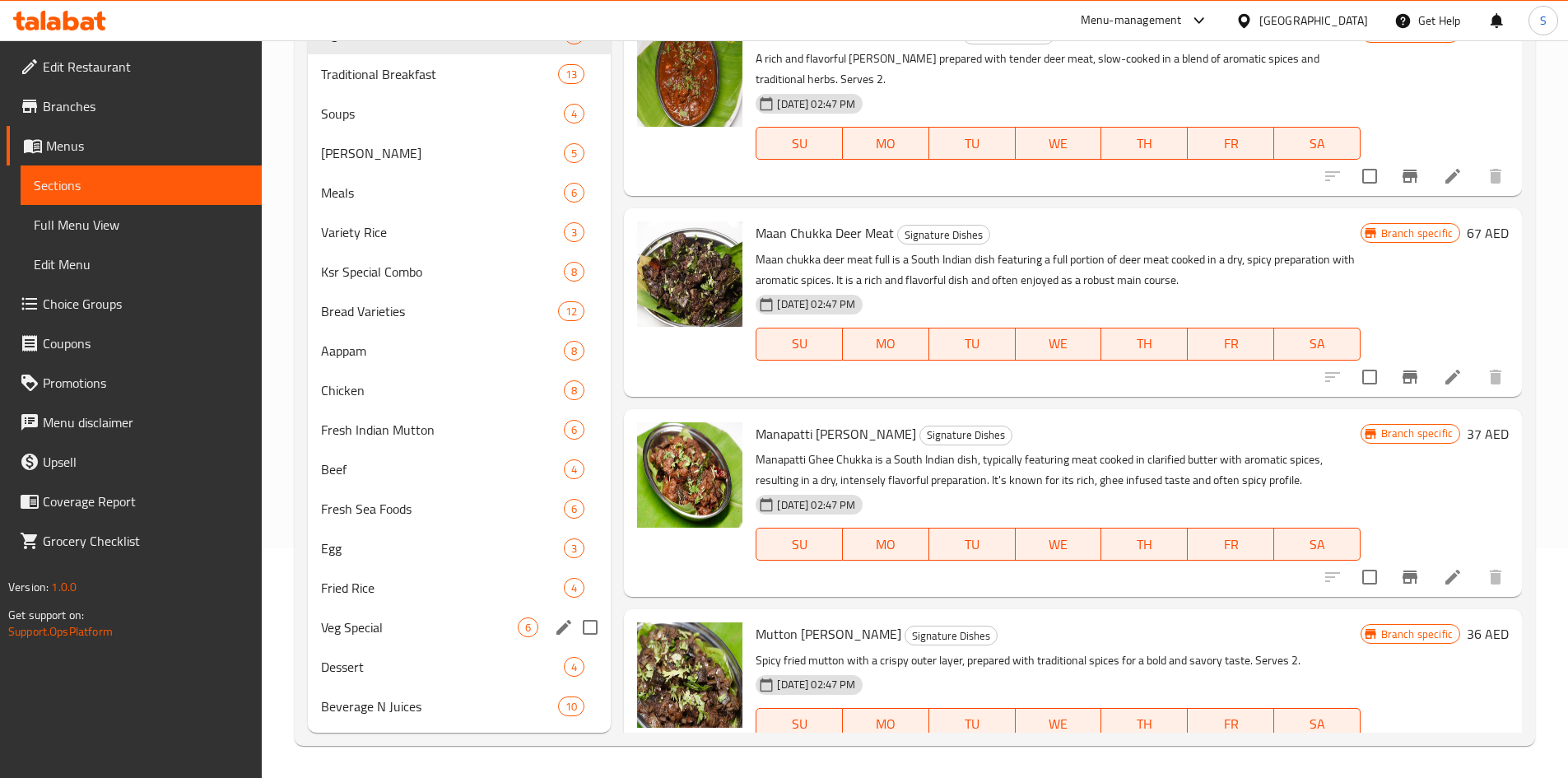
scroll to position [230, 0]
click at [429, 628] on span "Veg Special" at bounding box center [420, 626] width 197 height 20
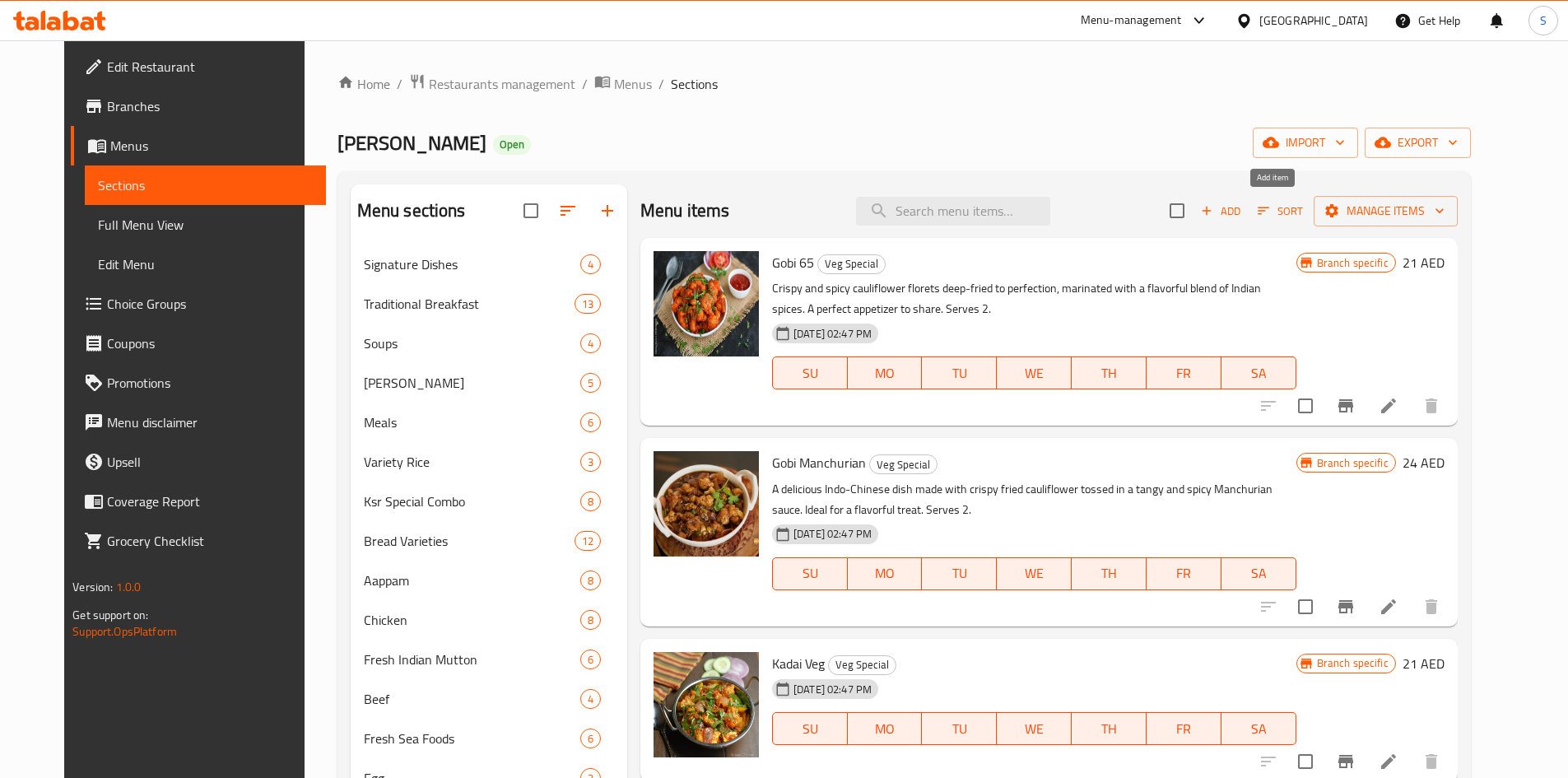
click at [1243, 202] on span "Add" at bounding box center [1221, 210] width 45 height 19
